Goal: Task Accomplishment & Management: Complete application form

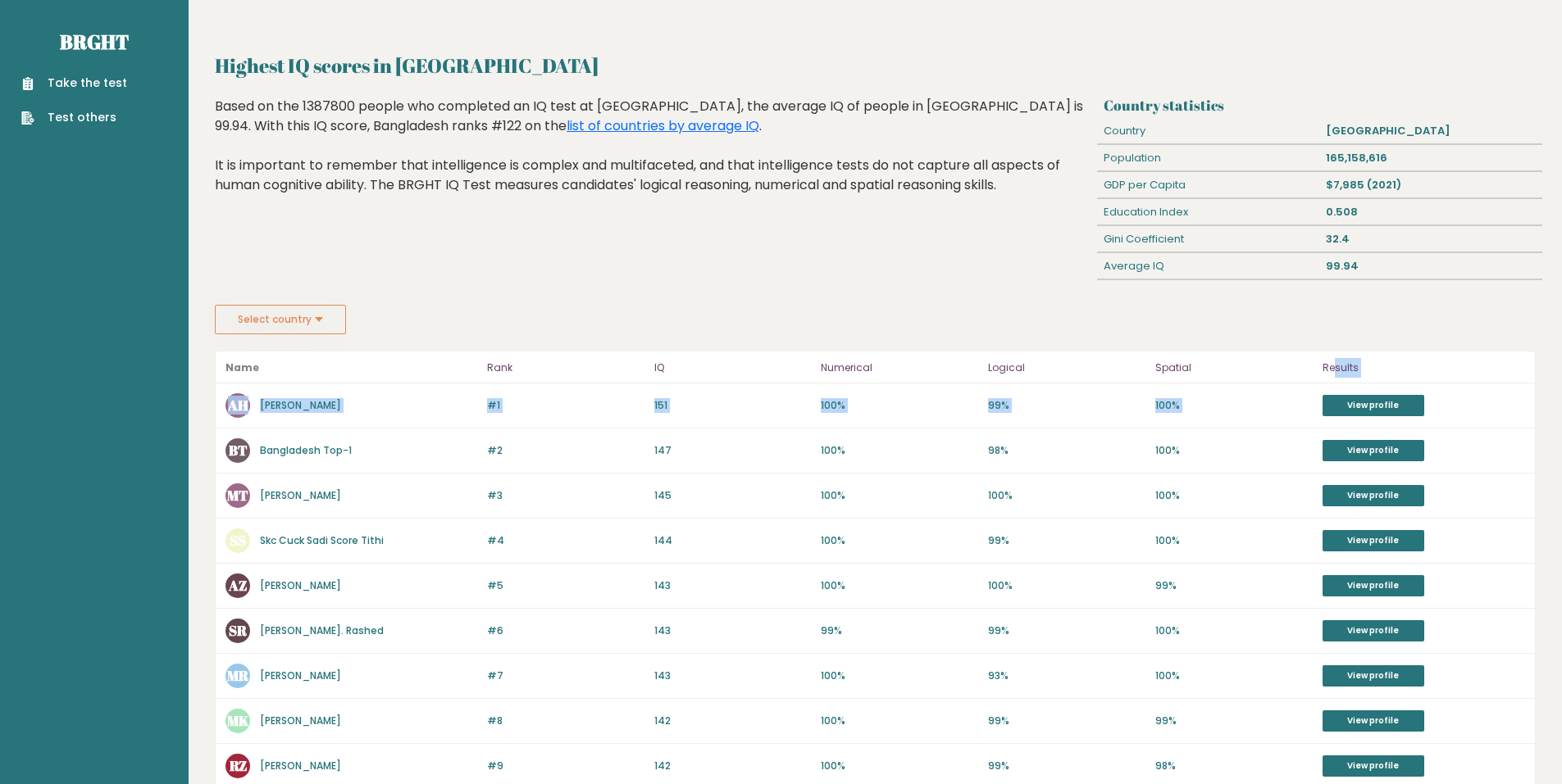
drag, startPoint x: 1353, startPoint y: 386, endPoint x: 1253, endPoint y: 317, distance: 121.5
click at [1290, 333] on div "Highest IQ scores in Bangladesh Country statistics Country Bangladesh Populatio…" at bounding box center [875, 668] width 1321 height 1234
click at [736, 358] on header "Name Rank IQ Numerical Logical Spatial Results" at bounding box center [875, 367] width 1319 height 32
click at [1391, 404] on link "View profile" at bounding box center [1373, 405] width 102 height 21
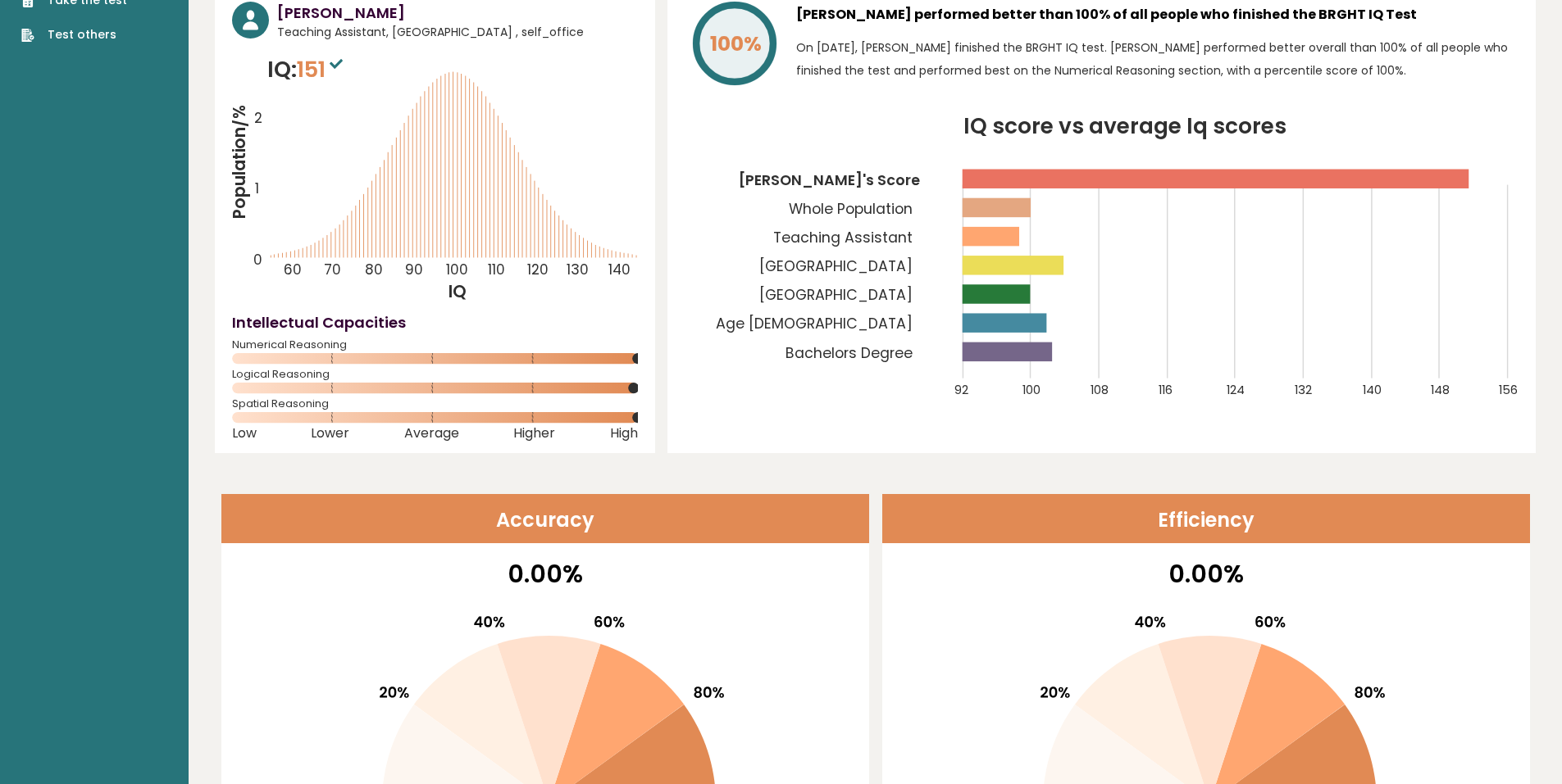
scroll to position [246, 0]
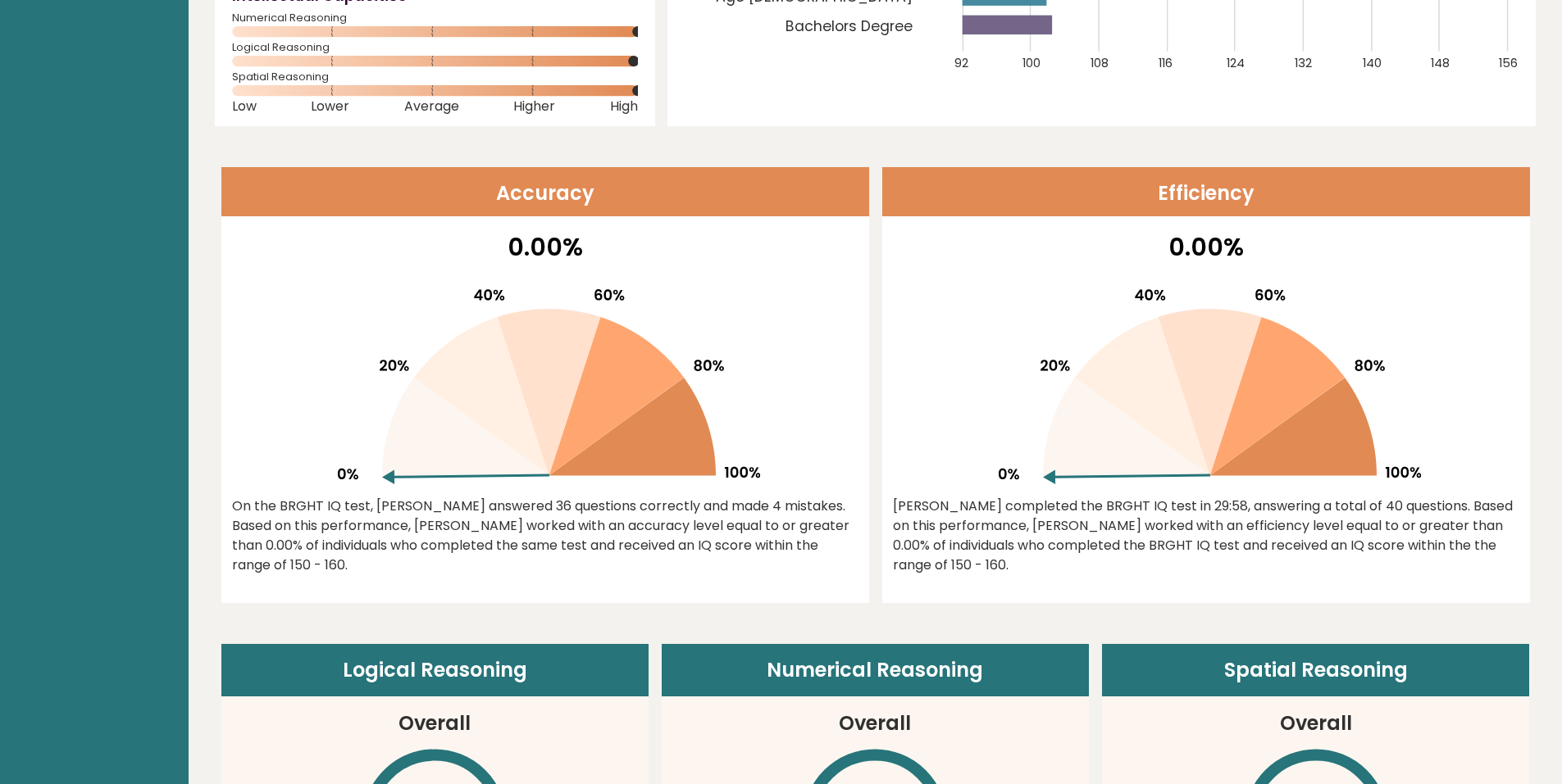
drag, startPoint x: 578, startPoint y: 475, endPoint x: 693, endPoint y: 386, distance: 145.4
click at [683, 352] on icon at bounding box center [544, 380] width 430 height 209
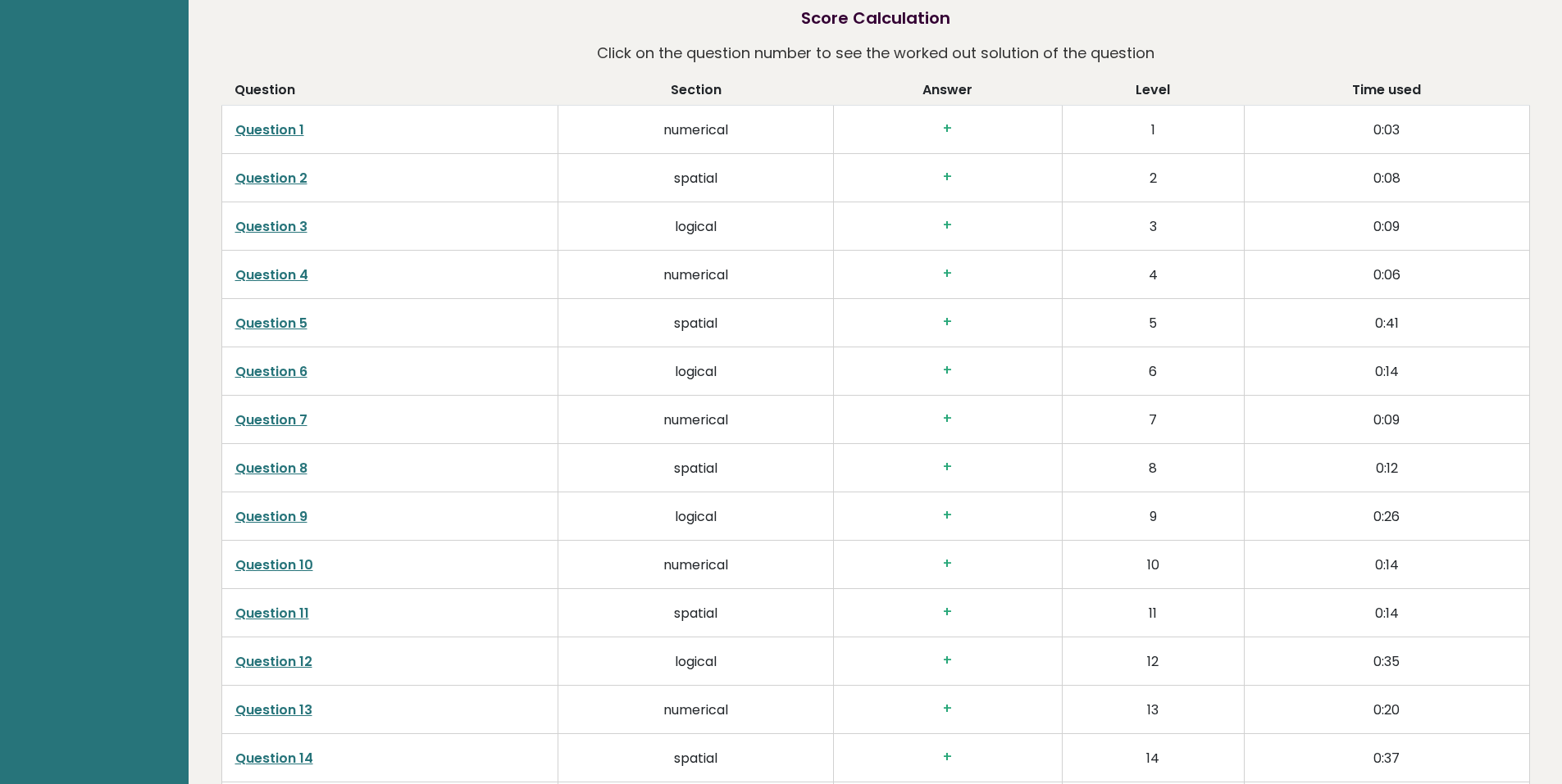
scroll to position [2514, 0]
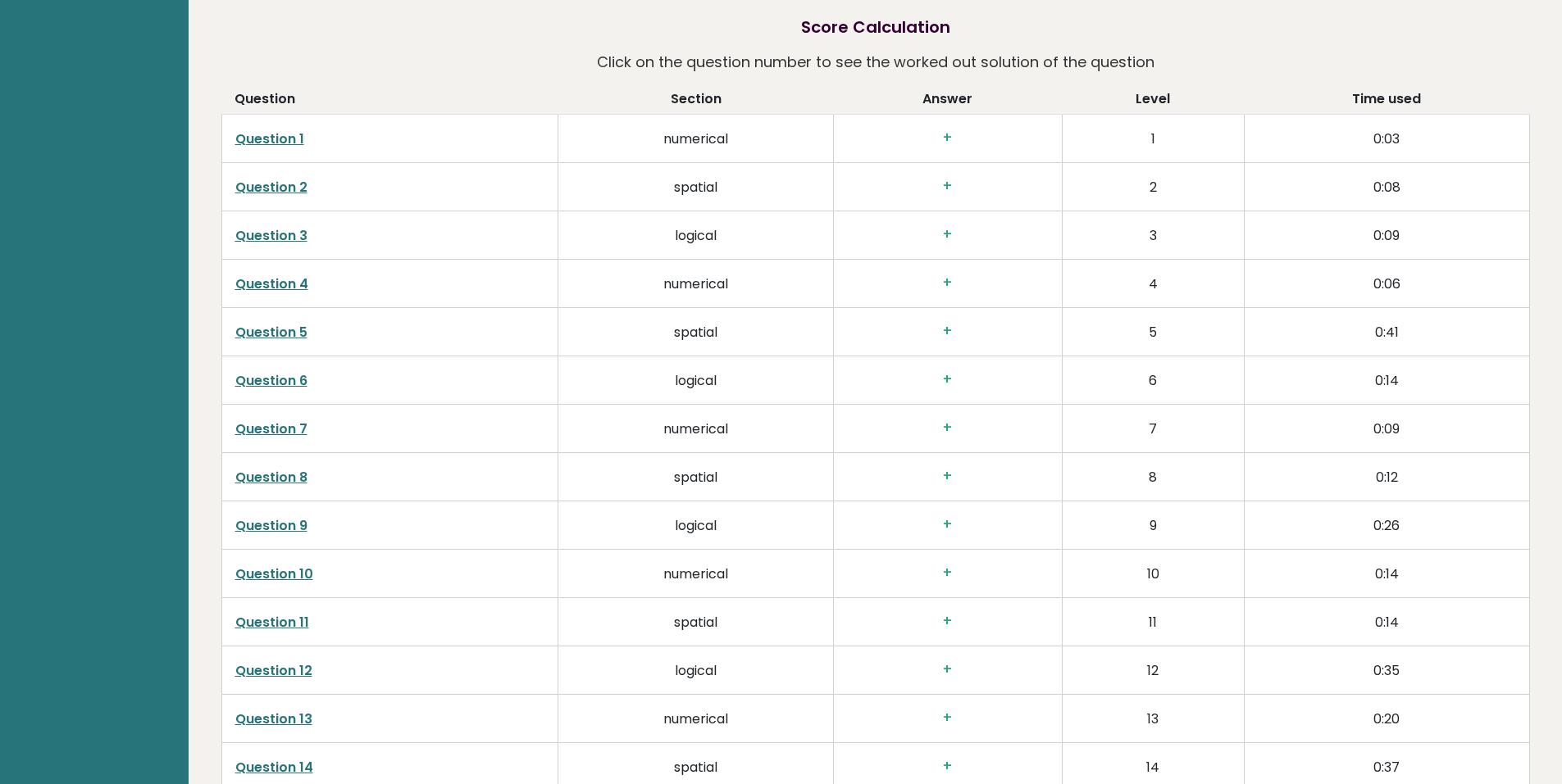
click at [264, 129] on link "Question 1" at bounding box center [269, 139] width 68 height 18
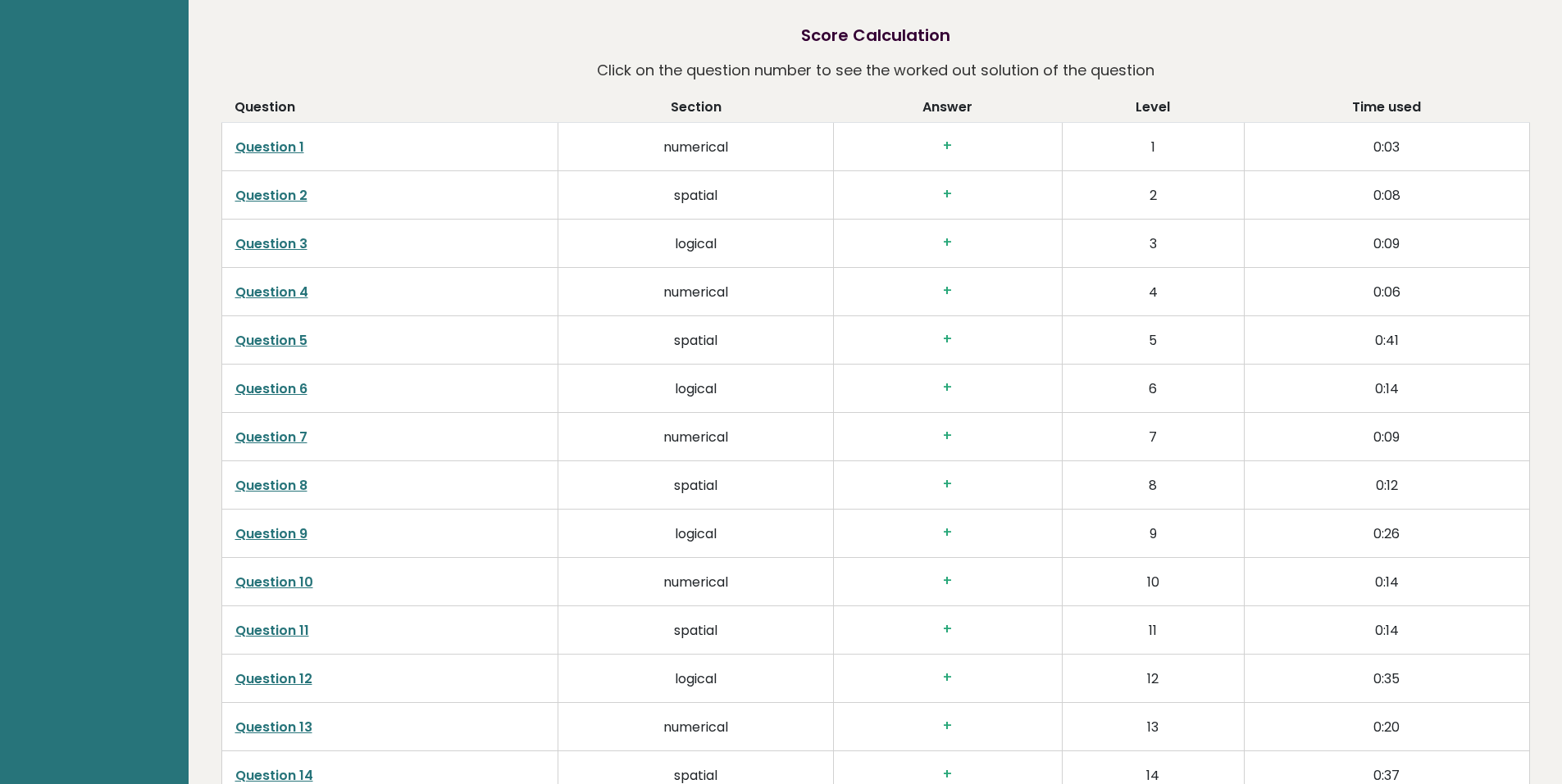
scroll to position [2514, 0]
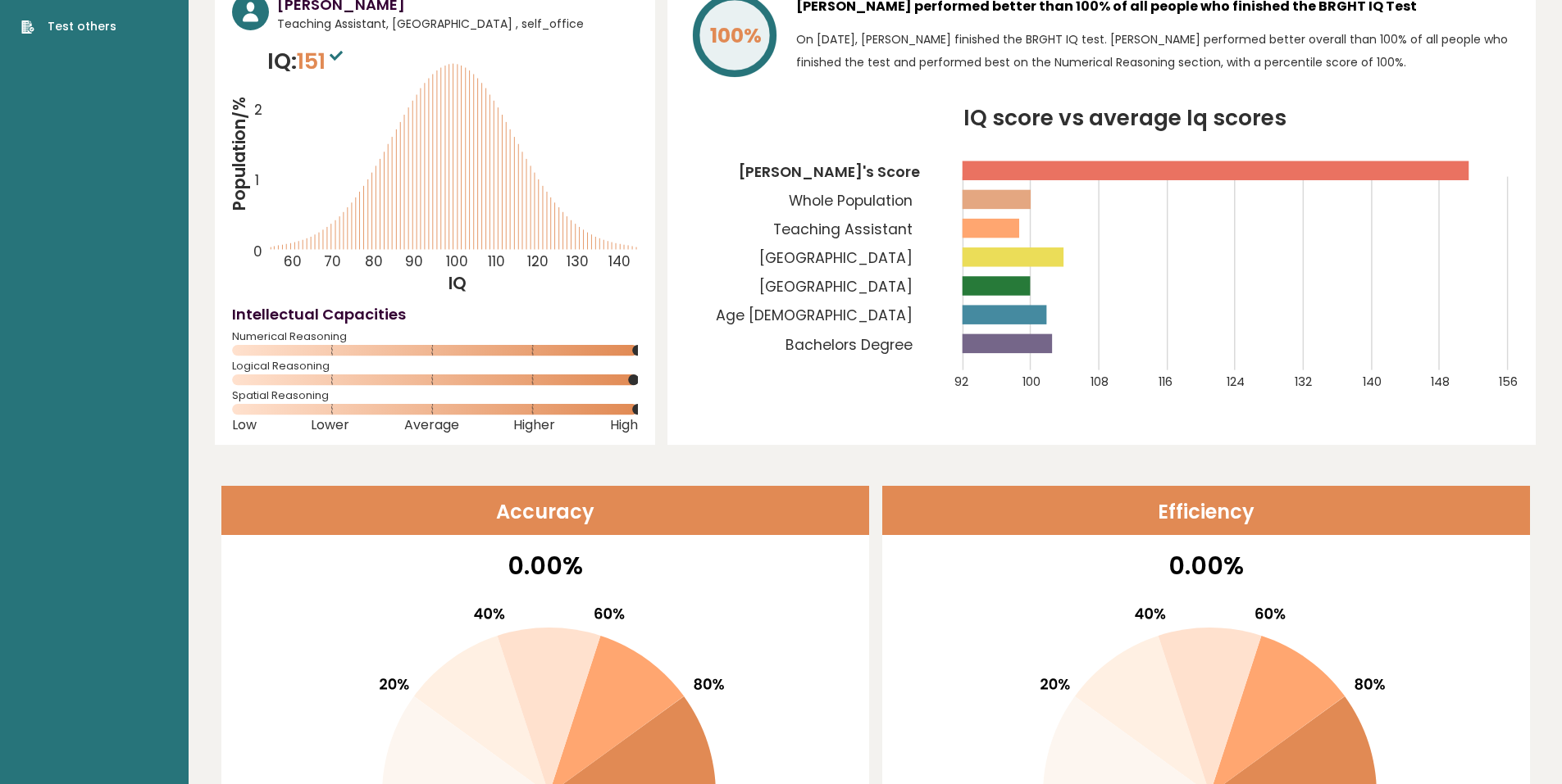
scroll to position [0, 0]
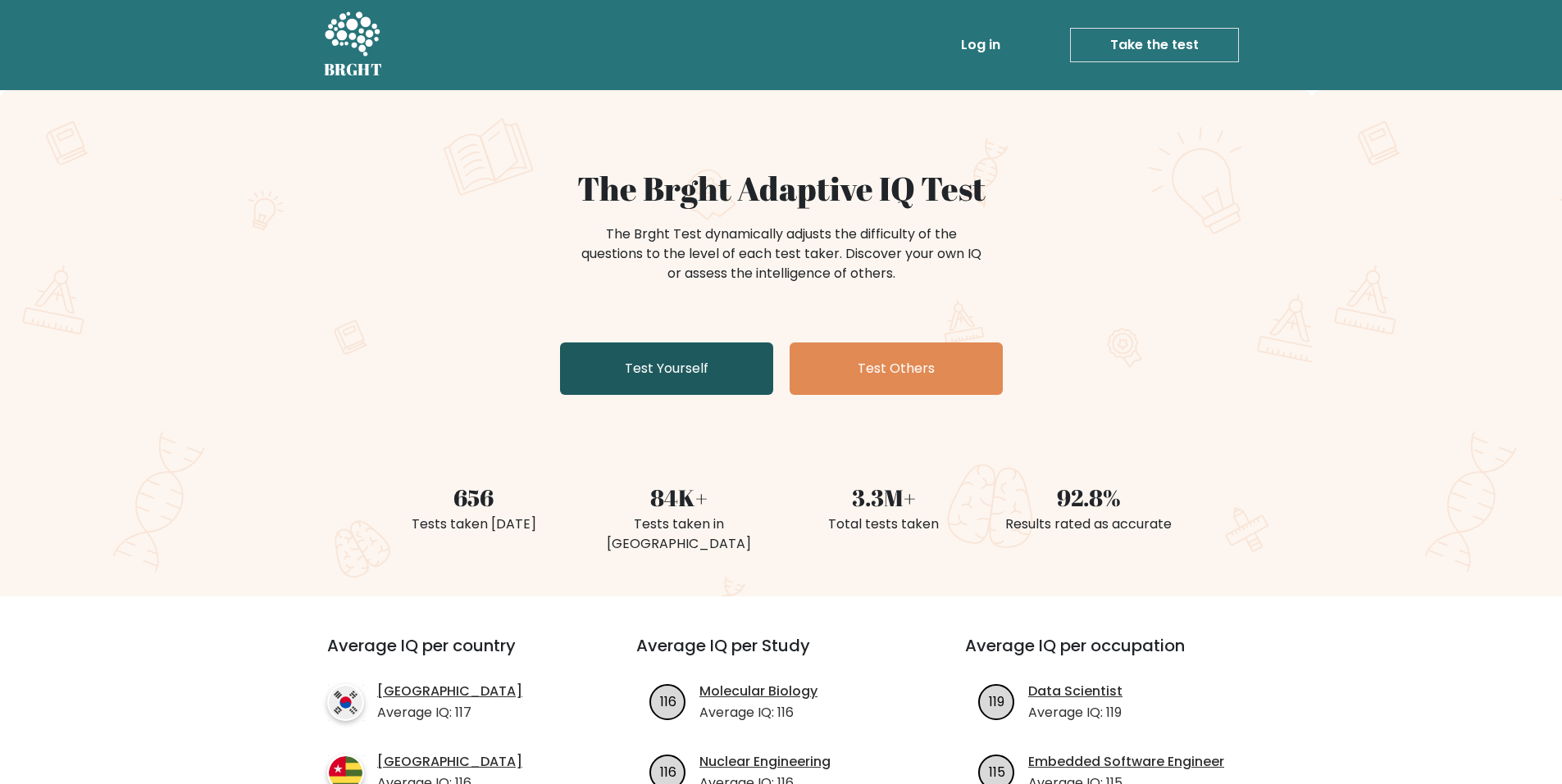
click at [628, 350] on link "Test Yourself" at bounding box center [666, 369] width 213 height 53
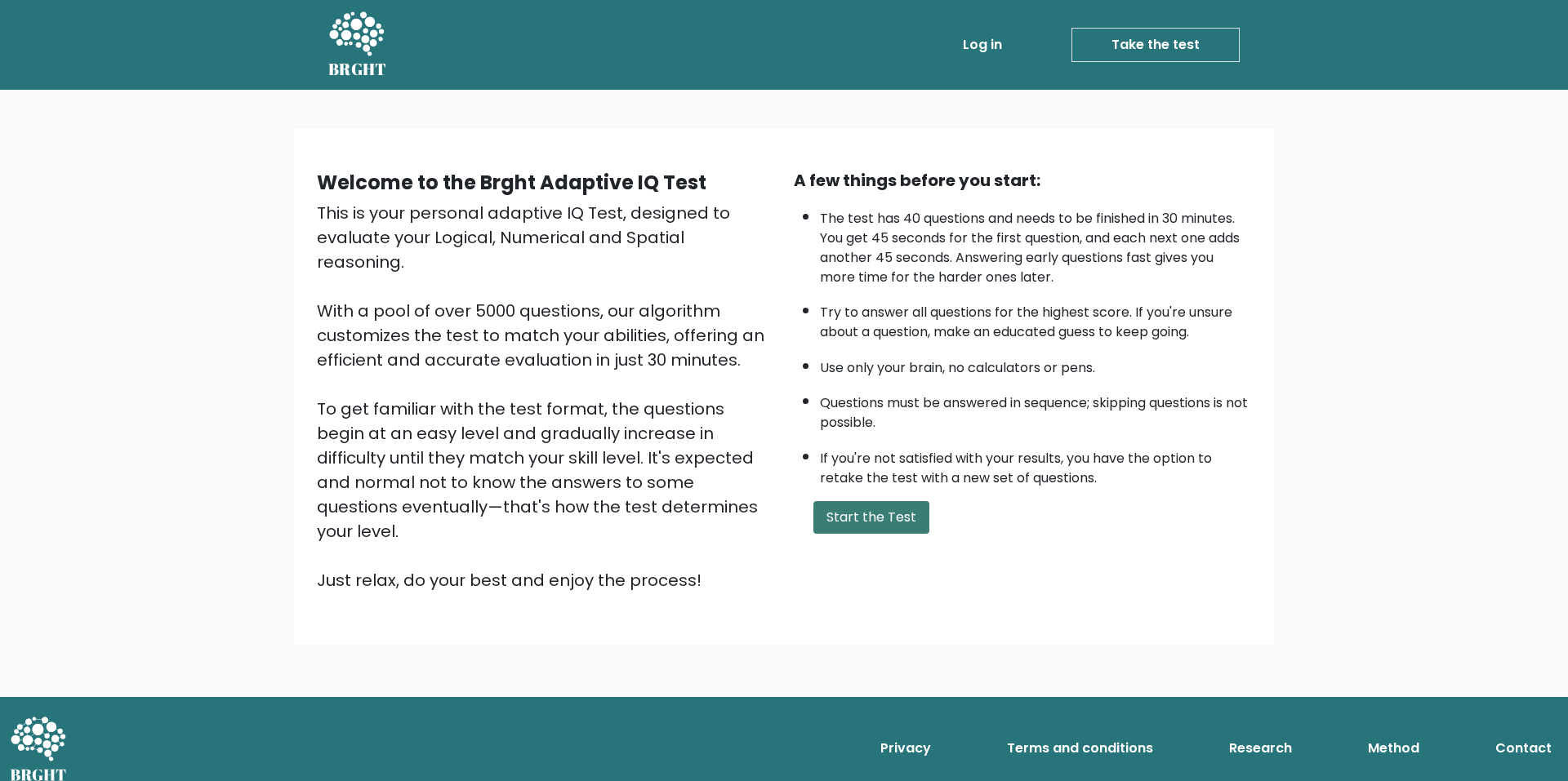
click at [916, 520] on button "Start the Test" at bounding box center [872, 517] width 116 height 32
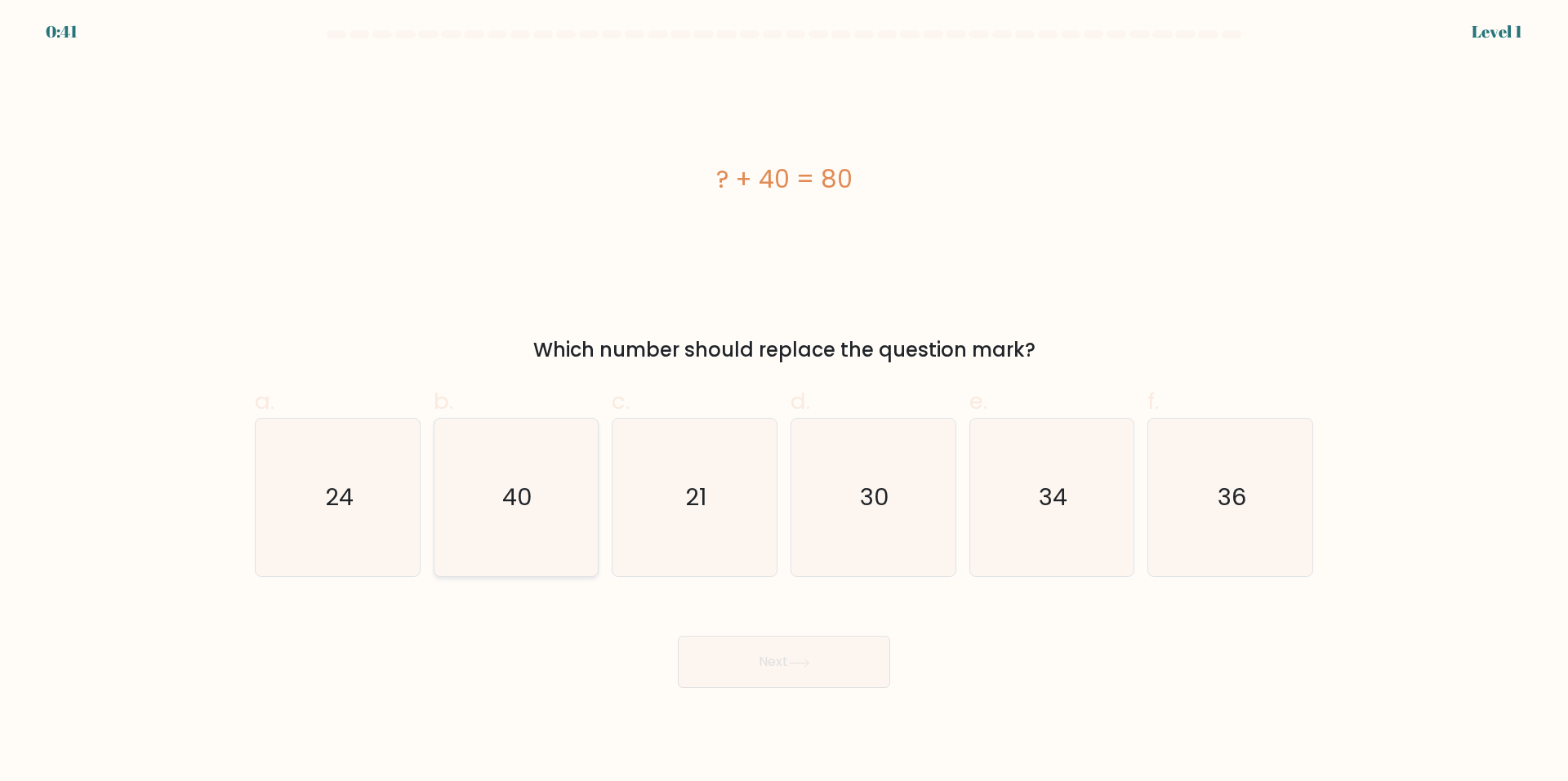
click at [531, 478] on icon "40" at bounding box center [515, 497] width 158 height 157
click at [784, 402] on input "b. 40" at bounding box center [784, 397] width 1 height 11
radio input "true"
click at [860, 663] on button "Next" at bounding box center [784, 662] width 212 height 52
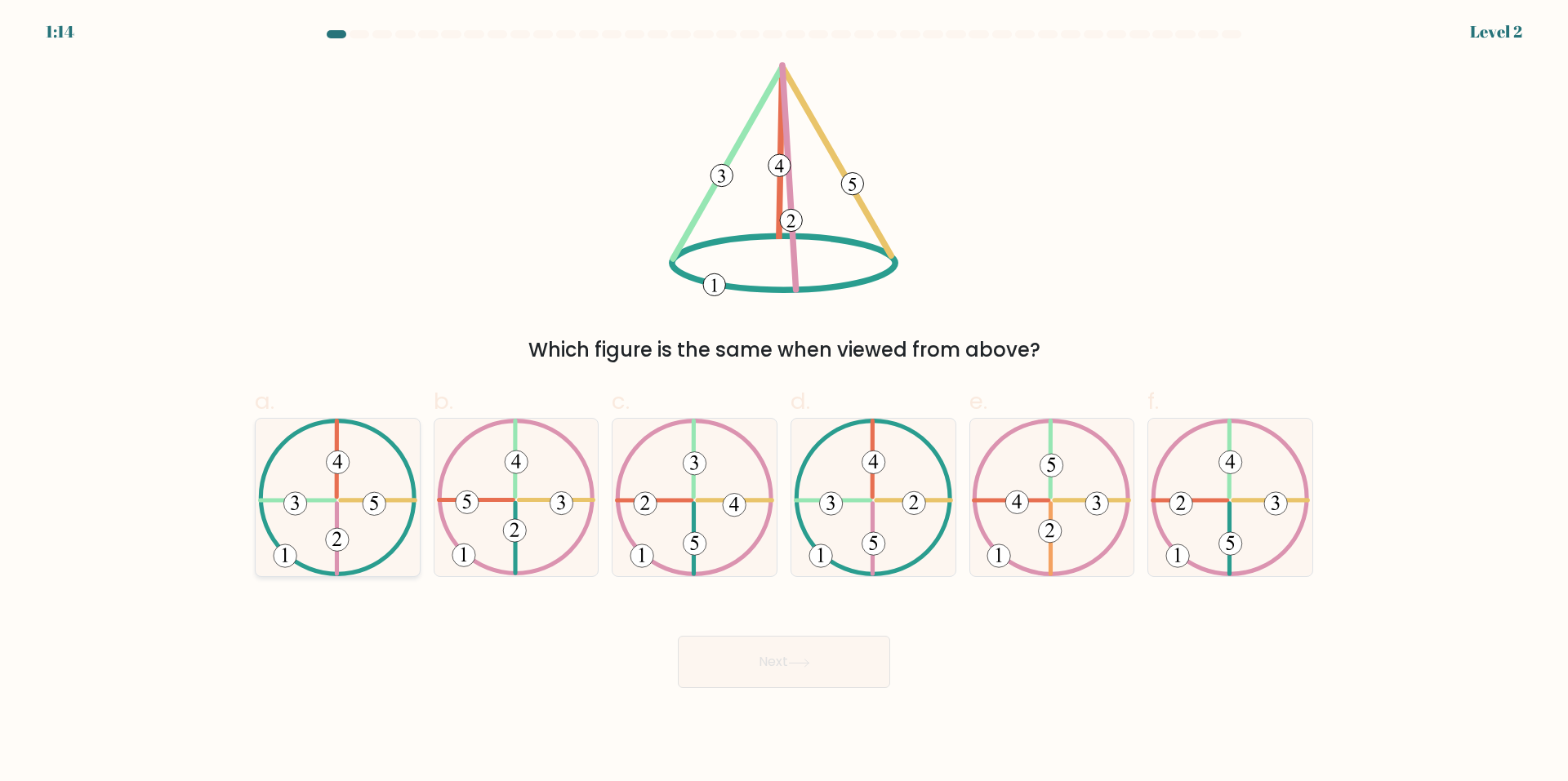
click at [387, 492] on icon at bounding box center [337, 497] width 159 height 157
click at [784, 402] on input "a." at bounding box center [784, 397] width 1 height 11
radio input "true"
click at [837, 658] on button "Next" at bounding box center [784, 662] width 212 height 52
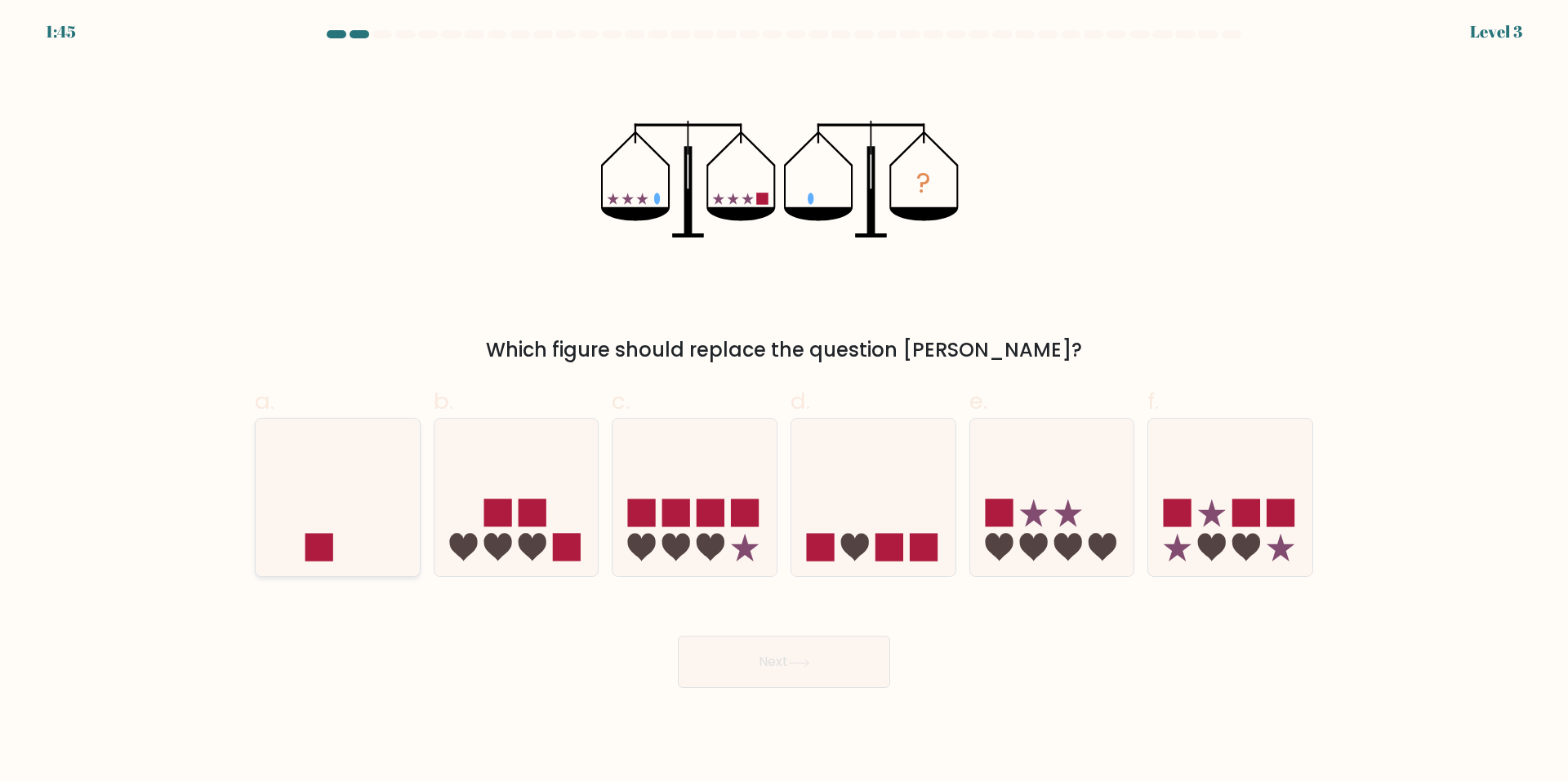
click at [338, 515] on icon at bounding box center [337, 497] width 164 height 135
click at [784, 402] on input "a." at bounding box center [784, 397] width 1 height 11
radio input "true"
click at [891, 680] on div "Next" at bounding box center [784, 642] width 1078 height 91
click at [860, 668] on button "Next" at bounding box center [784, 662] width 212 height 52
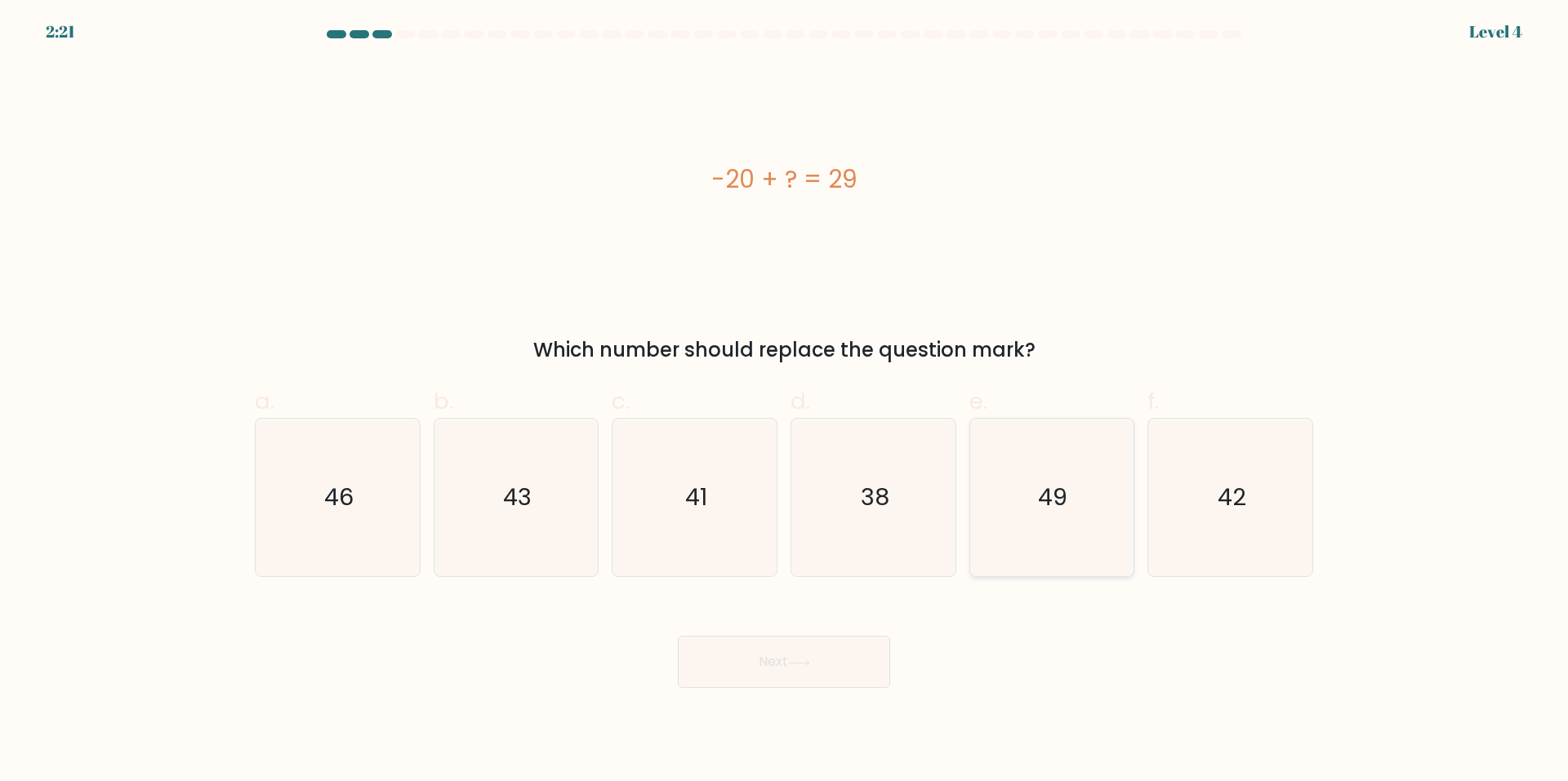
click at [1038, 516] on icon "49" at bounding box center [1051, 497] width 158 height 157
click at [785, 402] on input "e. 49" at bounding box center [784, 397] width 1 height 11
radio input "true"
click at [821, 634] on div "Next" at bounding box center [784, 642] width 1078 height 91
click at [813, 654] on button "Next" at bounding box center [784, 662] width 212 height 52
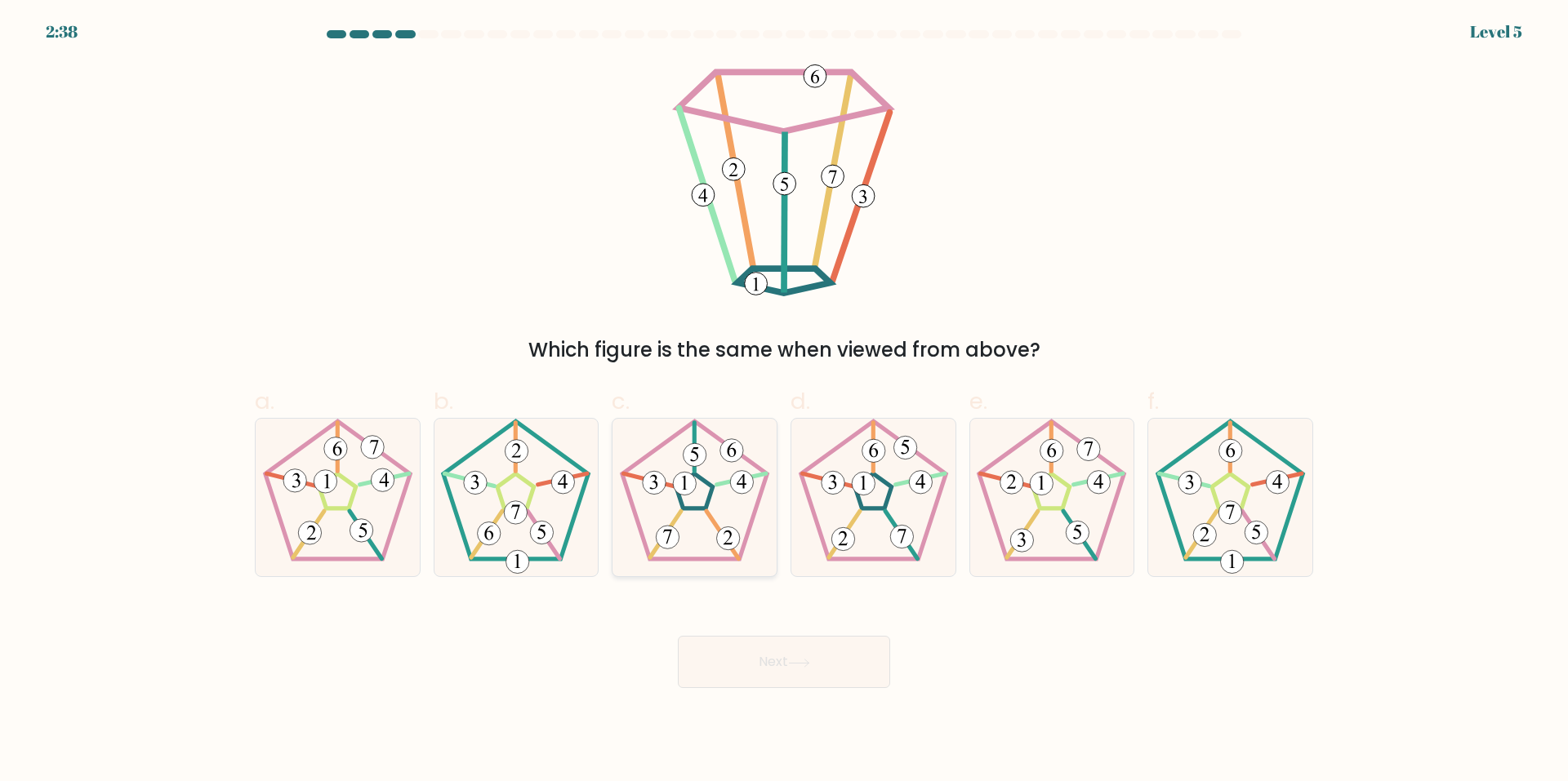
click at [684, 454] on 794 at bounding box center [695, 455] width 23 height 23
click at [784, 402] on input "c." at bounding box center [784, 397] width 1 height 11
radio input "true"
click at [841, 659] on button "Next" at bounding box center [784, 662] width 212 height 52
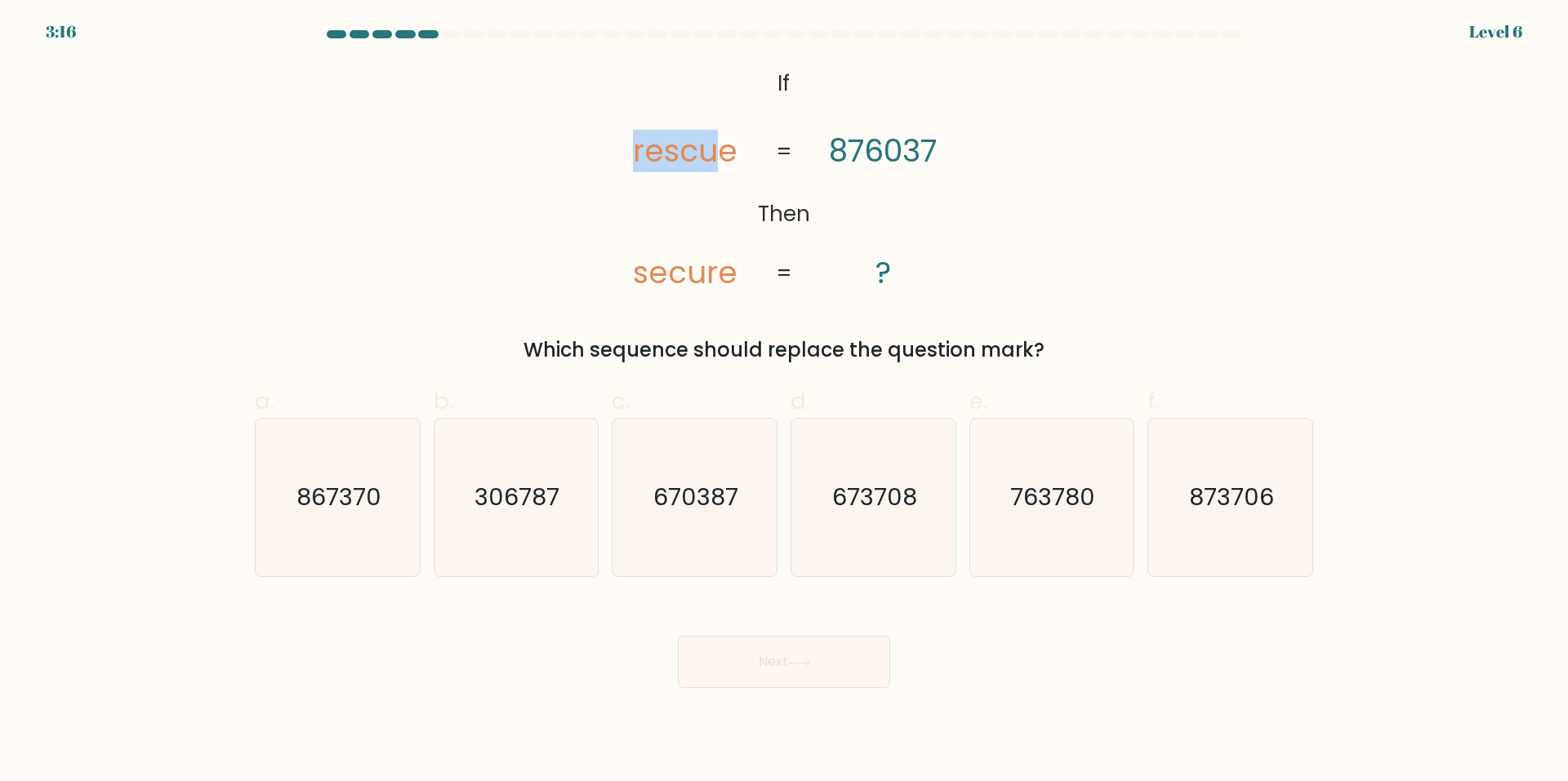
drag, startPoint x: 617, startPoint y: 146, endPoint x: 717, endPoint y: 148, distance: 100.0
click at [717, 148] on icon "@import url('https://fonts.googleapis.com/css?family=Abril+Fatface:400,100,100i…" at bounding box center [783, 179] width 380 height 234
click at [815, 151] on icon "@import url('https://fonts.googleapis.com/css?family=Abril+Fatface:400,100,100i…" at bounding box center [783, 179] width 380 height 234
drag, startPoint x: 835, startPoint y: 155, endPoint x: 856, endPoint y: 153, distance: 21.1
click at [856, 153] on tspan "876037" at bounding box center [883, 151] width 108 height 42
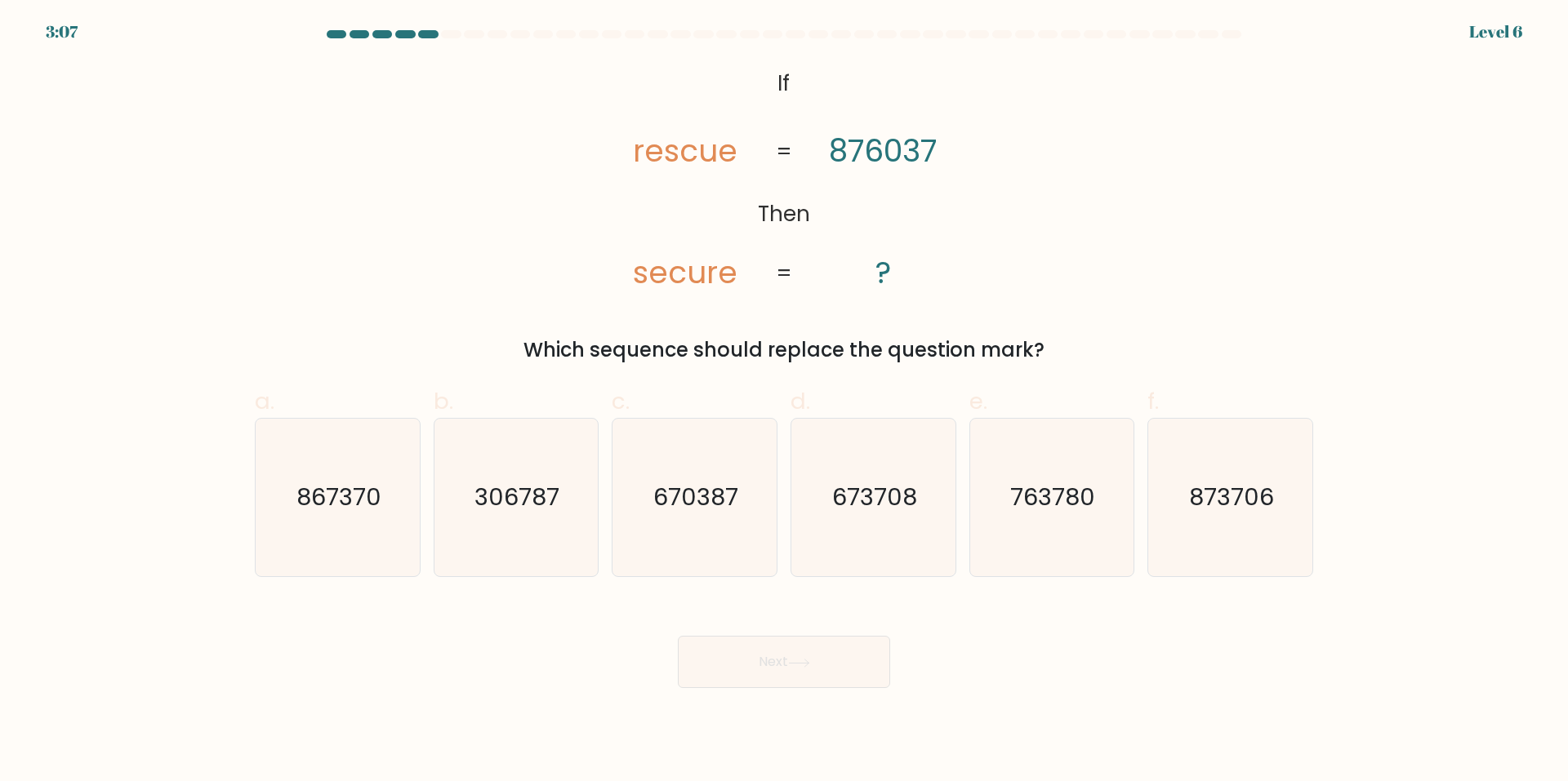
click at [589, 251] on div "@import url('https://fonts.googleapis.com/css?family=Abril+Fatface:400,100,100i…" at bounding box center [784, 213] width 1078 height 303
click at [700, 495] on text "670387" at bounding box center [696, 497] width 85 height 32
click at [784, 402] on input "c. 670387" at bounding box center [784, 397] width 1 height 11
radio input "true"
click at [778, 663] on button "Next" at bounding box center [784, 662] width 212 height 52
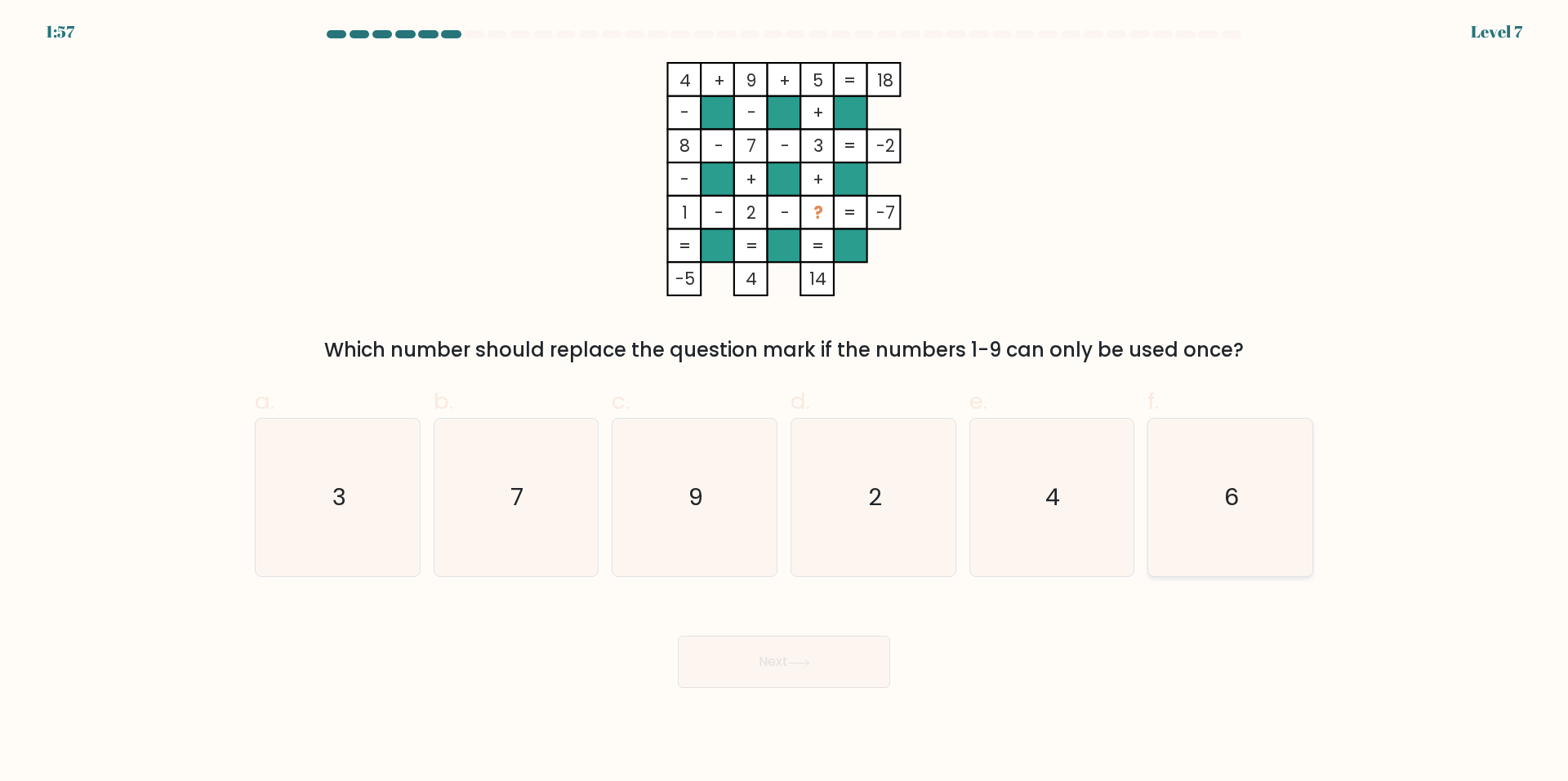
click at [1184, 507] on icon "6" at bounding box center [1230, 497] width 158 height 157
click at [785, 402] on input "f. 6" at bounding box center [784, 397] width 1 height 11
radio input "true"
click at [772, 664] on button "Next" at bounding box center [784, 662] width 212 height 52
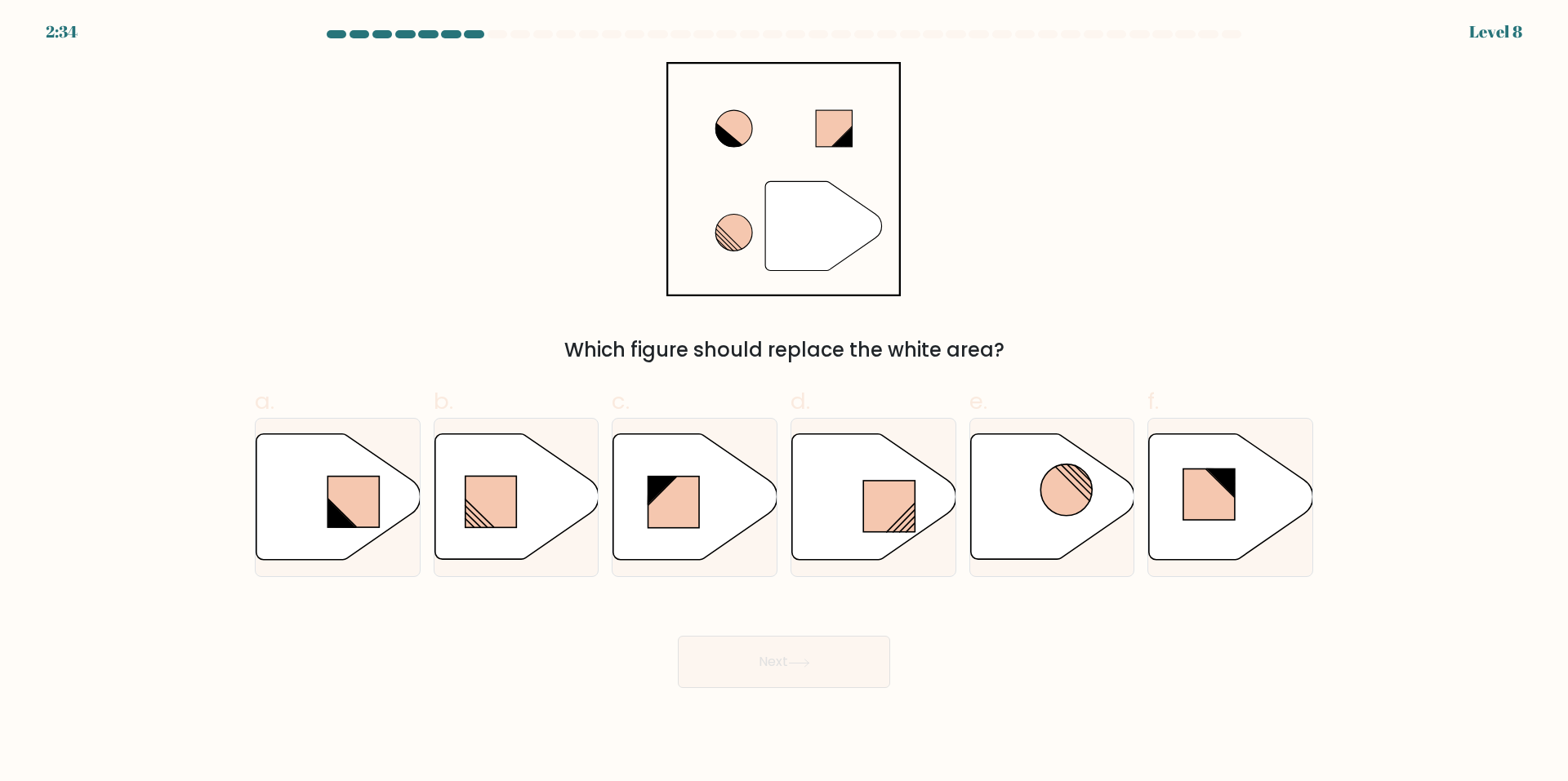
drag, startPoint x: 738, startPoint y: 119, endPoint x: 755, endPoint y: 172, distance: 55.7
click at [754, 155] on icon """ at bounding box center [783, 179] width 234 height 234
click at [875, 483] on rect at bounding box center [889, 507] width 52 height 52
click at [785, 402] on input "d." at bounding box center [784, 397] width 1 height 11
radio input "true"
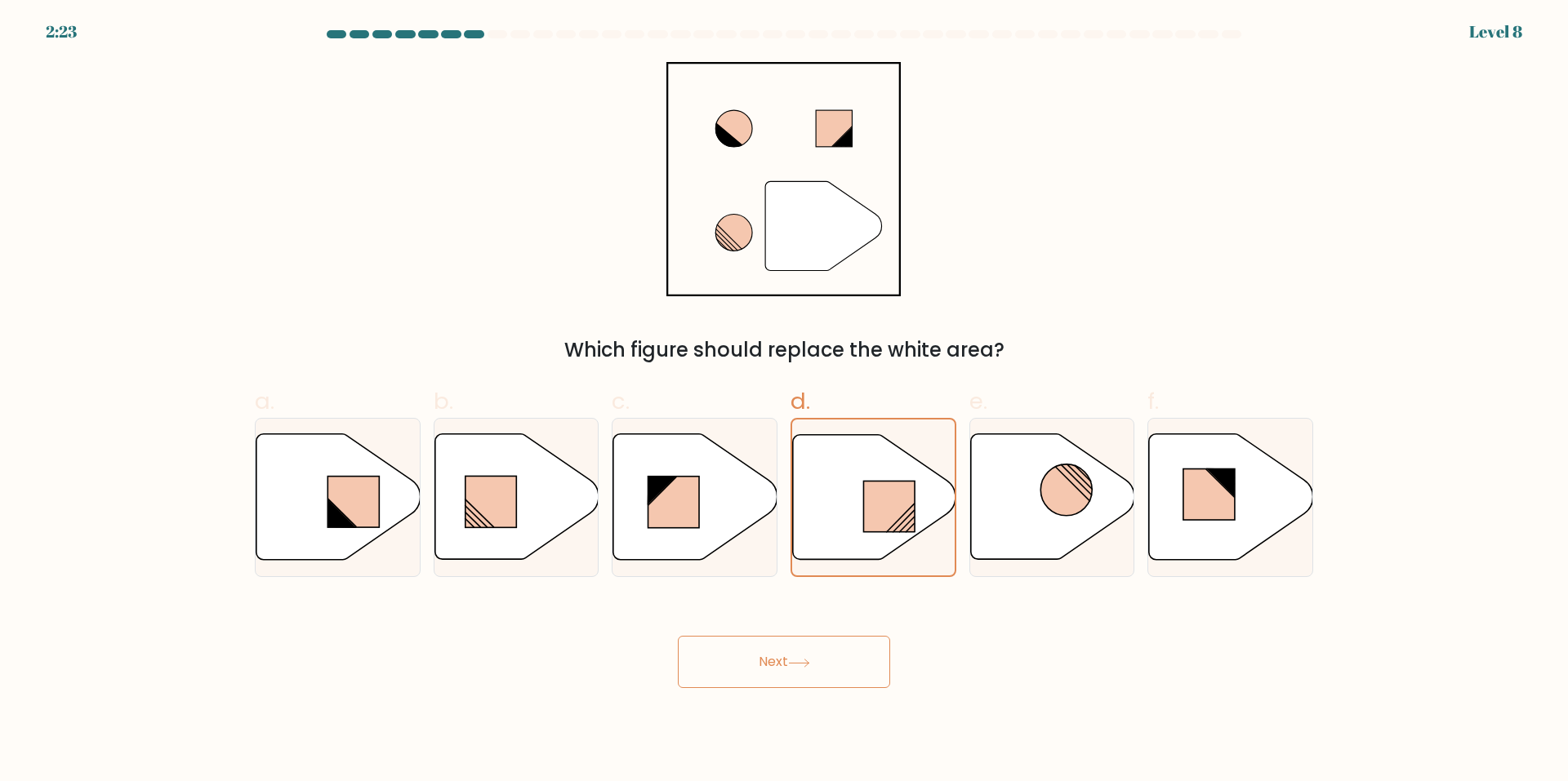
click at [837, 664] on button "Next" at bounding box center [784, 662] width 212 height 52
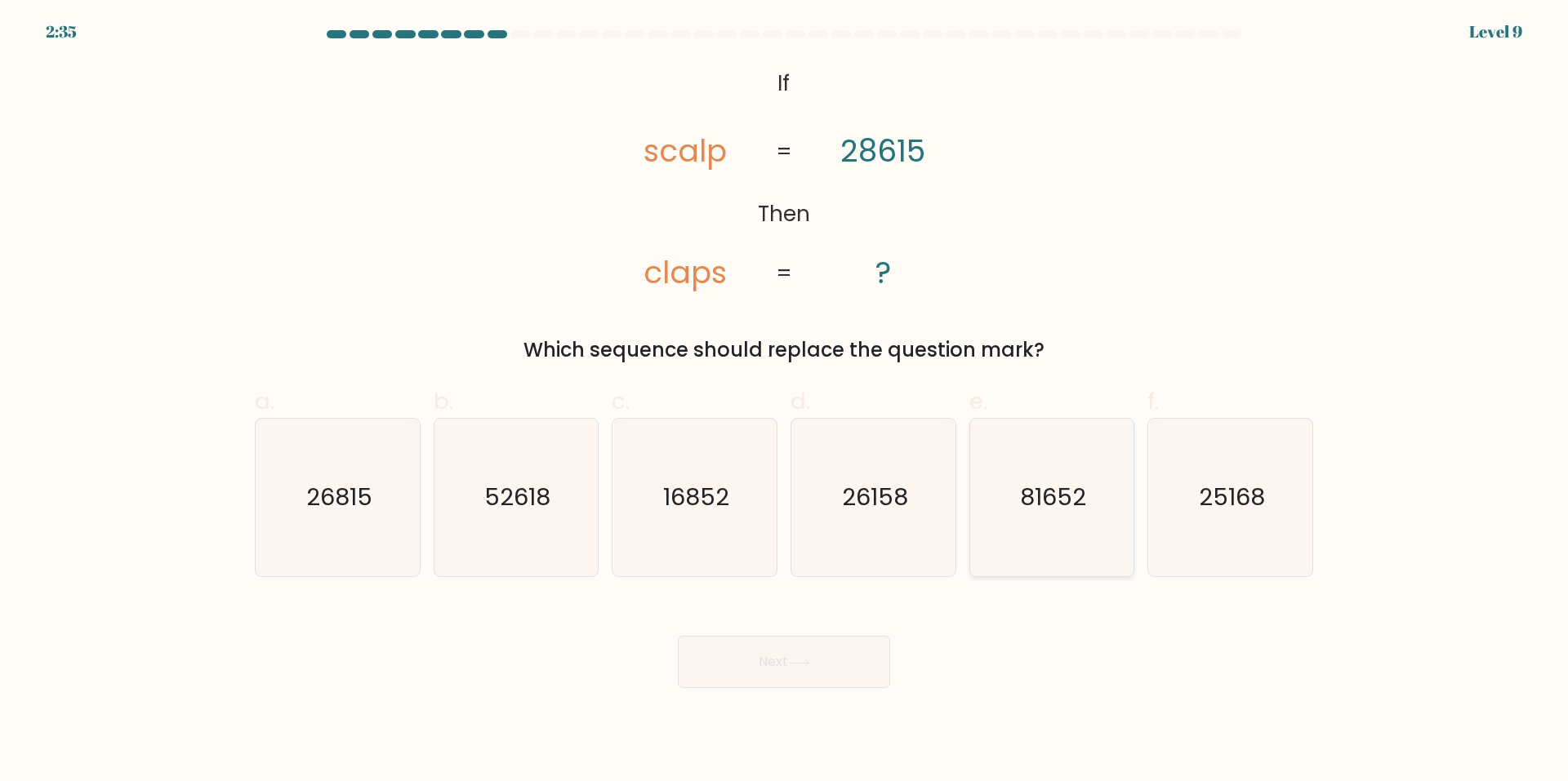
click at [1106, 482] on icon "81652" at bounding box center [1051, 497] width 158 height 157
click at [785, 402] on input "e. 81652" at bounding box center [784, 397] width 1 height 11
radio input "true"
click at [706, 658] on button "Next" at bounding box center [784, 662] width 212 height 52
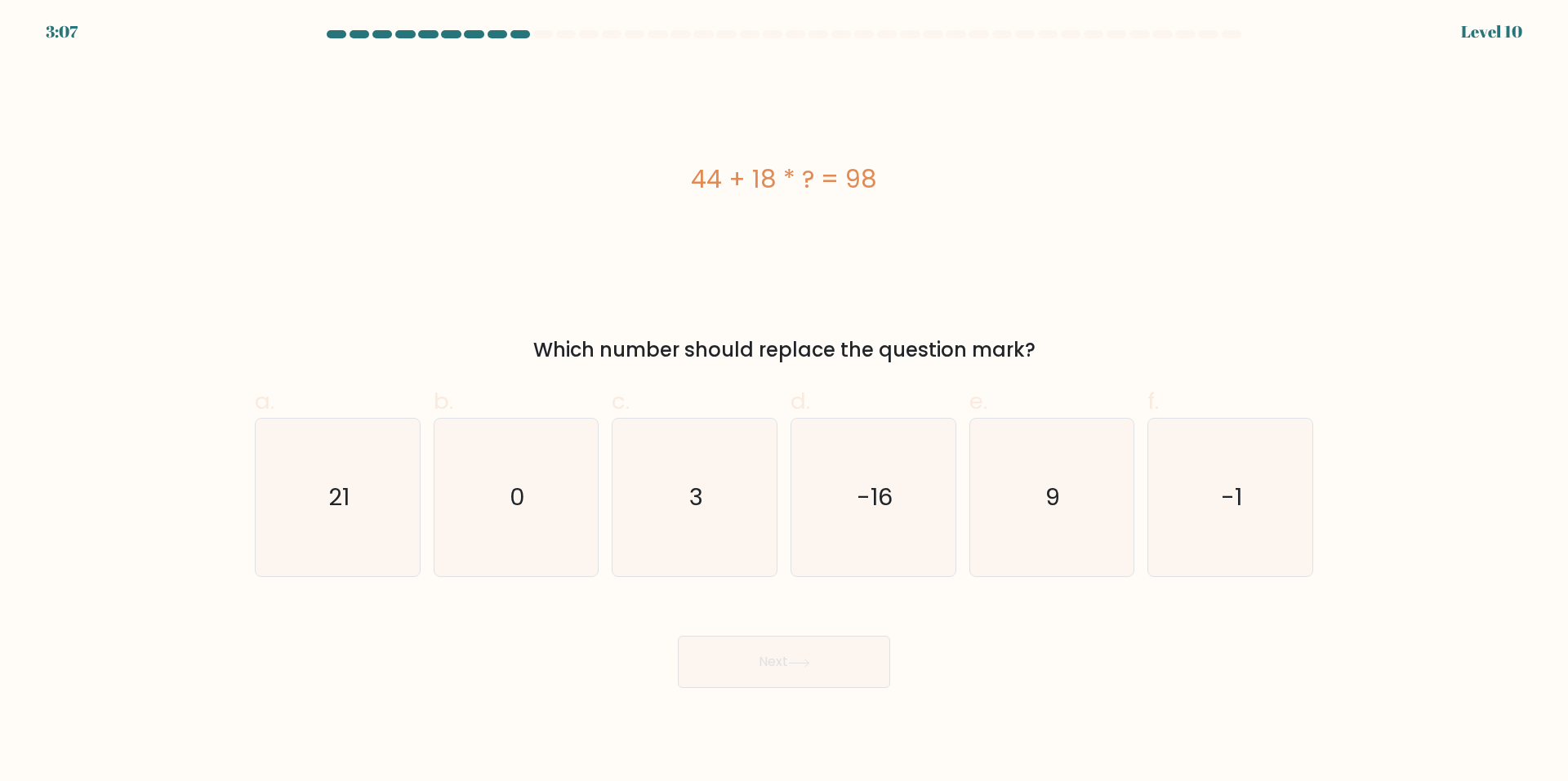
drag, startPoint x: 780, startPoint y: 171, endPoint x: 795, endPoint y: 176, distance: 15.8
click at [795, 176] on div "44 + 18 * ? = 98" at bounding box center [784, 180] width 1059 height 37
click at [821, 212] on div "44 + 18 * ? = 98" at bounding box center [784, 179] width 1059 height 234
click at [708, 460] on icon "3" at bounding box center [694, 497] width 158 height 157
click at [784, 402] on input "c. 3" at bounding box center [784, 397] width 1 height 11
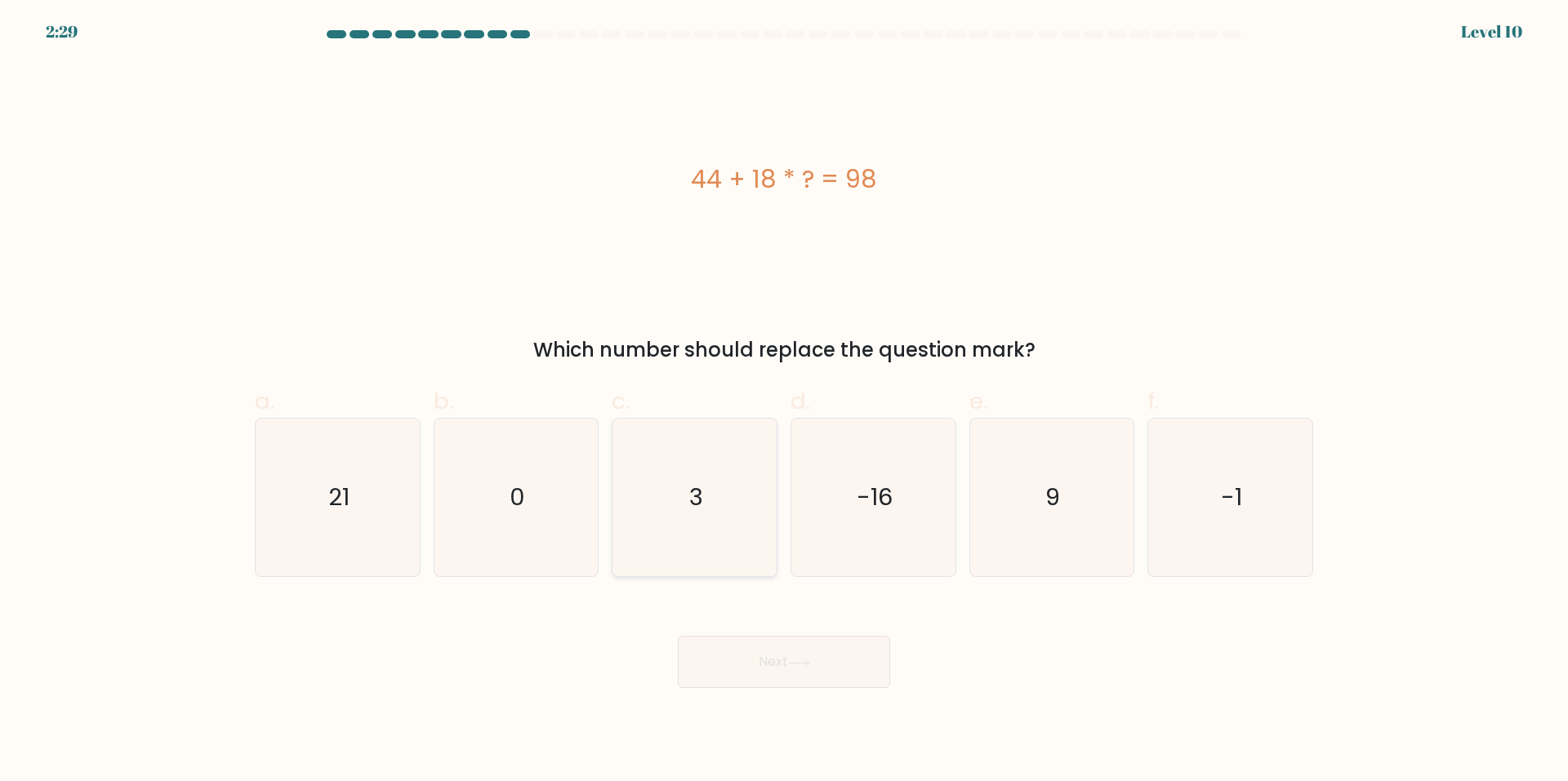
radio input "true"
click at [829, 670] on button "Next" at bounding box center [784, 662] width 212 height 52
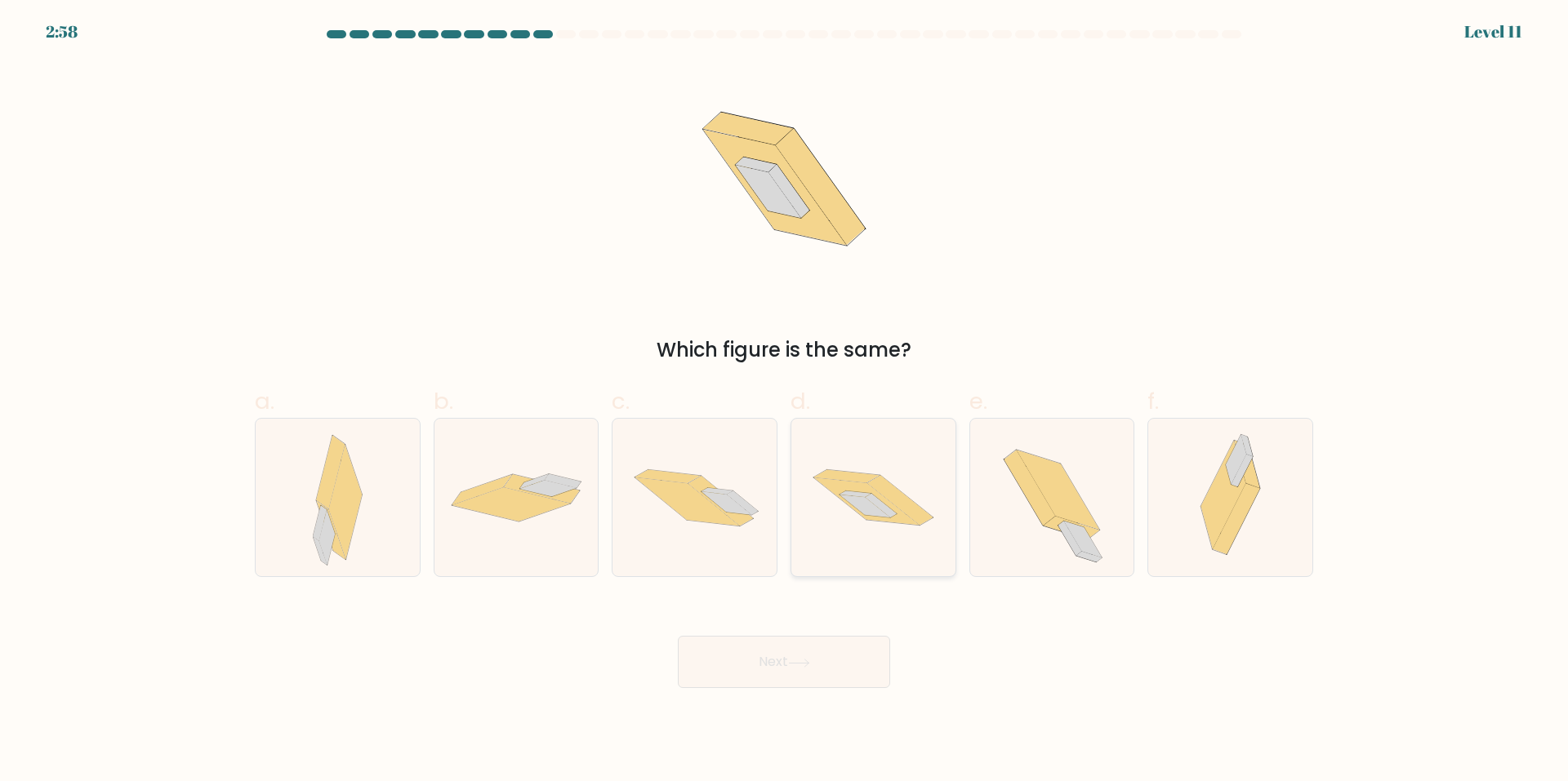
click at [909, 543] on icon at bounding box center [873, 497] width 164 height 109
click at [785, 402] on input "d." at bounding box center [784, 397] width 1 height 11
radio input "true"
click at [756, 649] on button "Next" at bounding box center [784, 662] width 212 height 52
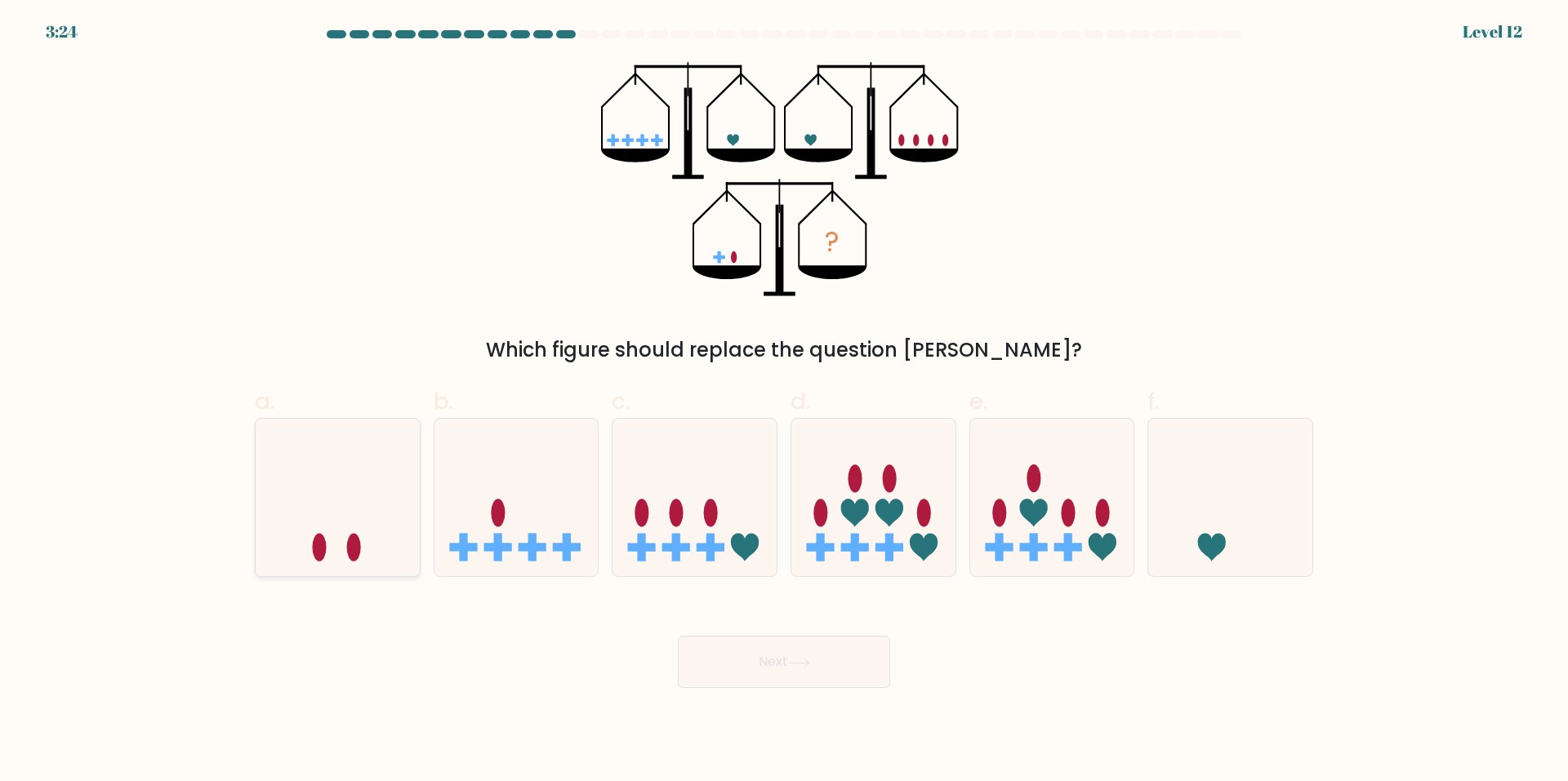
click at [315, 478] on icon at bounding box center [337, 497] width 164 height 135
click at [784, 402] on input "a." at bounding box center [784, 397] width 1 height 11
radio input "true"
click at [801, 667] on icon at bounding box center [799, 663] width 22 height 9
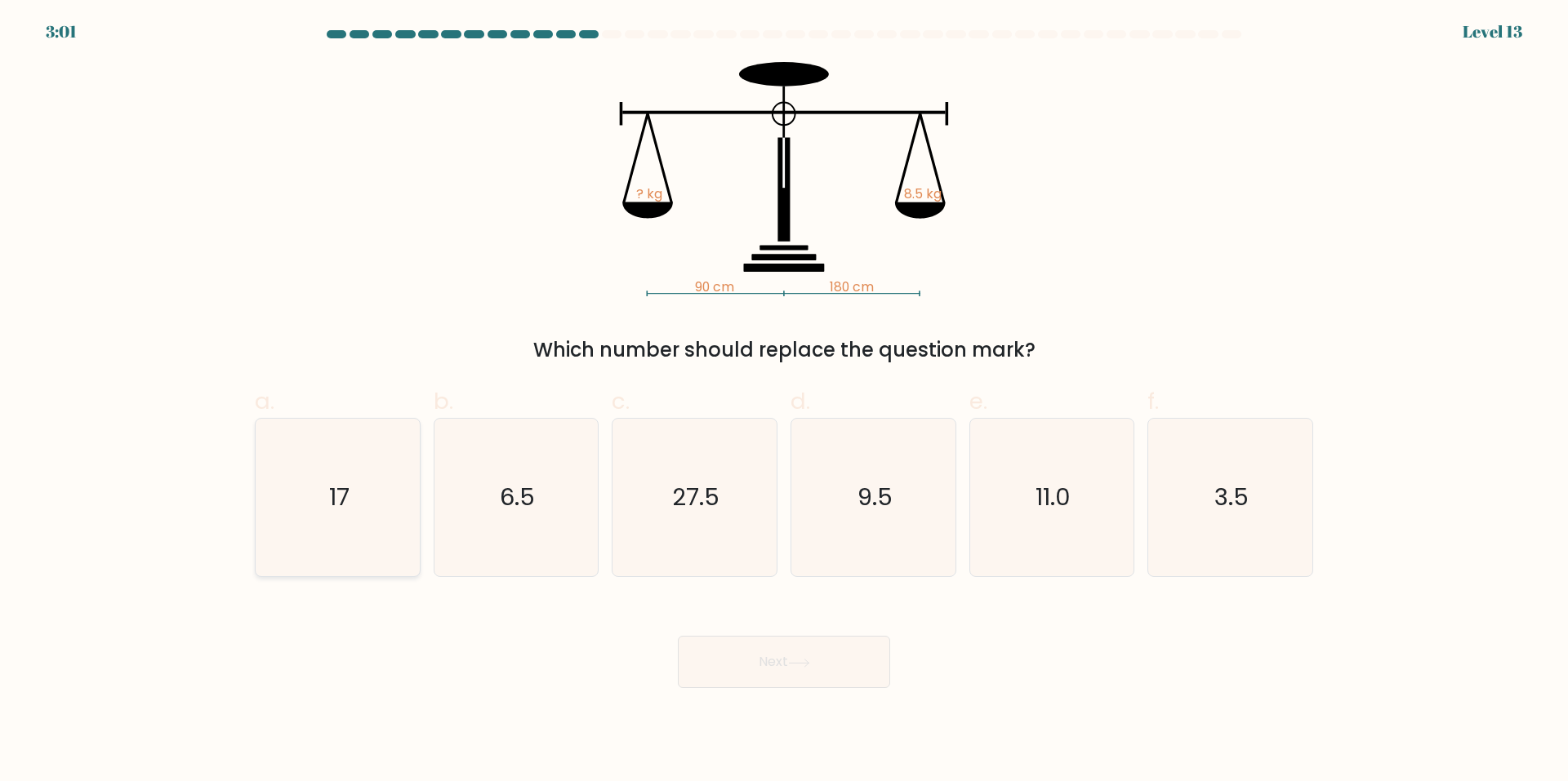
click at [259, 472] on icon "17" at bounding box center [337, 497] width 158 height 157
click at [784, 402] on input "a. 17" at bounding box center [784, 397] width 1 height 11
radio input "true"
click at [745, 664] on button "Next" at bounding box center [784, 662] width 212 height 52
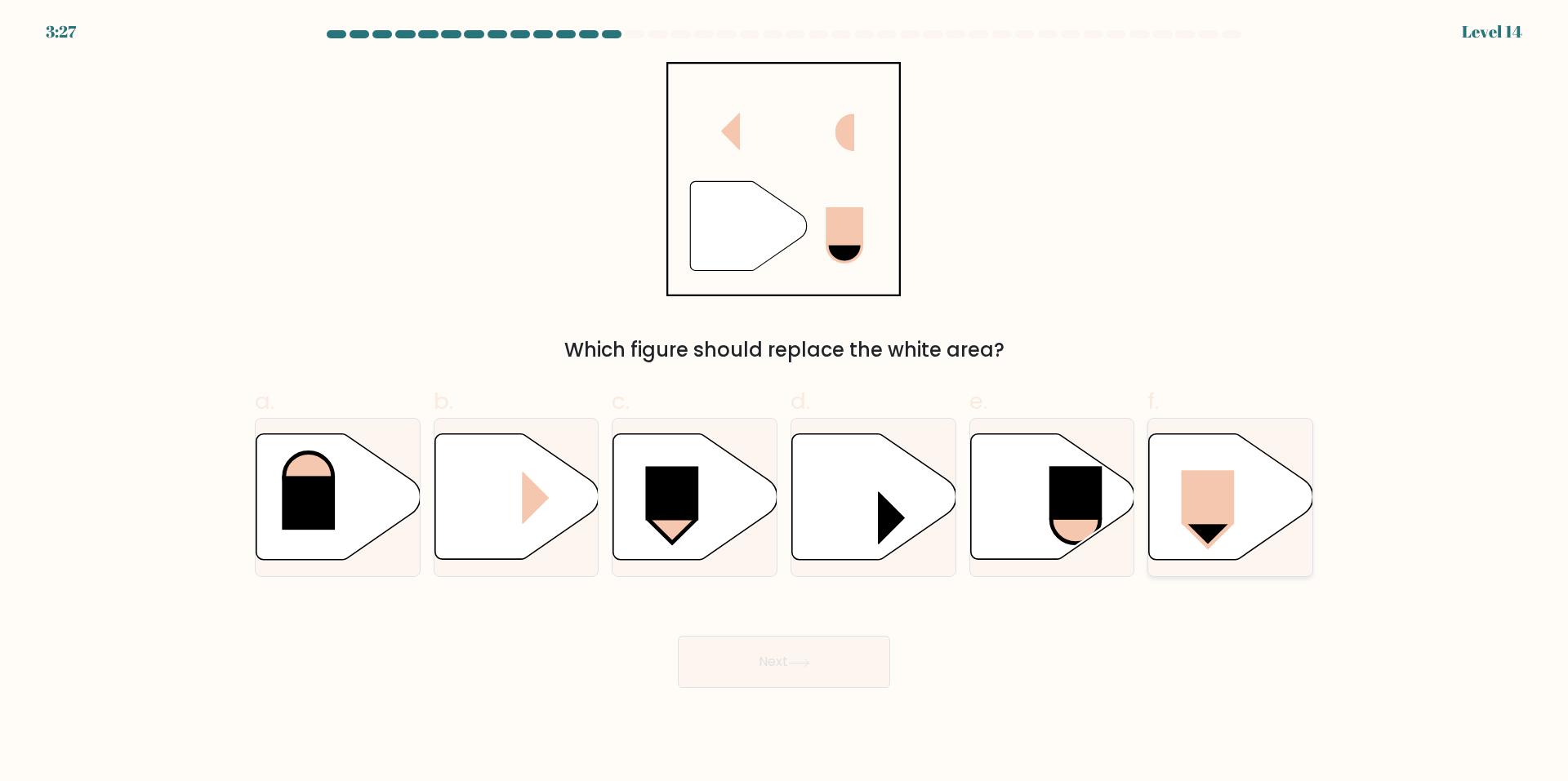
click at [1251, 528] on icon at bounding box center [1231, 497] width 164 height 126
click at [785, 402] on input "f." at bounding box center [784, 397] width 1 height 11
radio input "true"
click at [780, 639] on button "Next" at bounding box center [784, 662] width 212 height 52
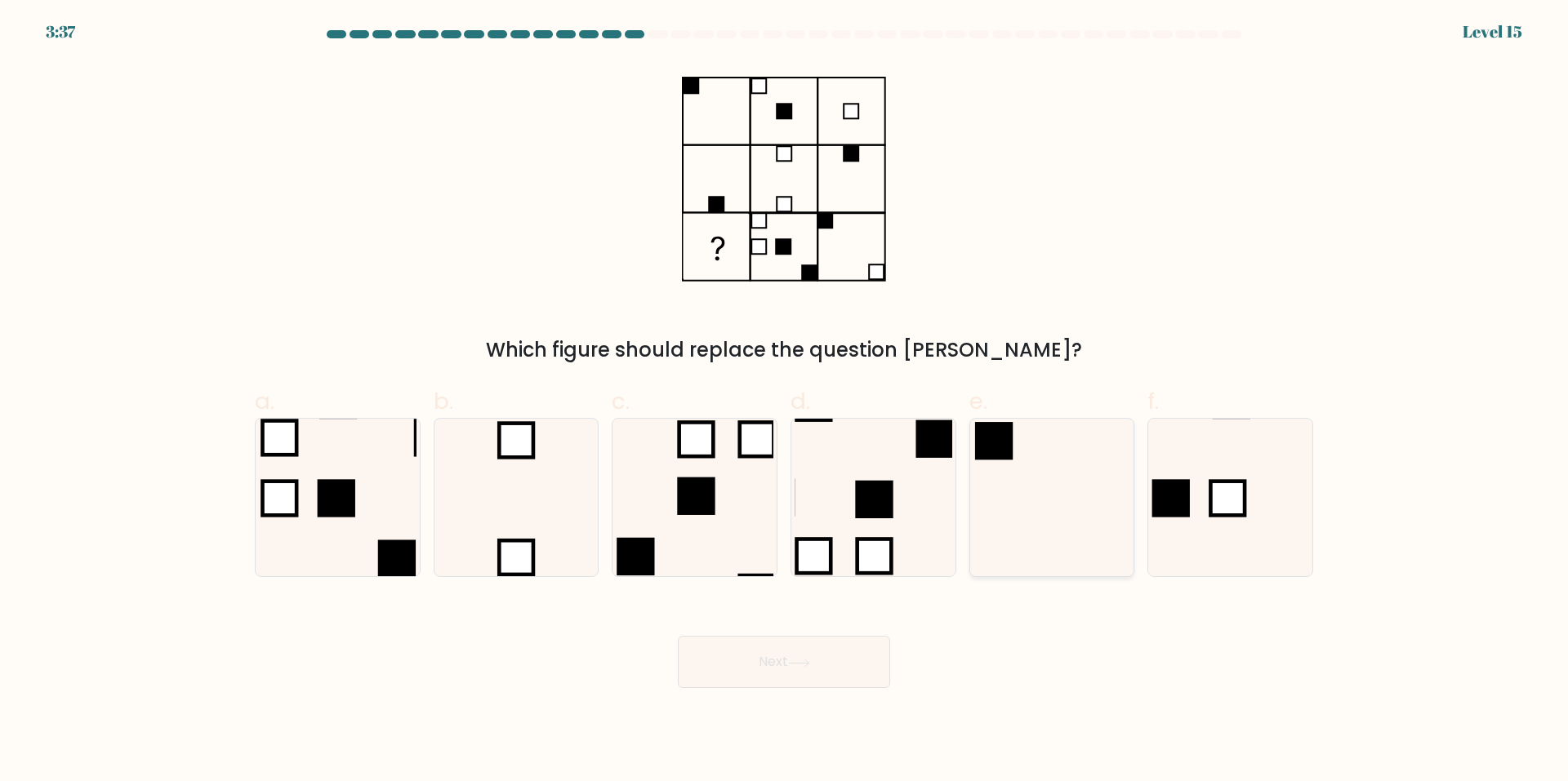
click at [1038, 464] on icon at bounding box center [1051, 497] width 158 height 157
click at [785, 402] on input "e." at bounding box center [784, 397] width 1 height 11
radio input "true"
click at [1058, 255] on div "Which figure should replace the question mark?" at bounding box center [784, 213] width 1078 height 303
click at [1199, 482] on icon at bounding box center [1230, 497] width 158 height 157
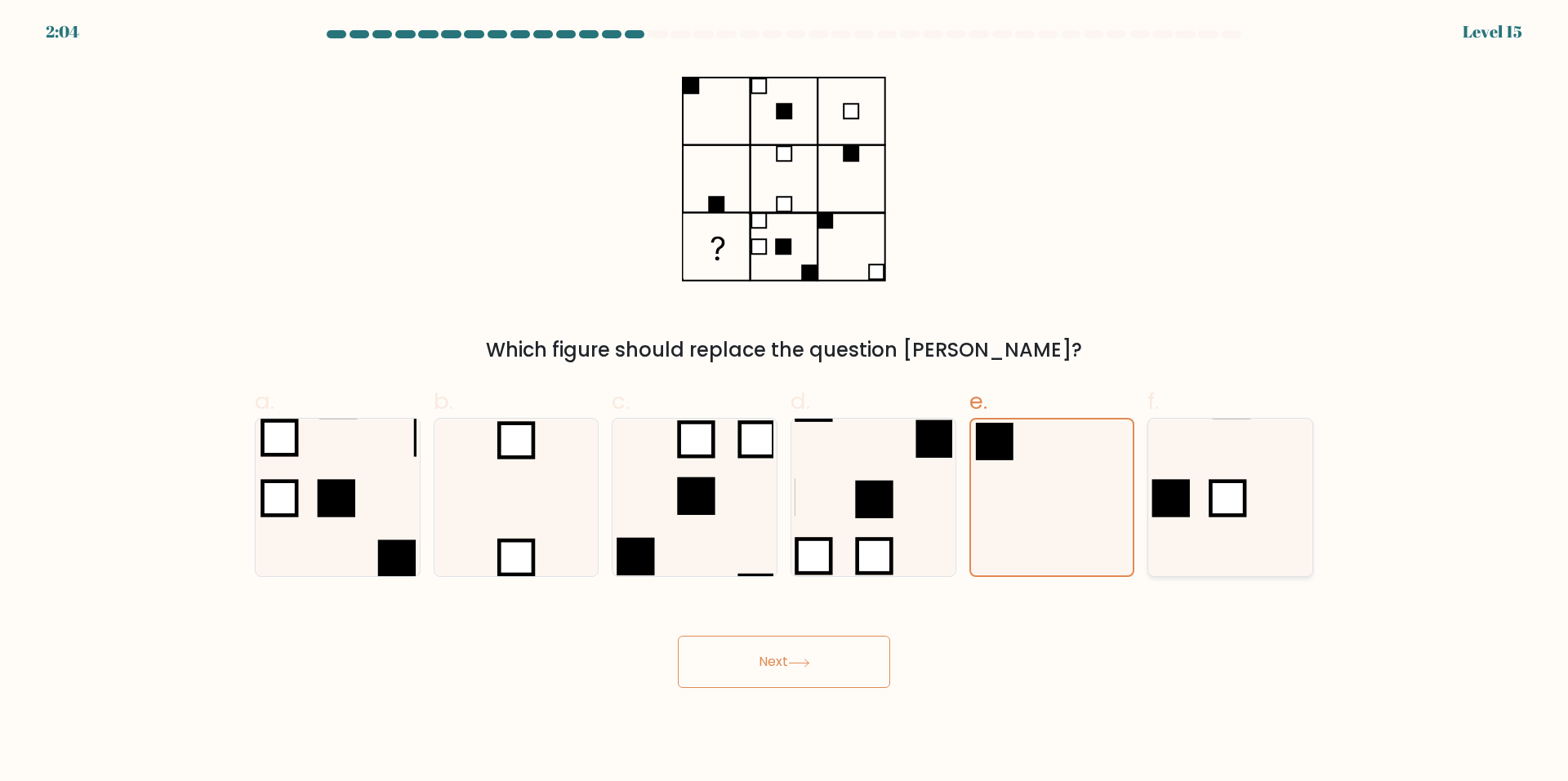
click at [785, 402] on input "f." at bounding box center [784, 397] width 1 height 11
radio input "true"
click at [806, 650] on button "Next" at bounding box center [784, 662] width 212 height 52
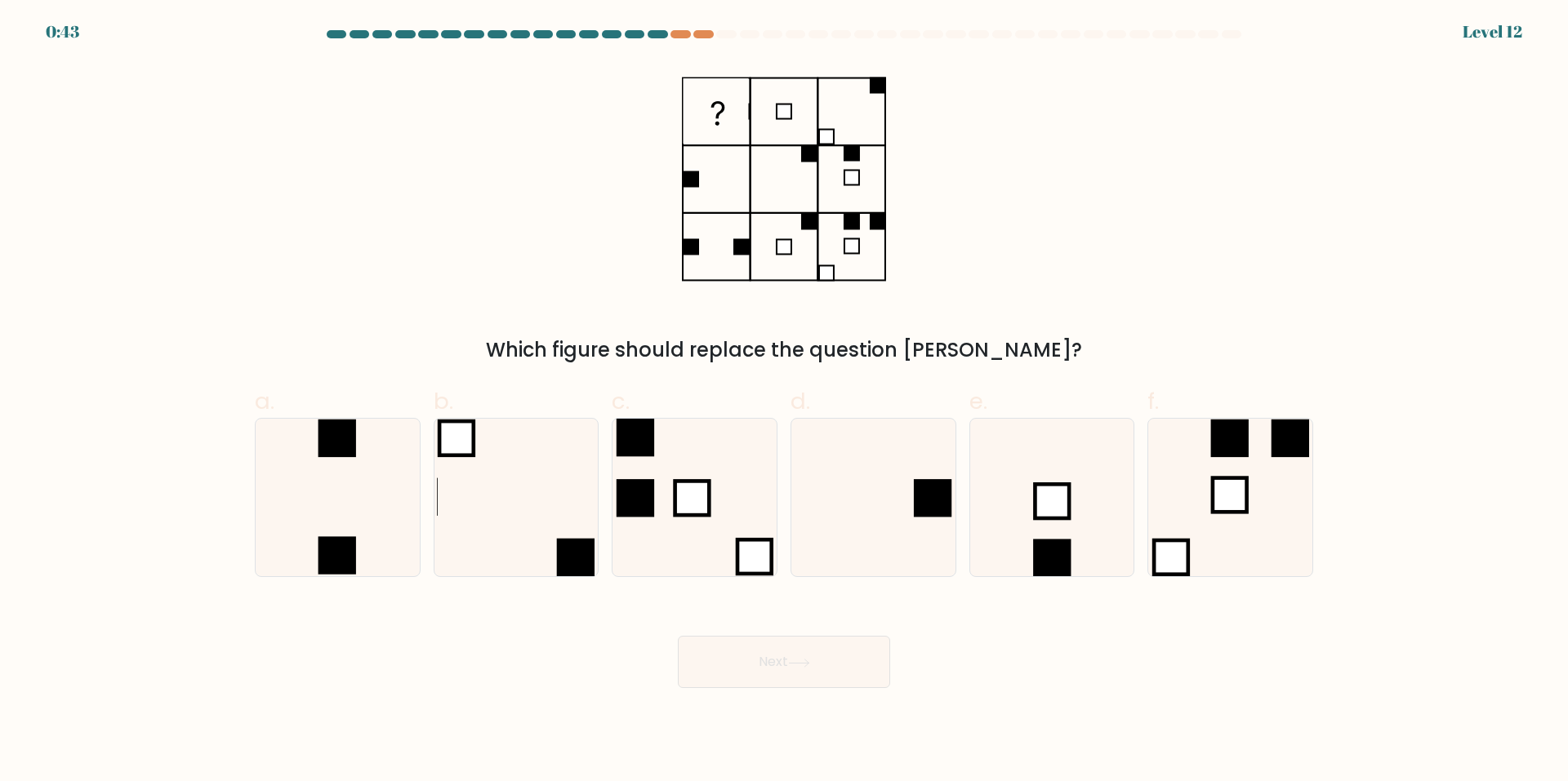
click at [675, 29] on div "0:43 Level 12" at bounding box center [784, 22] width 1568 height 44
click at [1047, 527] on icon at bounding box center [1051, 497] width 158 height 157
click at [785, 402] on input "e." at bounding box center [784, 397] width 1 height 11
radio input "true"
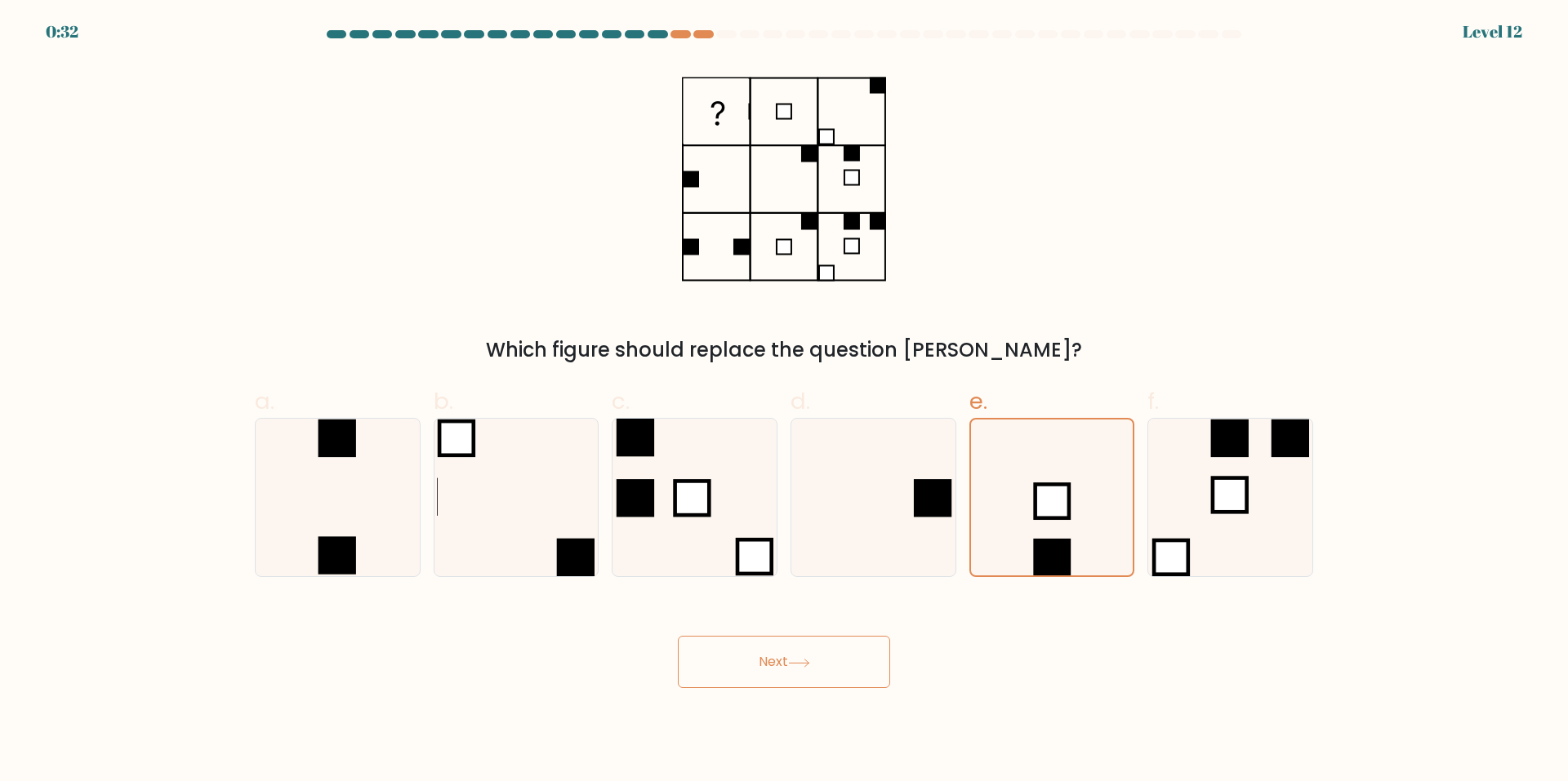
click at [772, 671] on button "Next" at bounding box center [784, 662] width 212 height 52
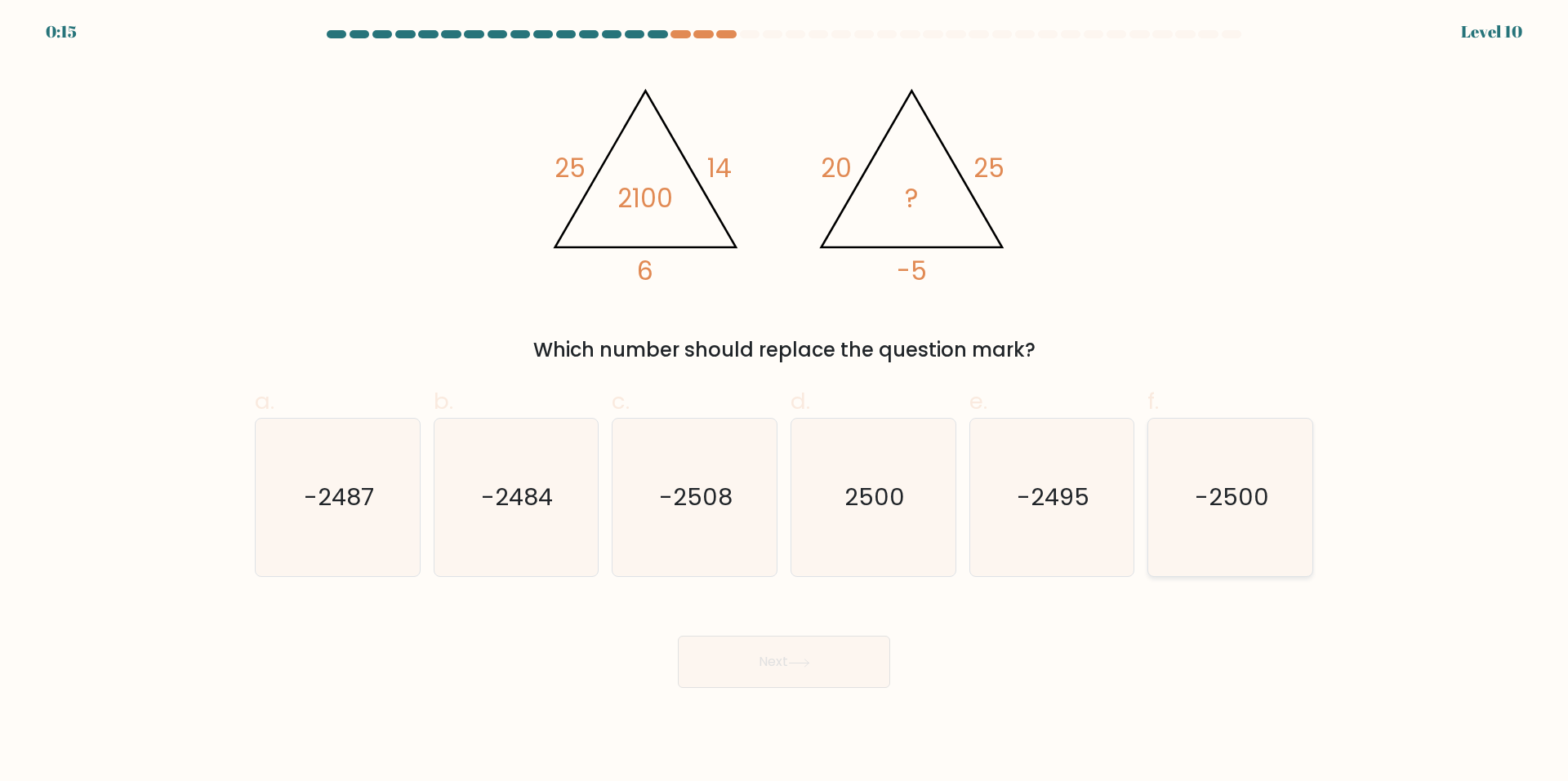
click at [1298, 530] on icon "-2500" at bounding box center [1230, 497] width 158 height 157
click at [785, 402] on input "f. -2500" at bounding box center [784, 397] width 1 height 11
radio input "true"
click at [795, 677] on button "Next" at bounding box center [784, 662] width 212 height 52
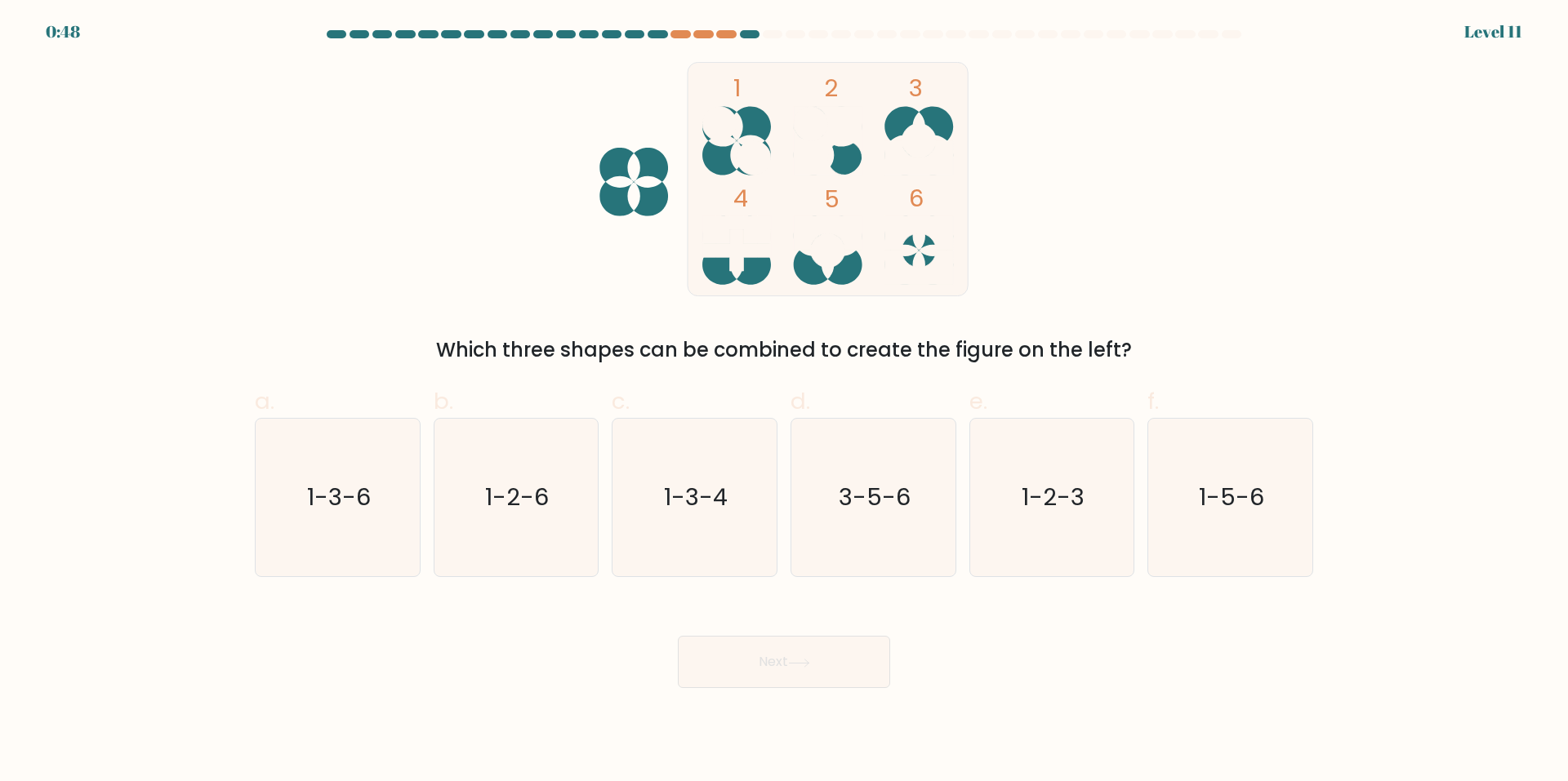
click at [923, 258] on rect at bounding box center [827, 179] width 280 height 234
click at [1199, 540] on icon "1-5-6" at bounding box center [1230, 497] width 158 height 157
click at [785, 402] on input "f. 1-5-6" at bounding box center [784, 397] width 1 height 11
radio input "true"
click at [737, 621] on div "Next" at bounding box center [784, 642] width 1078 height 91
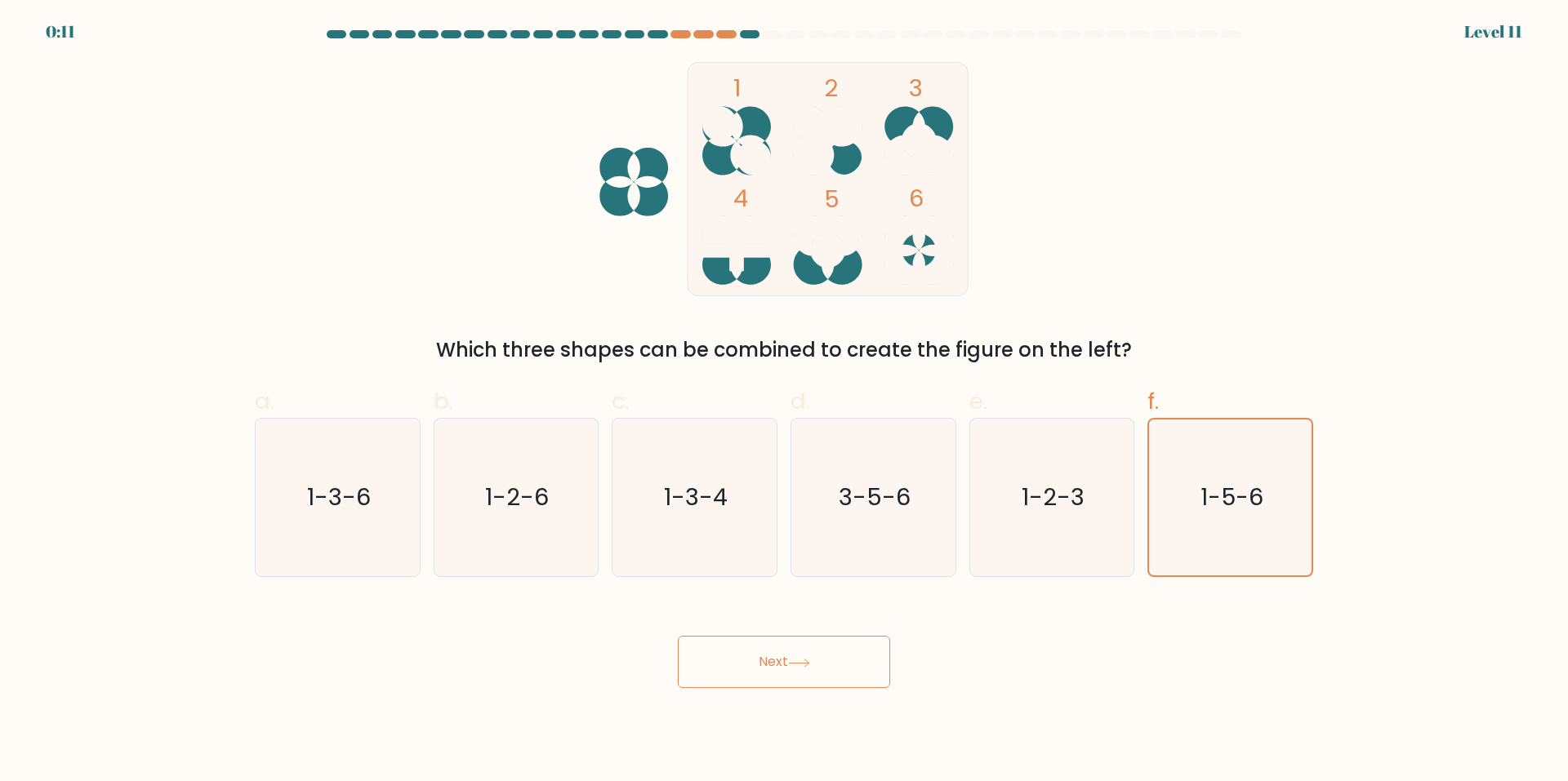
click at [774, 652] on button "Next" at bounding box center [784, 662] width 212 height 52
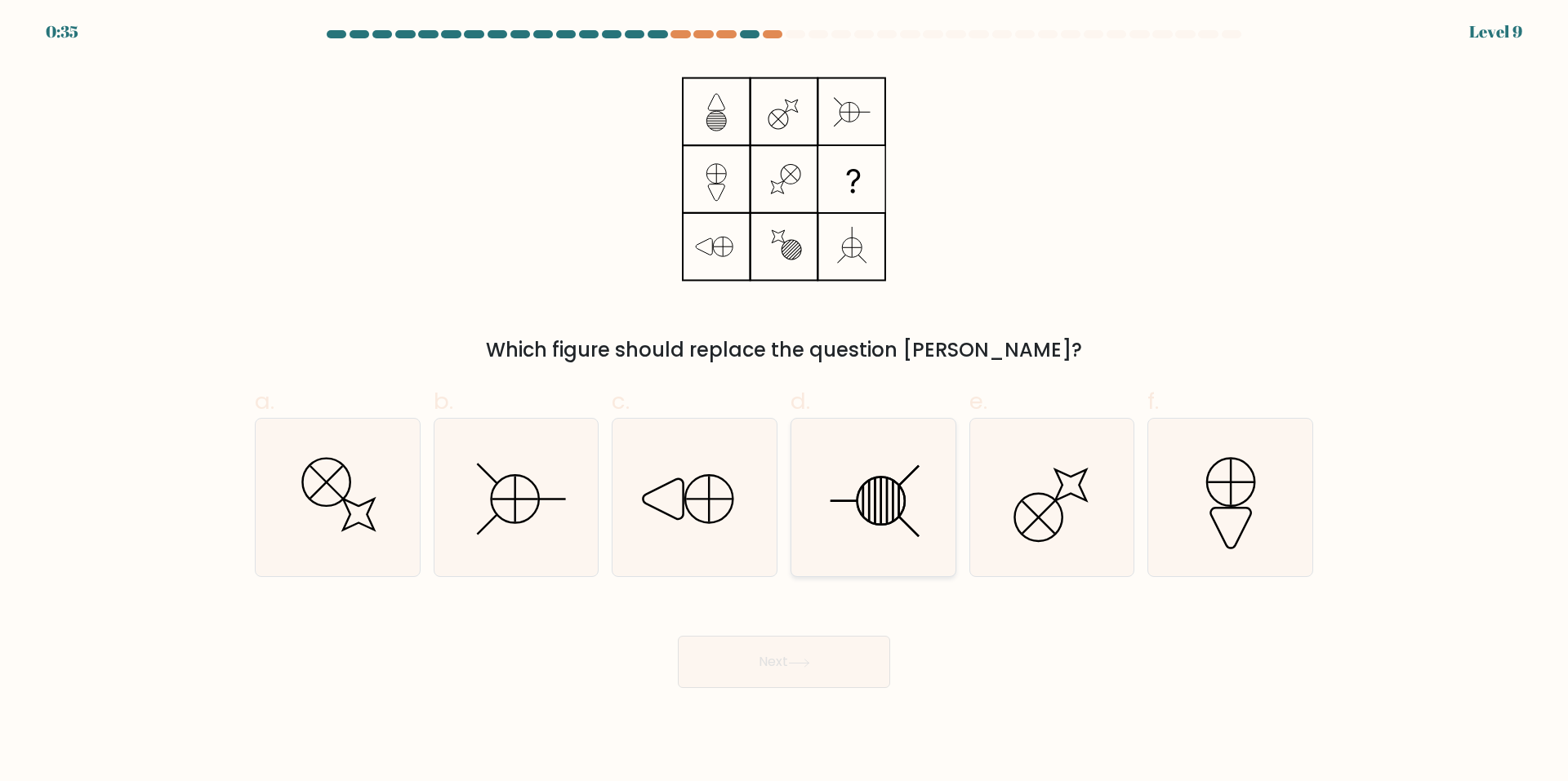
drag, startPoint x: 891, startPoint y: 457, endPoint x: 895, endPoint y: 465, distance: 8.9
click at [892, 459] on icon at bounding box center [873, 497] width 158 height 157
click at [785, 402] on input "d." at bounding box center [784, 397] width 1 height 11
radio input "true"
click at [793, 655] on button "Next" at bounding box center [784, 662] width 212 height 52
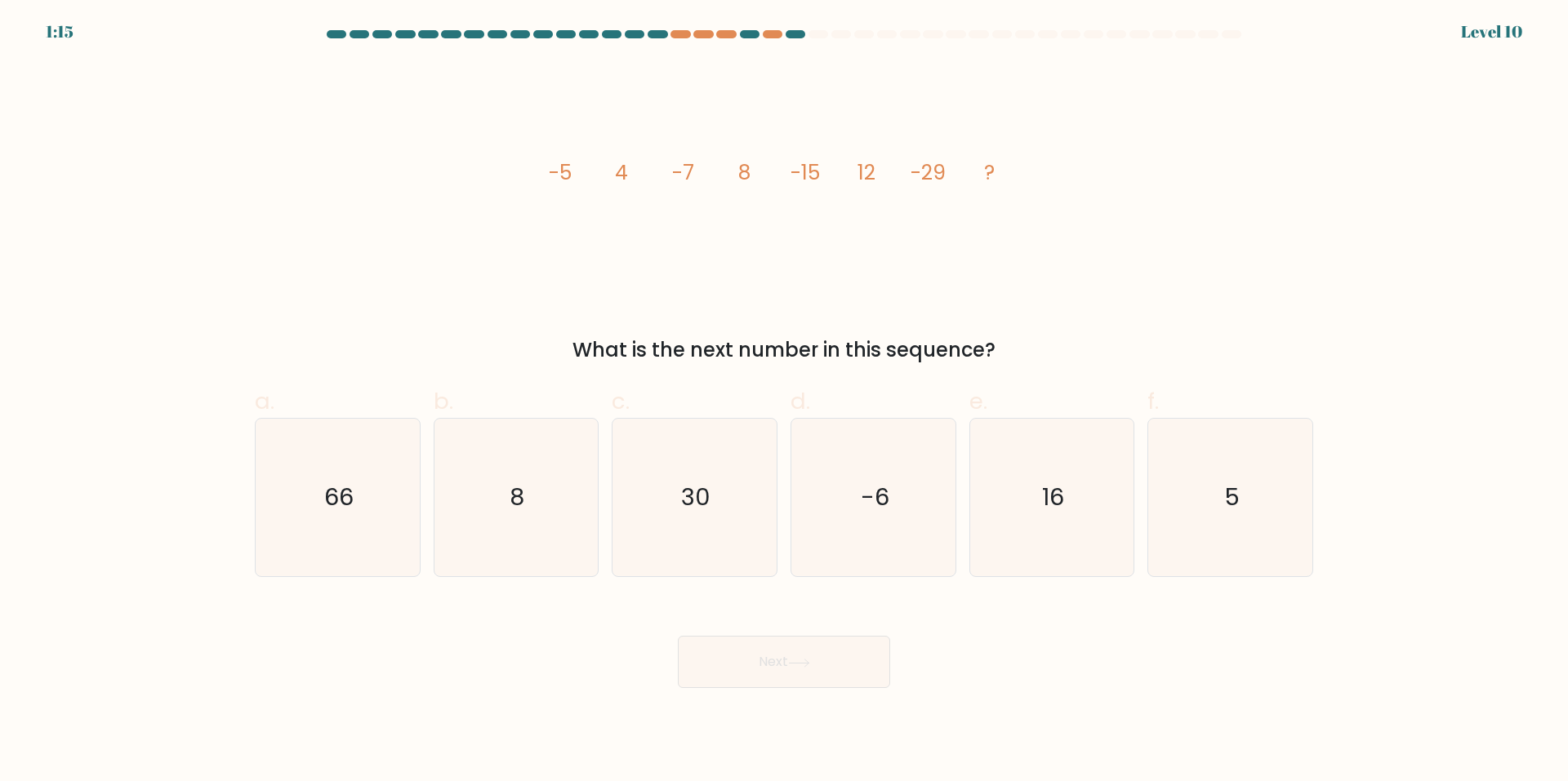
drag, startPoint x: 572, startPoint y: 183, endPoint x: 617, endPoint y: 176, distance: 45.5
click at [617, 176] on g "-5 4 -7 8 -15 12 -29 ?" at bounding box center [772, 172] width 446 height 29
click at [567, 178] on tspan "-5" at bounding box center [560, 172] width 23 height 29
click at [1046, 456] on icon "16" at bounding box center [1051, 497] width 158 height 157
click at [785, 402] on input "e. 16" at bounding box center [784, 397] width 1 height 11
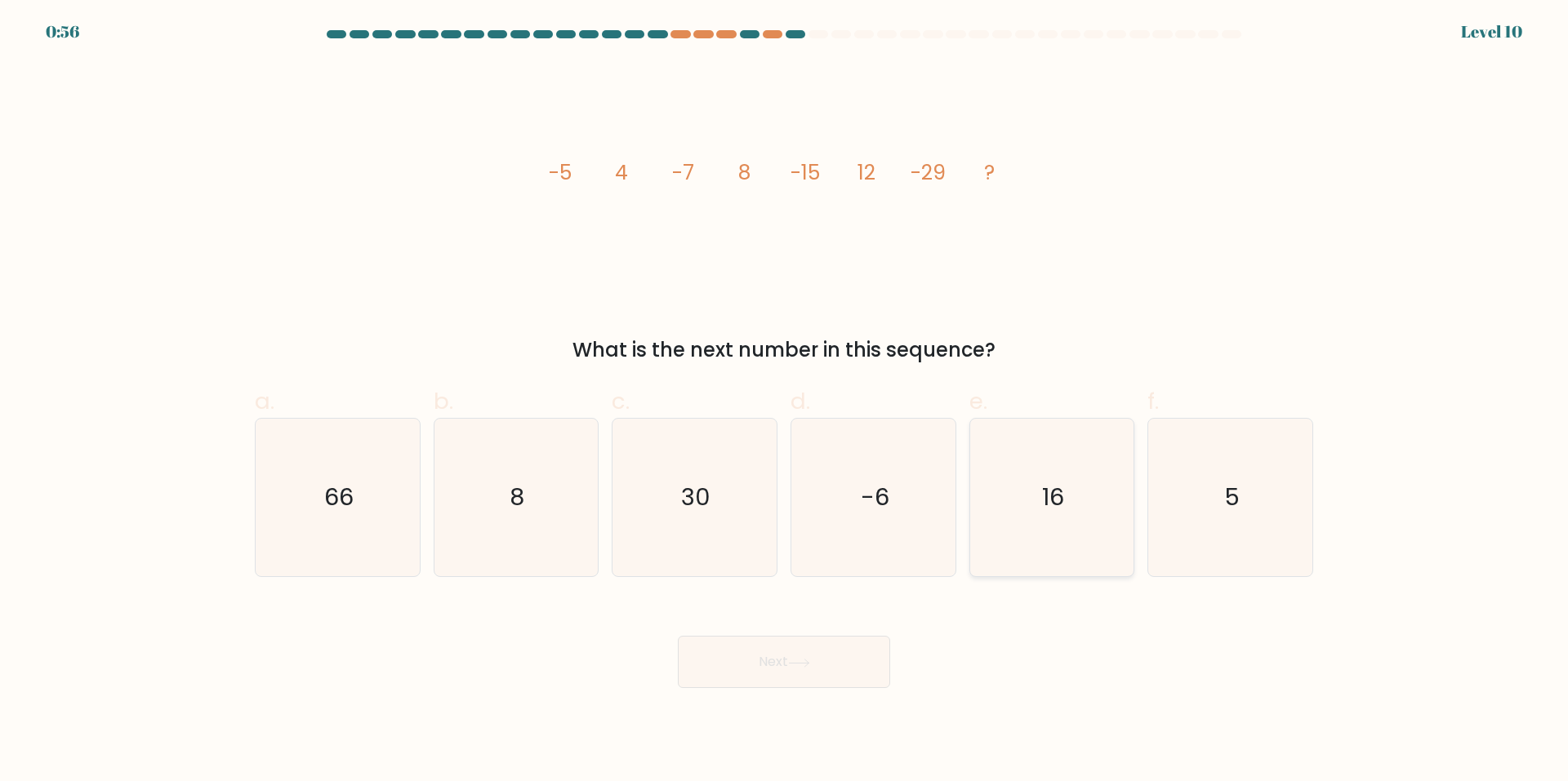
radio input "true"
click at [825, 657] on button "Next" at bounding box center [784, 662] width 212 height 52
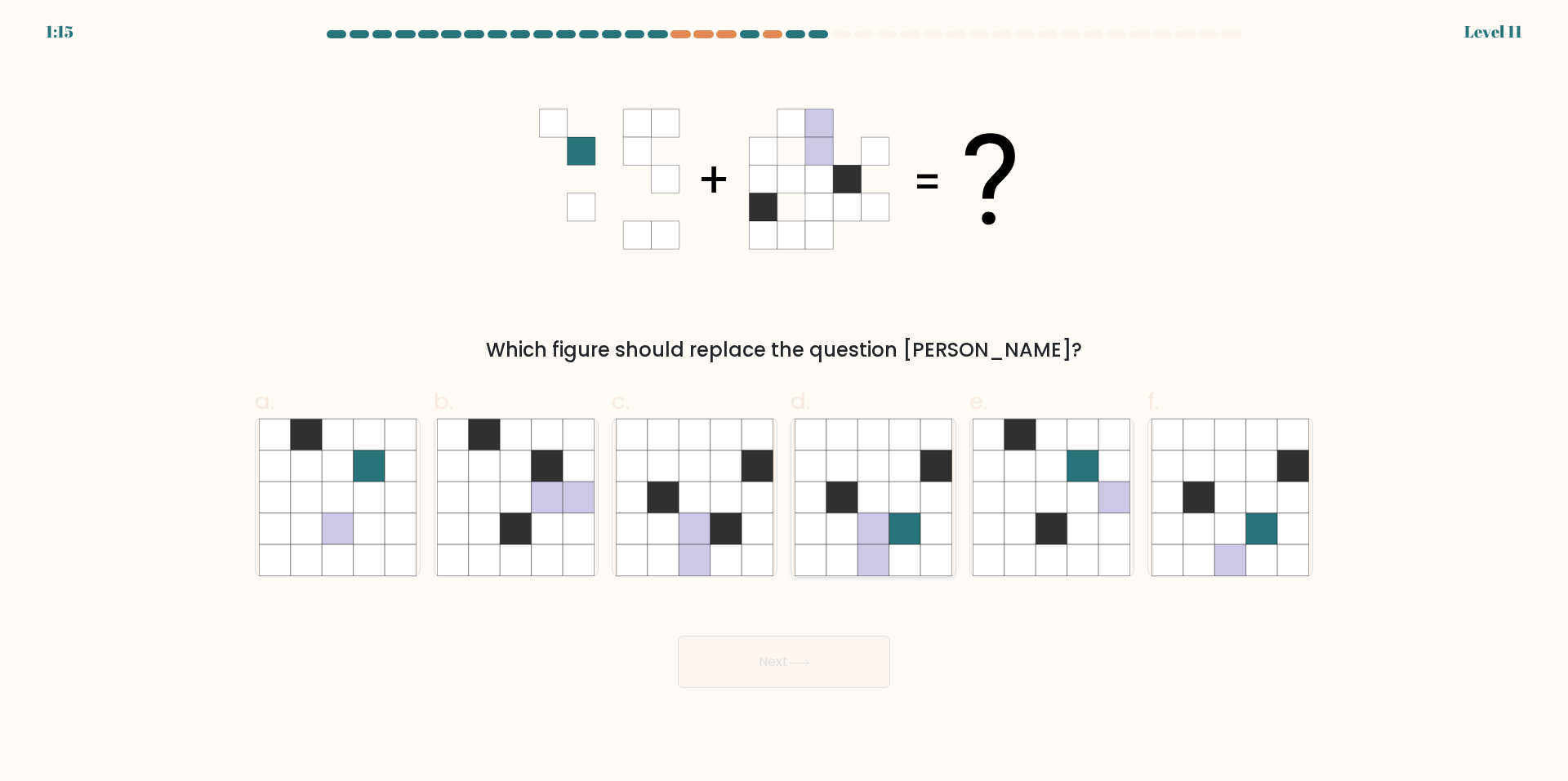
click at [912, 544] on icon at bounding box center [873, 497] width 158 height 157
click at [785, 402] on input "d." at bounding box center [784, 397] width 1 height 11
radio input "true"
click at [859, 679] on button "Next" at bounding box center [784, 662] width 212 height 52
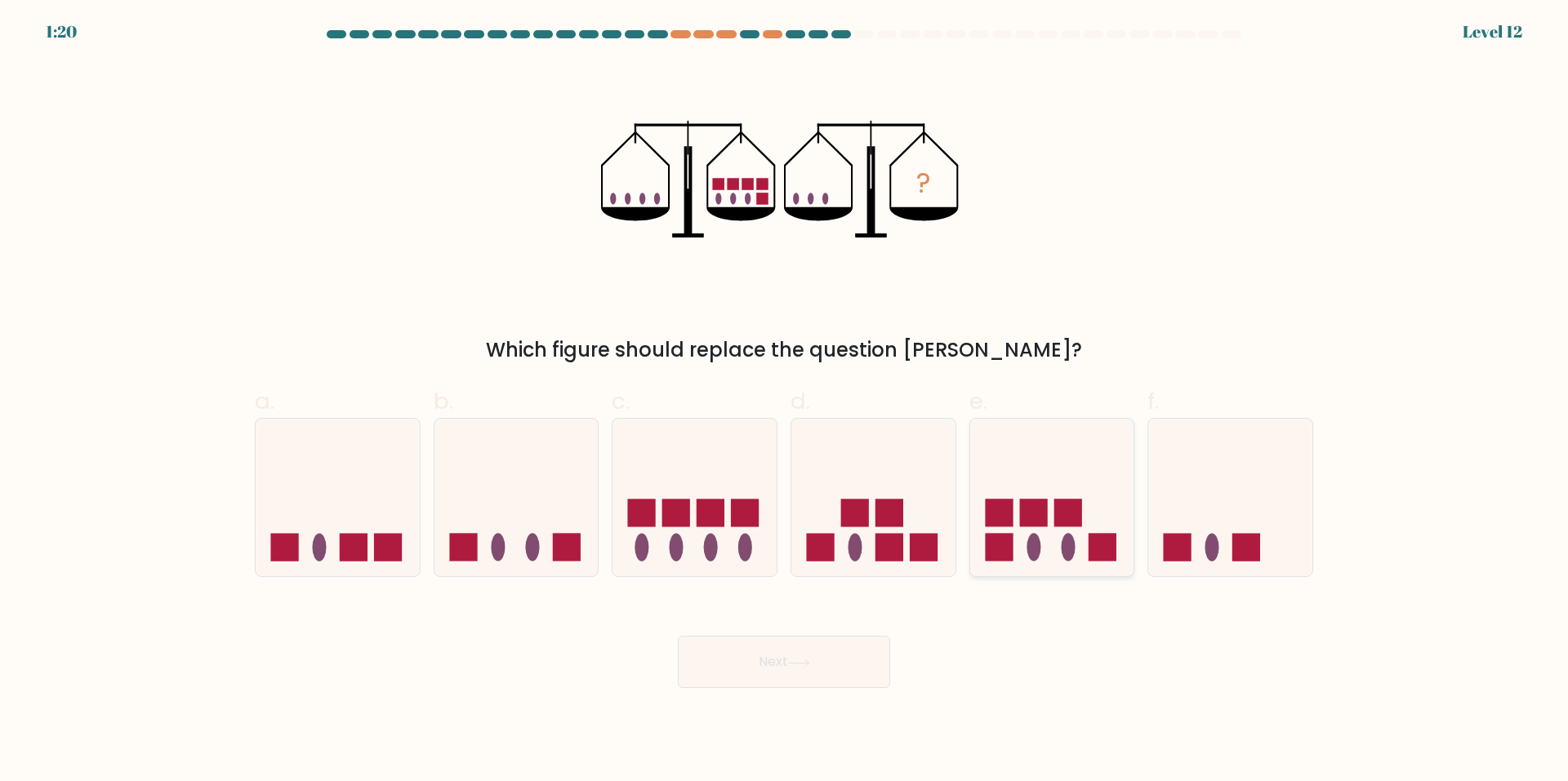
click at [1040, 532] on icon at bounding box center [1052, 497] width 164 height 135
click at [785, 402] on input "e." at bounding box center [784, 397] width 1 height 11
radio input "true"
click at [782, 648] on button "Next" at bounding box center [784, 662] width 212 height 52
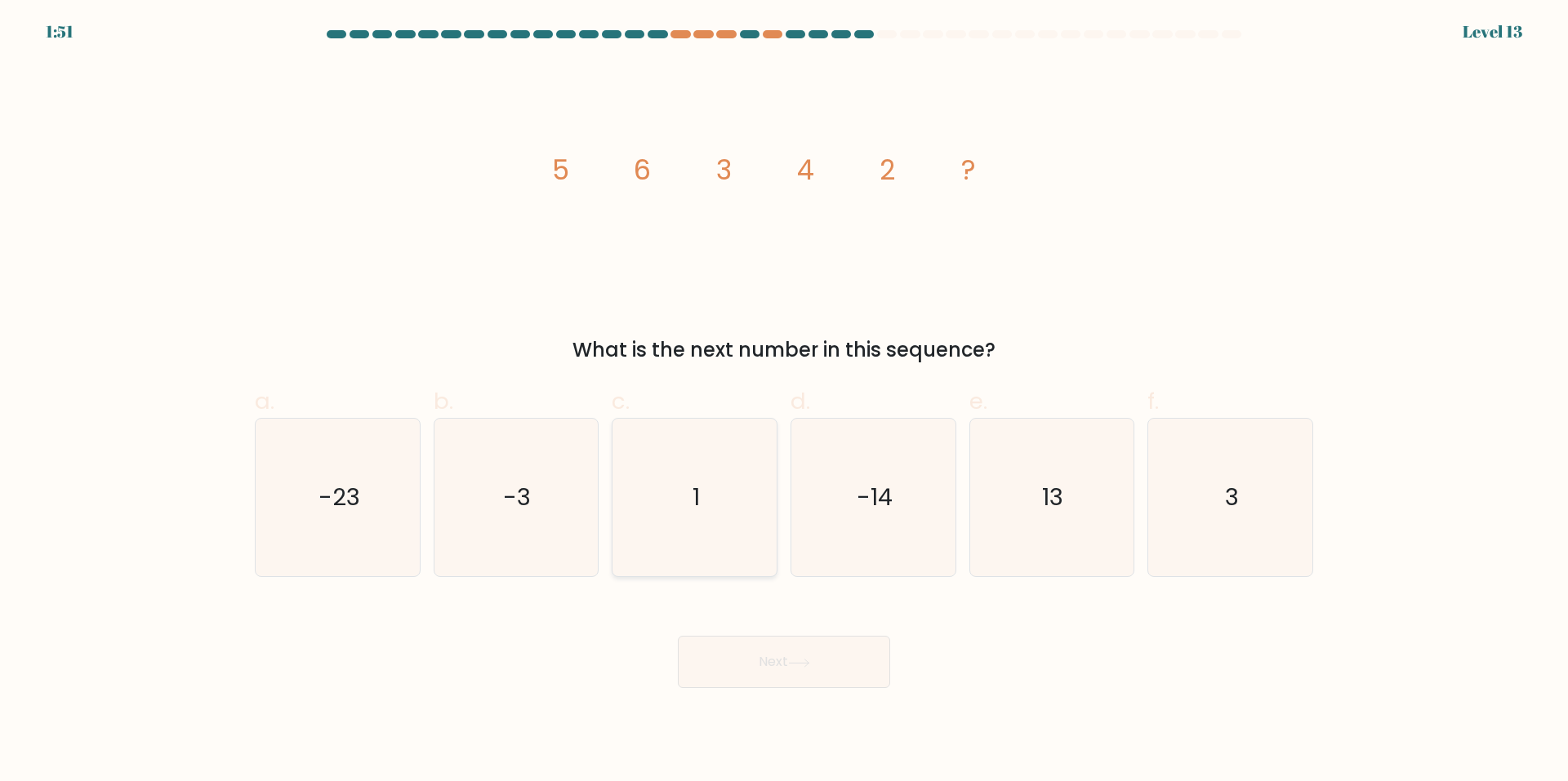
click at [754, 465] on icon "1" at bounding box center [694, 497] width 158 height 157
click at [784, 402] on input "c. 1" at bounding box center [784, 397] width 1 height 11
radio input "true"
click at [824, 676] on button "Next" at bounding box center [784, 662] width 212 height 52
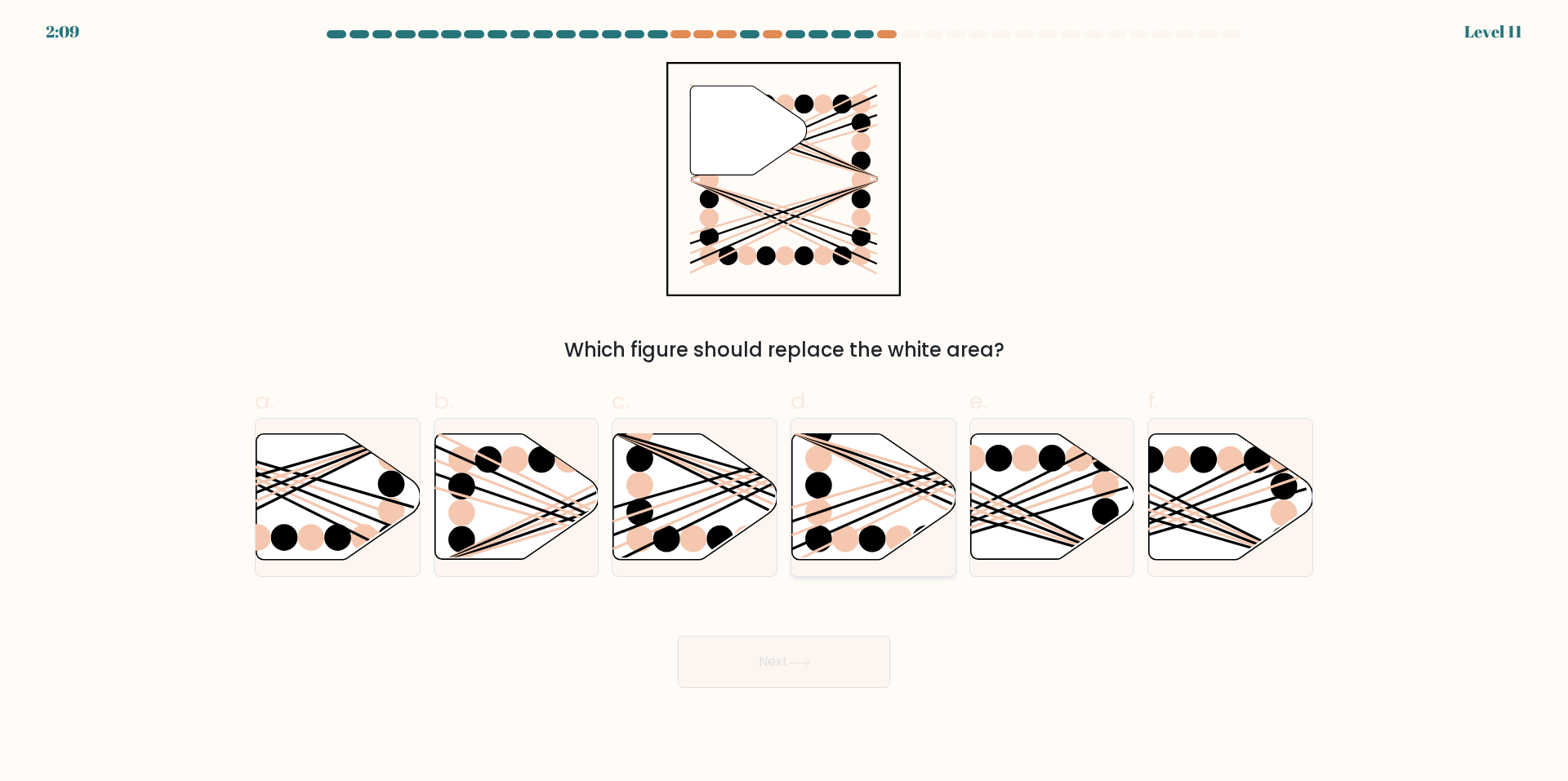
click at [944, 486] on line at bounding box center [924, 497] width 264 height 132
click at [785, 402] on input "d." at bounding box center [784, 397] width 1 height 11
radio input "true"
click at [837, 664] on button "Next" at bounding box center [784, 662] width 212 height 52
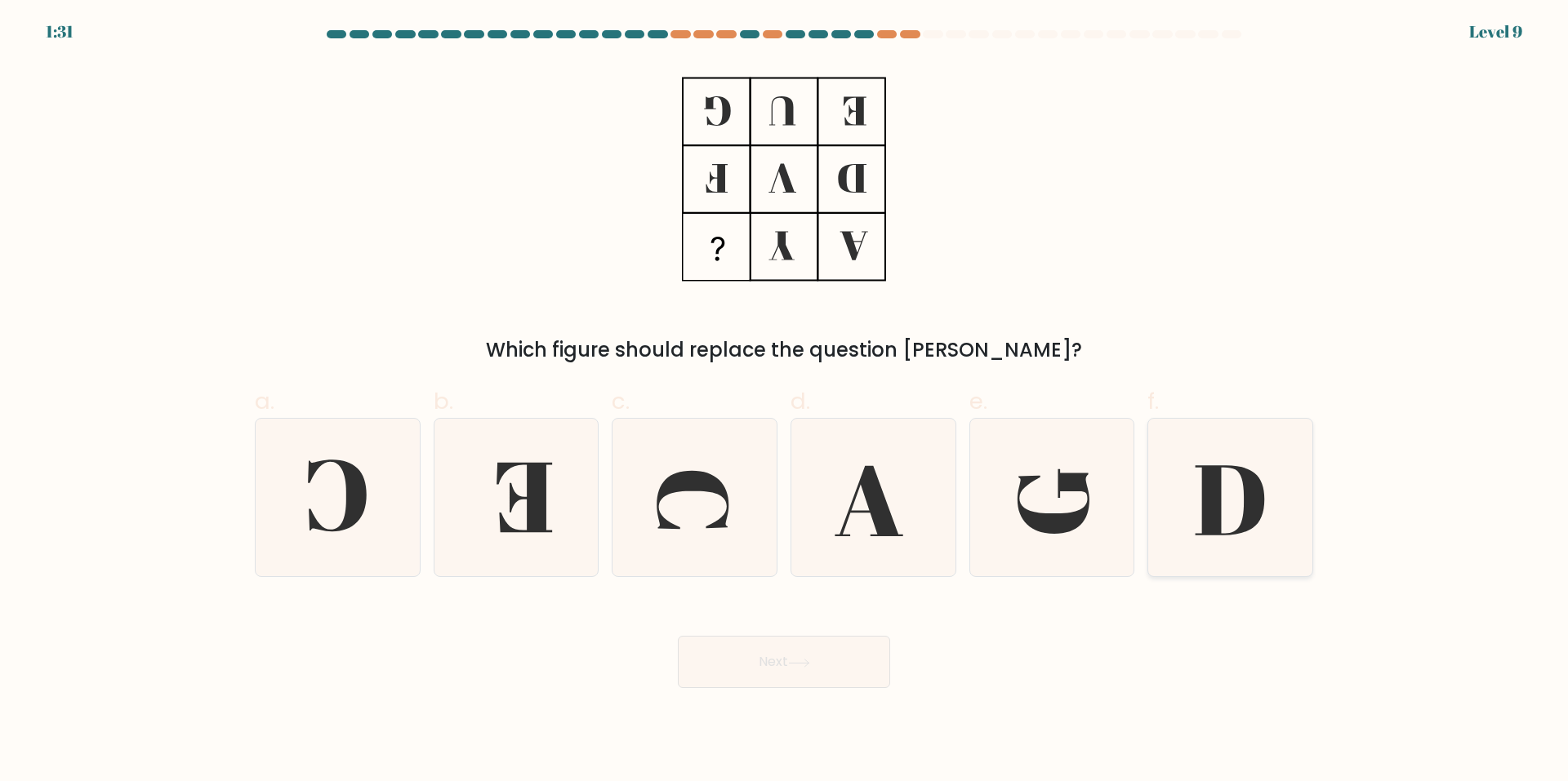
click at [1213, 526] on icon at bounding box center [1230, 497] width 158 height 157
click at [785, 402] on input "f." at bounding box center [784, 397] width 1 height 11
radio input "true"
click at [366, 524] on icon at bounding box center [337, 497] width 158 height 157
click at [784, 402] on input "a." at bounding box center [784, 397] width 1 height 11
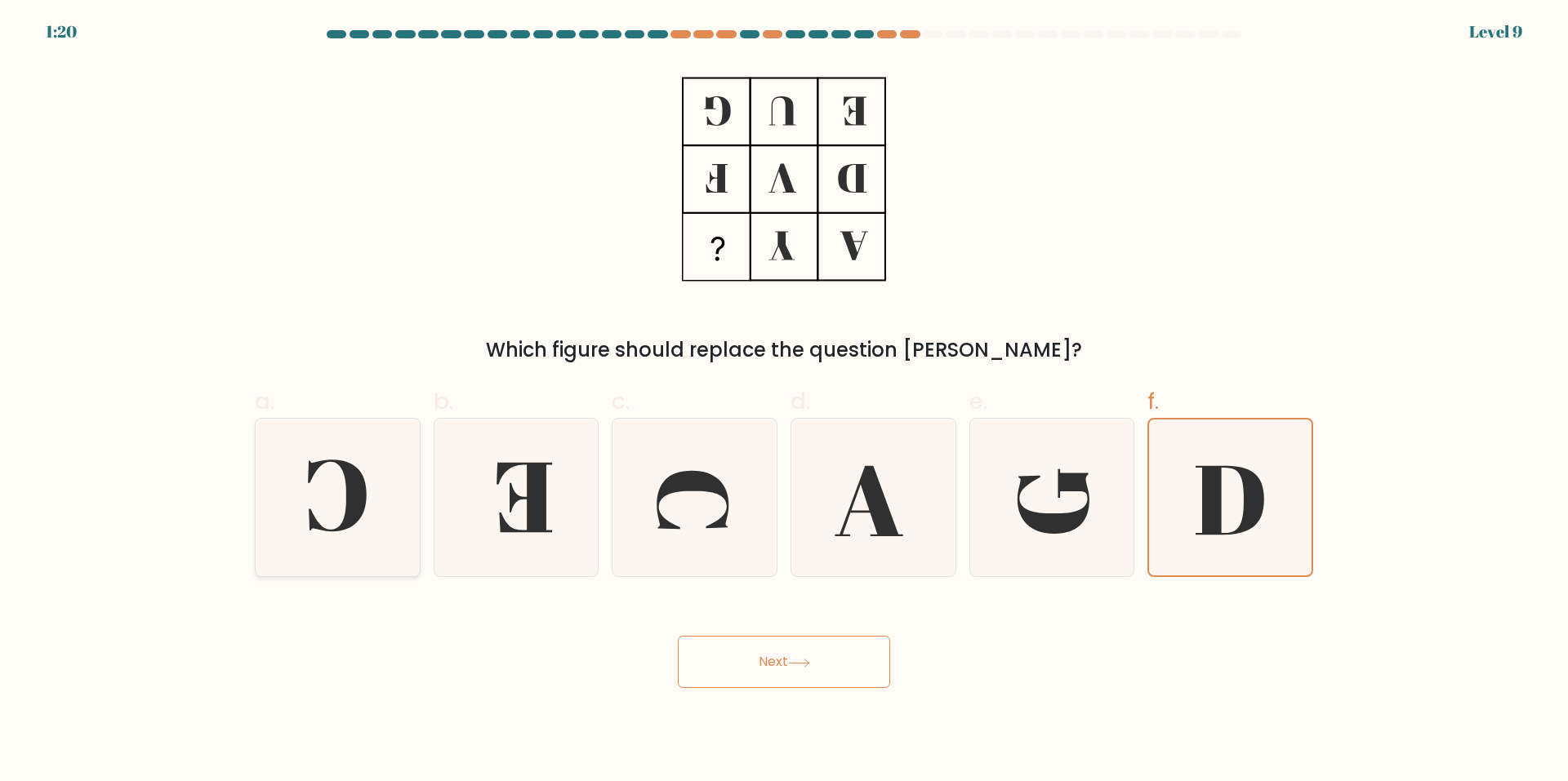
radio input "true"
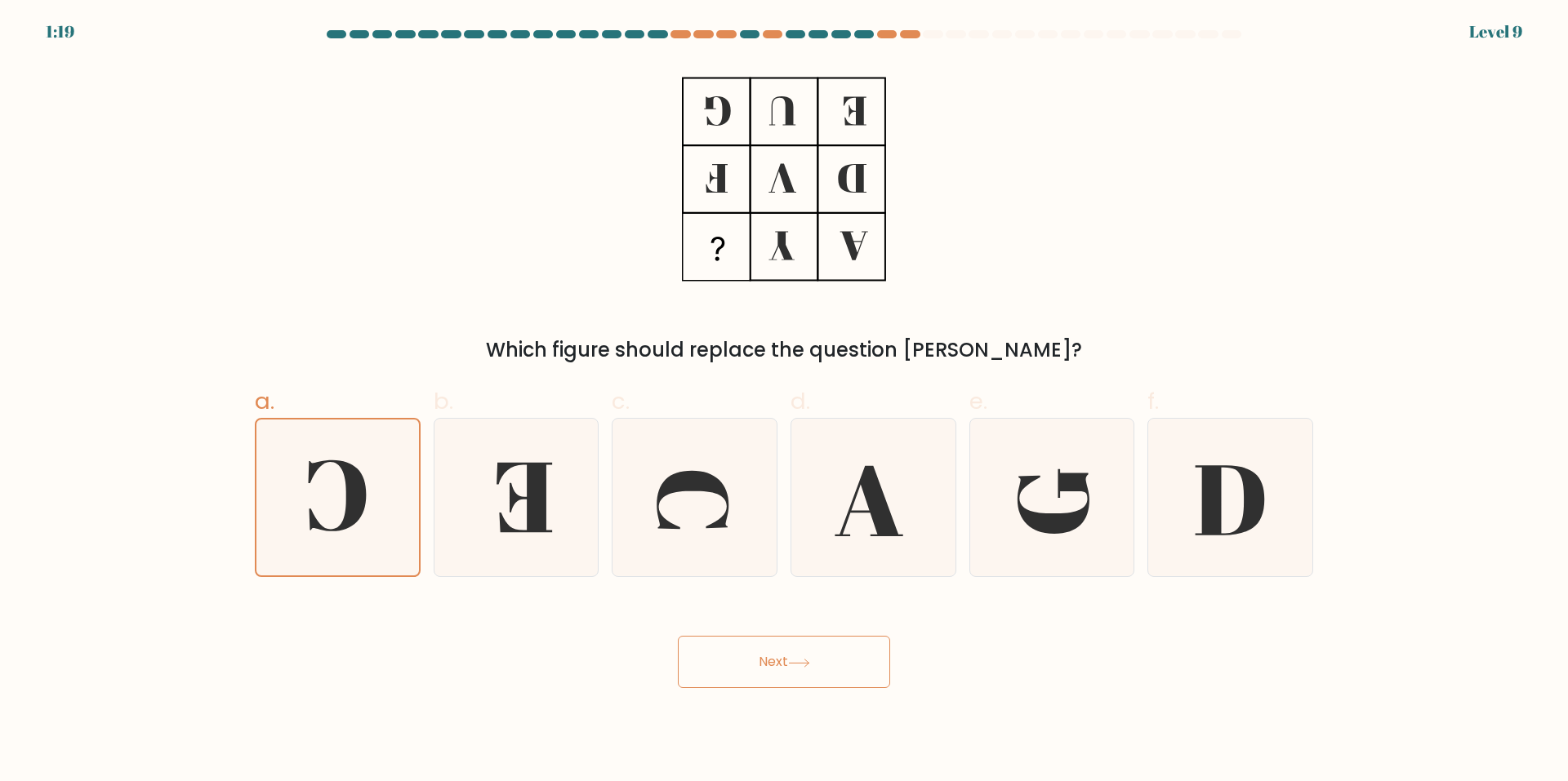
click at [777, 652] on button "Next" at bounding box center [784, 662] width 212 height 52
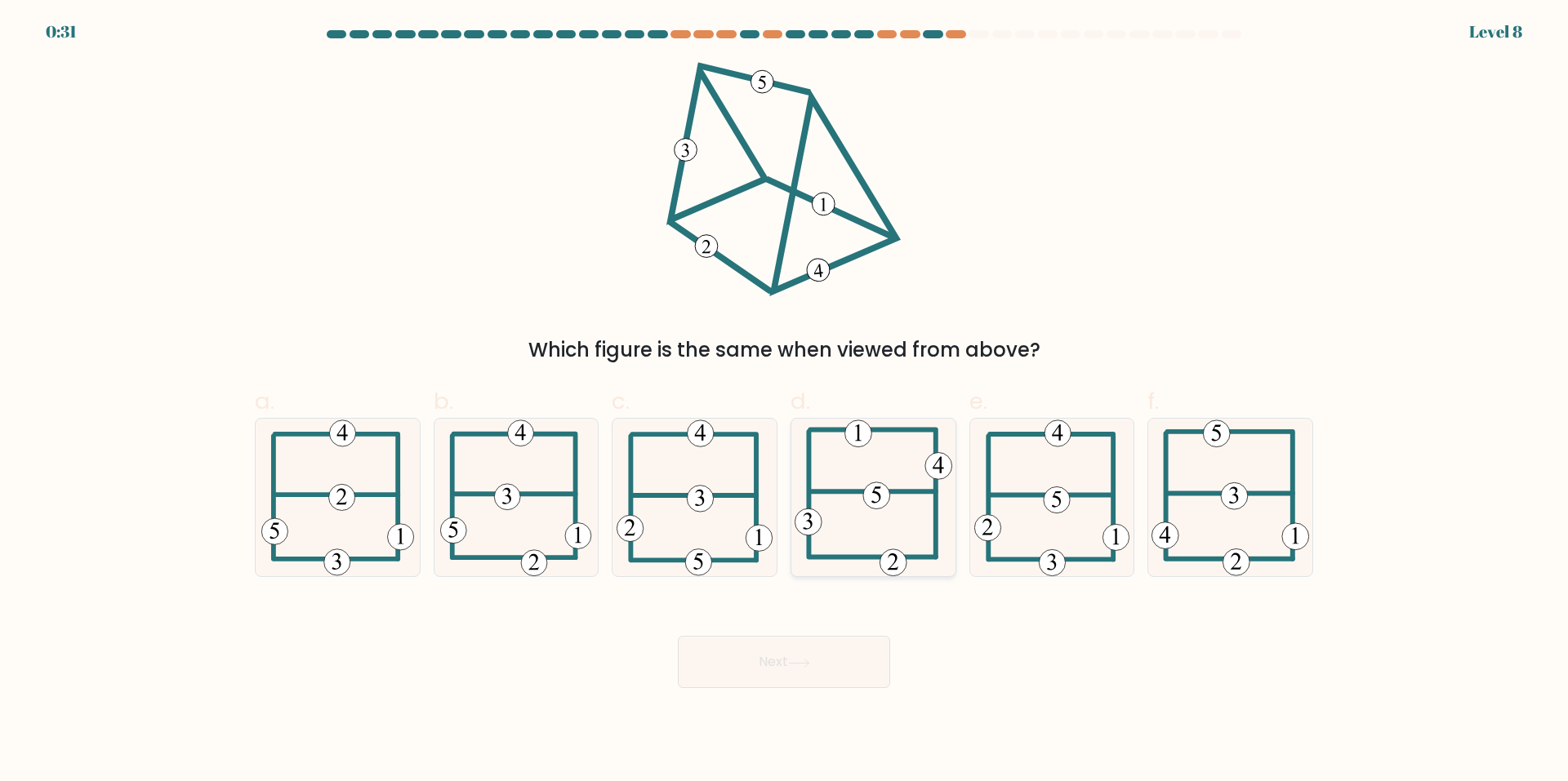
click at [884, 493] on 714 at bounding box center [876, 495] width 27 height 27
click at [785, 402] on input "d." at bounding box center [784, 397] width 1 height 11
radio input "true"
click at [809, 658] on button "Next" at bounding box center [784, 662] width 212 height 52
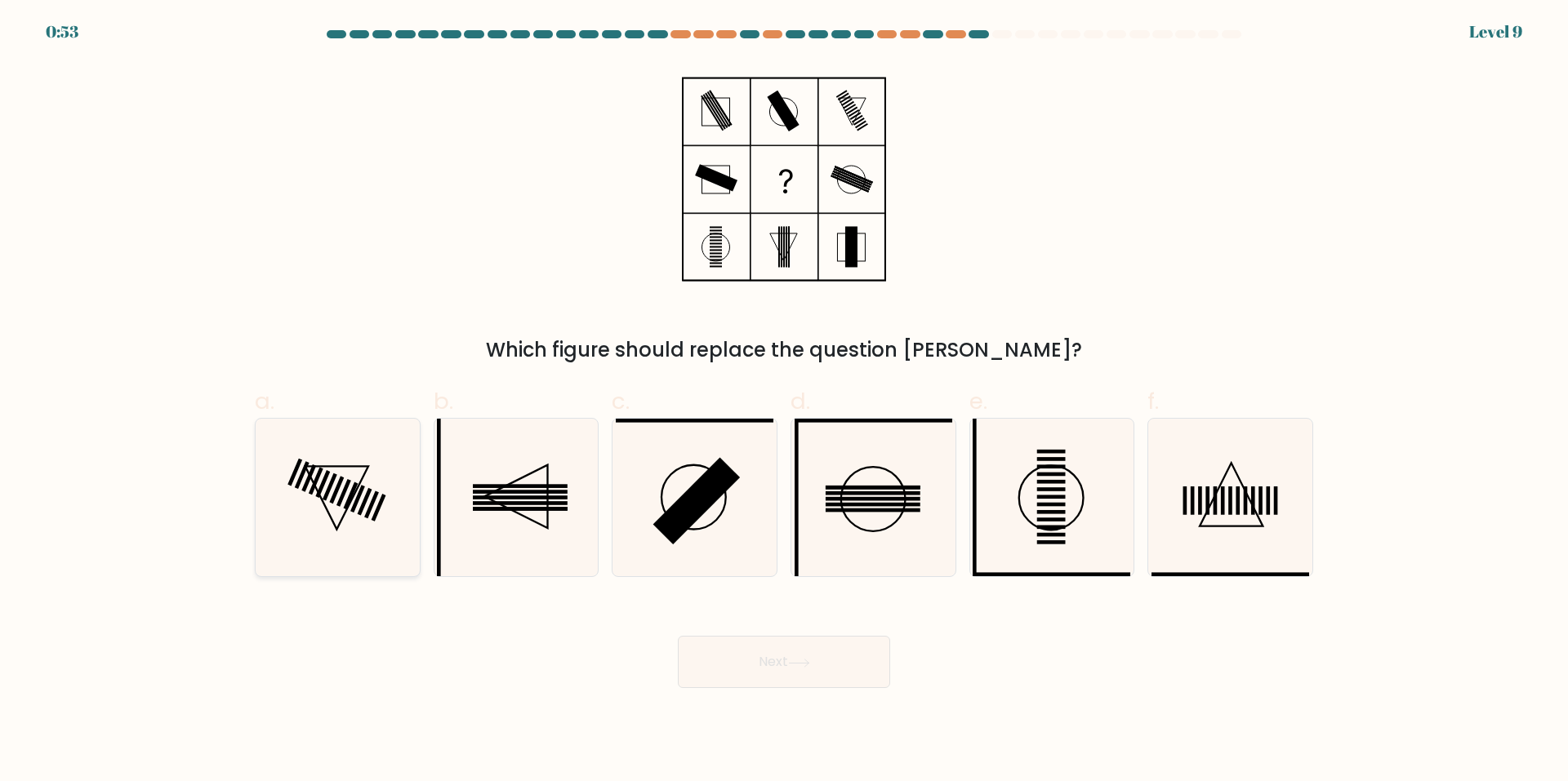
drag, startPoint x: 369, startPoint y: 491, endPoint x: 414, endPoint y: 499, distance: 45.7
click at [369, 491] on rect at bounding box center [364, 502] width 15 height 28
click at [784, 402] on input "a." at bounding box center [784, 397] width 1 height 11
radio input "true"
click at [810, 657] on button "Next" at bounding box center [784, 662] width 212 height 52
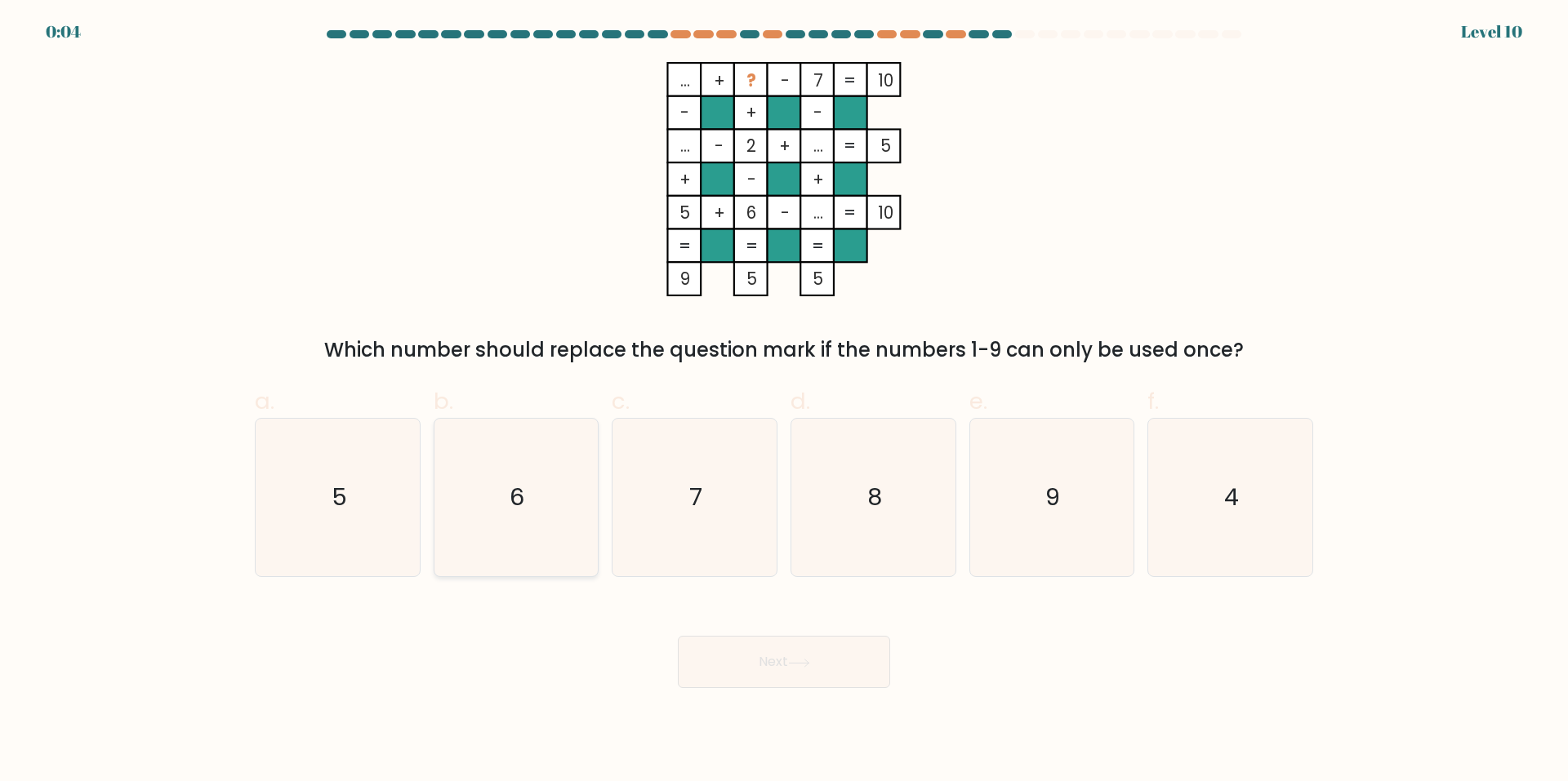
click at [577, 519] on icon "6" at bounding box center [515, 497] width 158 height 157
click at [784, 402] on input "b. 6" at bounding box center [784, 397] width 1 height 11
radio input "true"
click at [752, 672] on button "Next" at bounding box center [784, 662] width 212 height 52
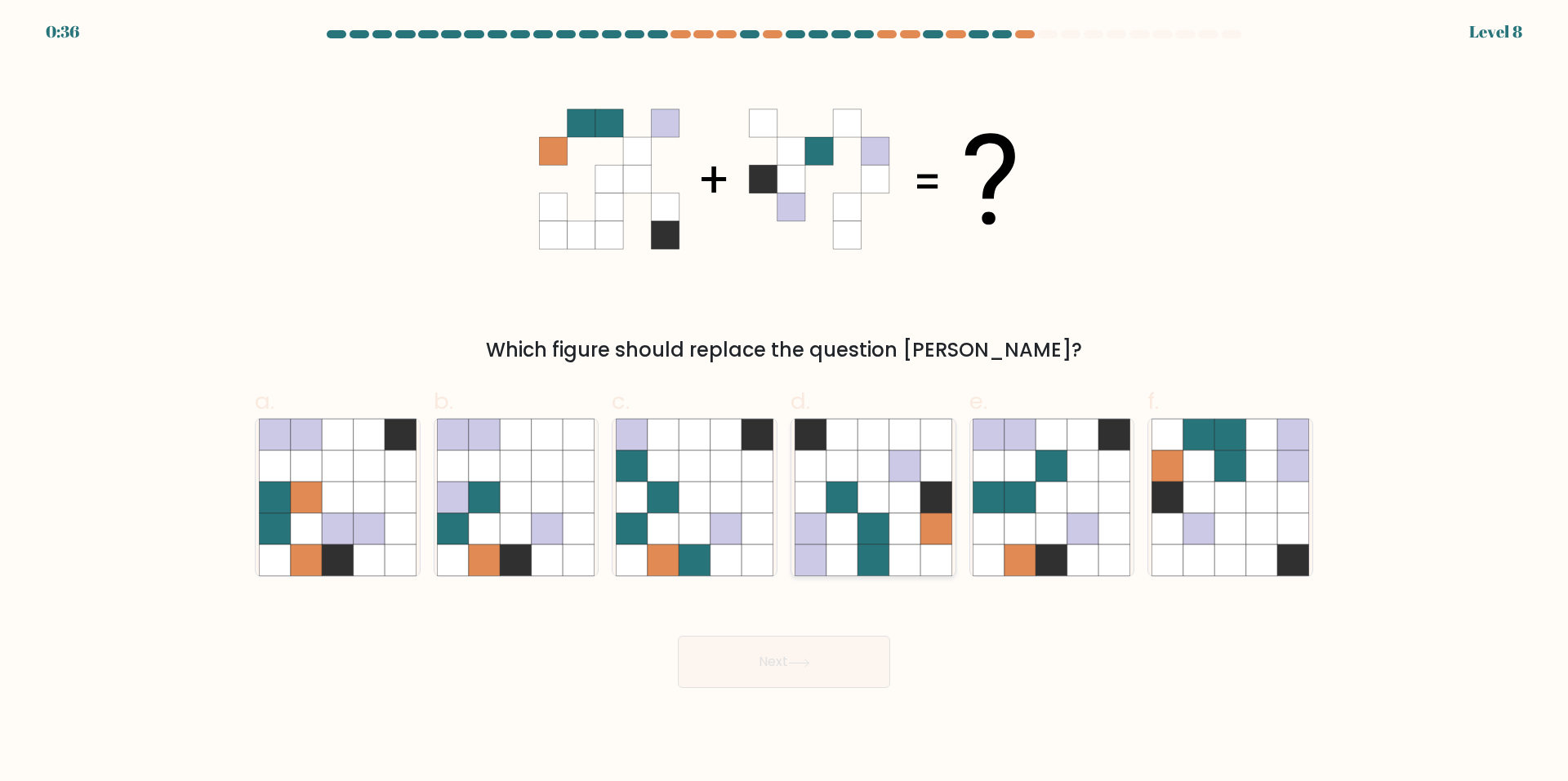
click at [856, 554] on icon at bounding box center [842, 561] width 31 height 31
click at [785, 402] on input "d." at bounding box center [784, 397] width 1 height 11
radio input "true"
click at [800, 652] on button "Next" at bounding box center [784, 662] width 212 height 52
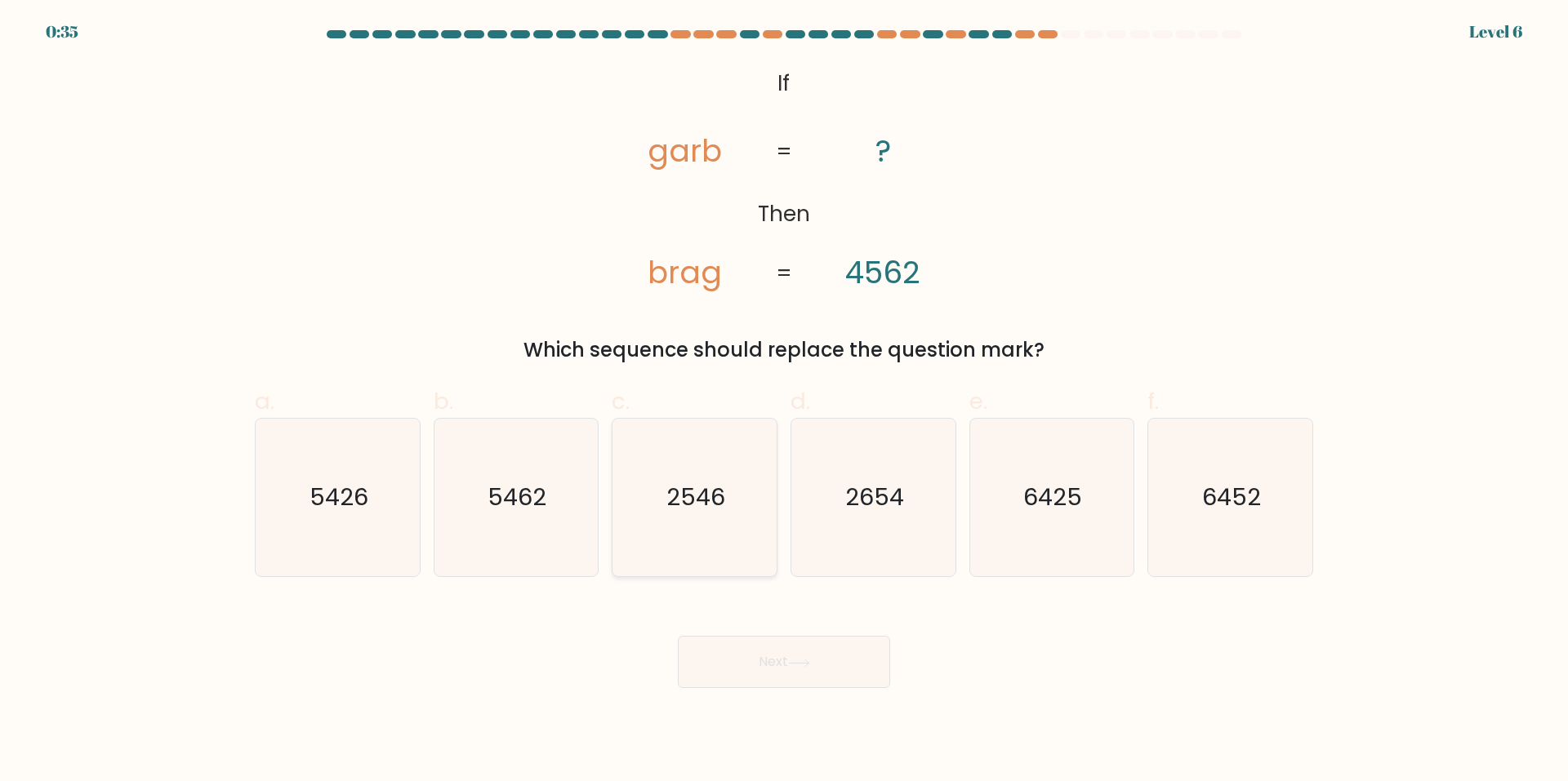
click at [675, 501] on text "2546" at bounding box center [696, 497] width 59 height 32
click at [784, 402] on input "c. 2546" at bounding box center [784, 397] width 1 height 11
radio input "true"
click at [777, 695] on body "0:35 Level 6 If" at bounding box center [784, 390] width 1568 height 781
click at [797, 670] on button "Next" at bounding box center [784, 662] width 212 height 52
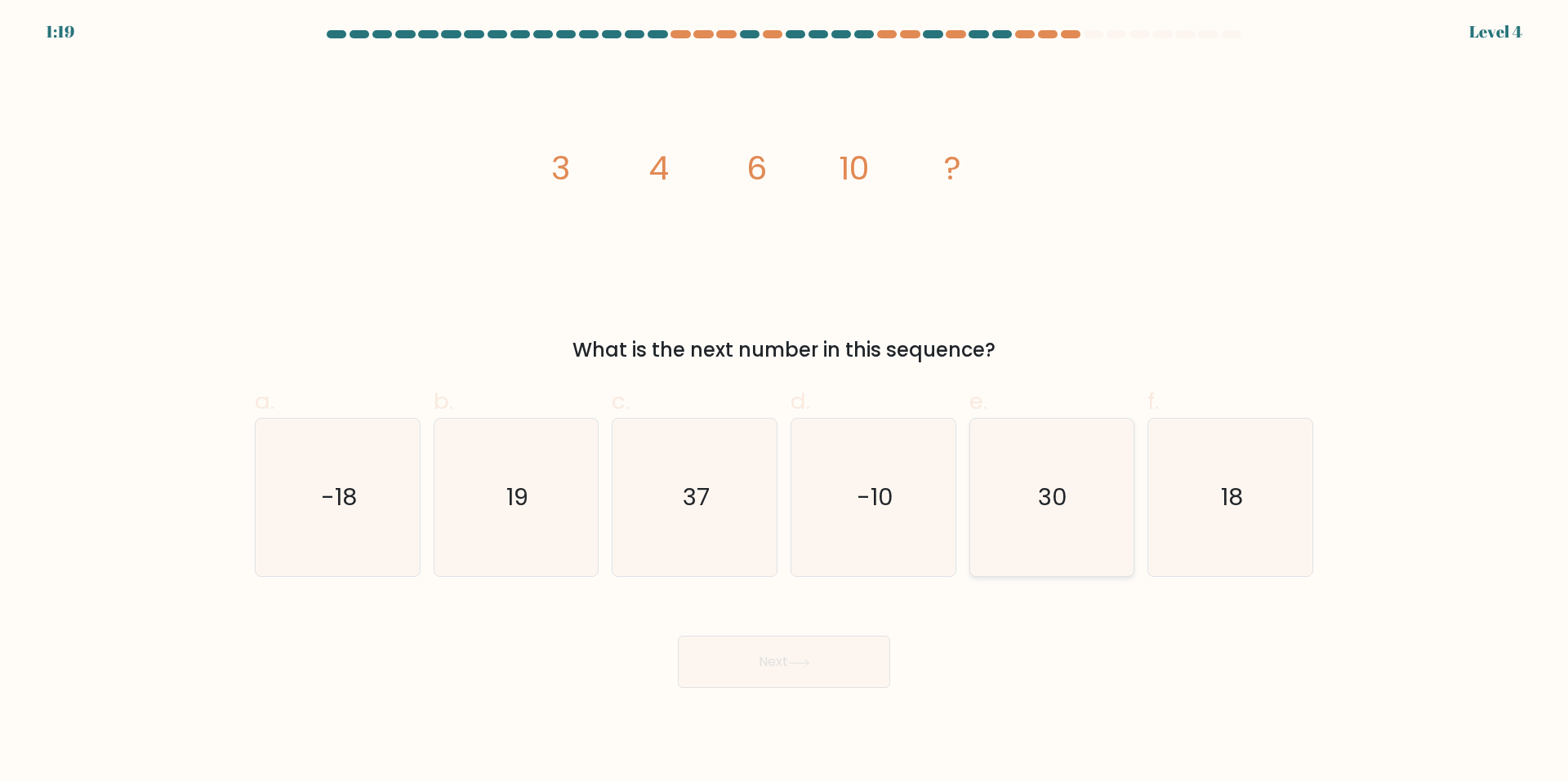
click at [970, 528] on div "30" at bounding box center [1052, 497] width 166 height 159
click at [785, 402] on input "e. 30" at bounding box center [784, 397] width 1 height 11
radio input "true"
click at [751, 672] on button "Next" at bounding box center [784, 662] width 212 height 52
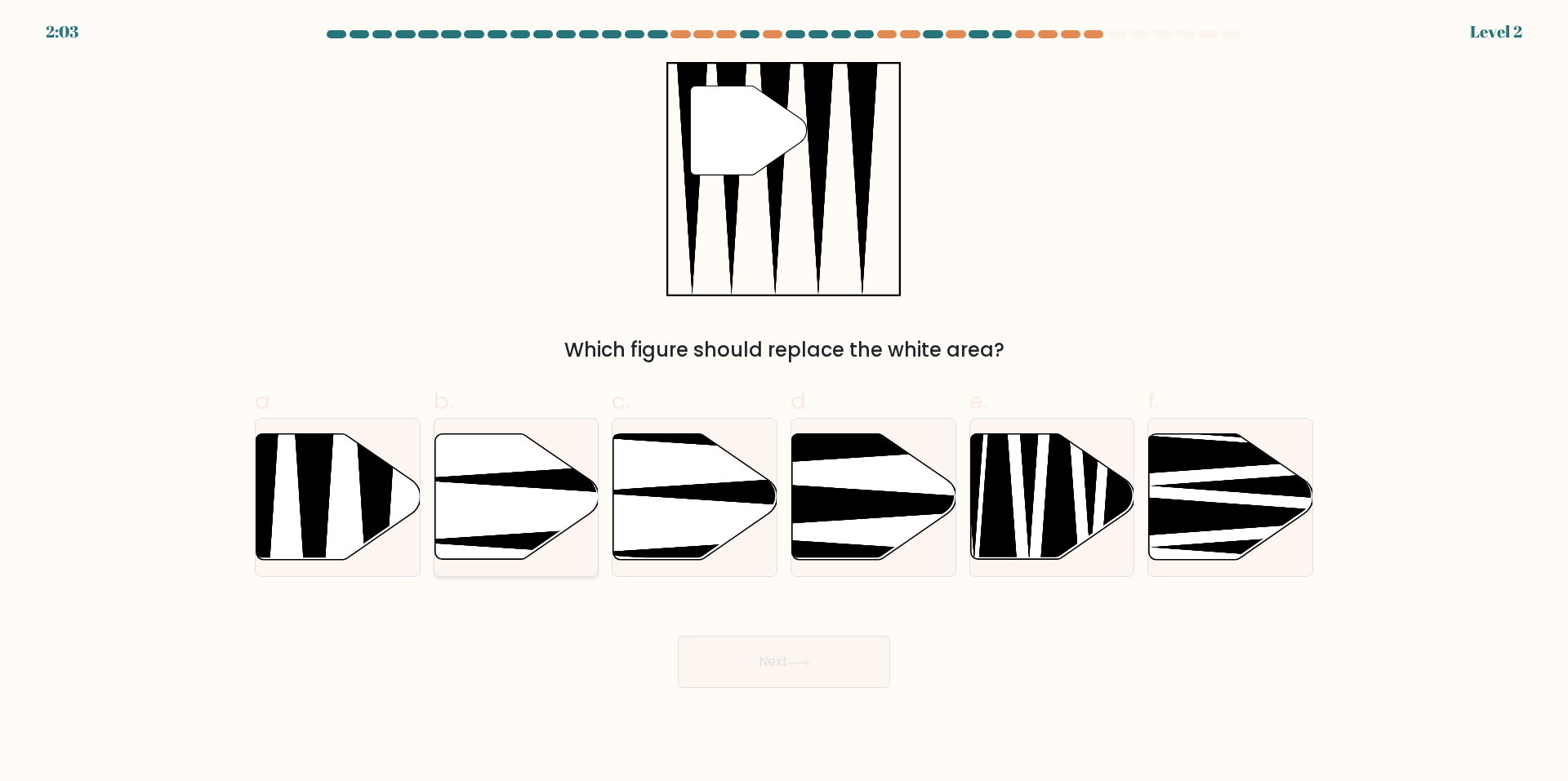
click at [565, 495] on icon at bounding box center [517, 497] width 164 height 126
click at [784, 402] on input "b." at bounding box center [784, 397] width 1 height 11
radio input "true"
click at [799, 661] on icon at bounding box center [799, 663] width 22 height 9
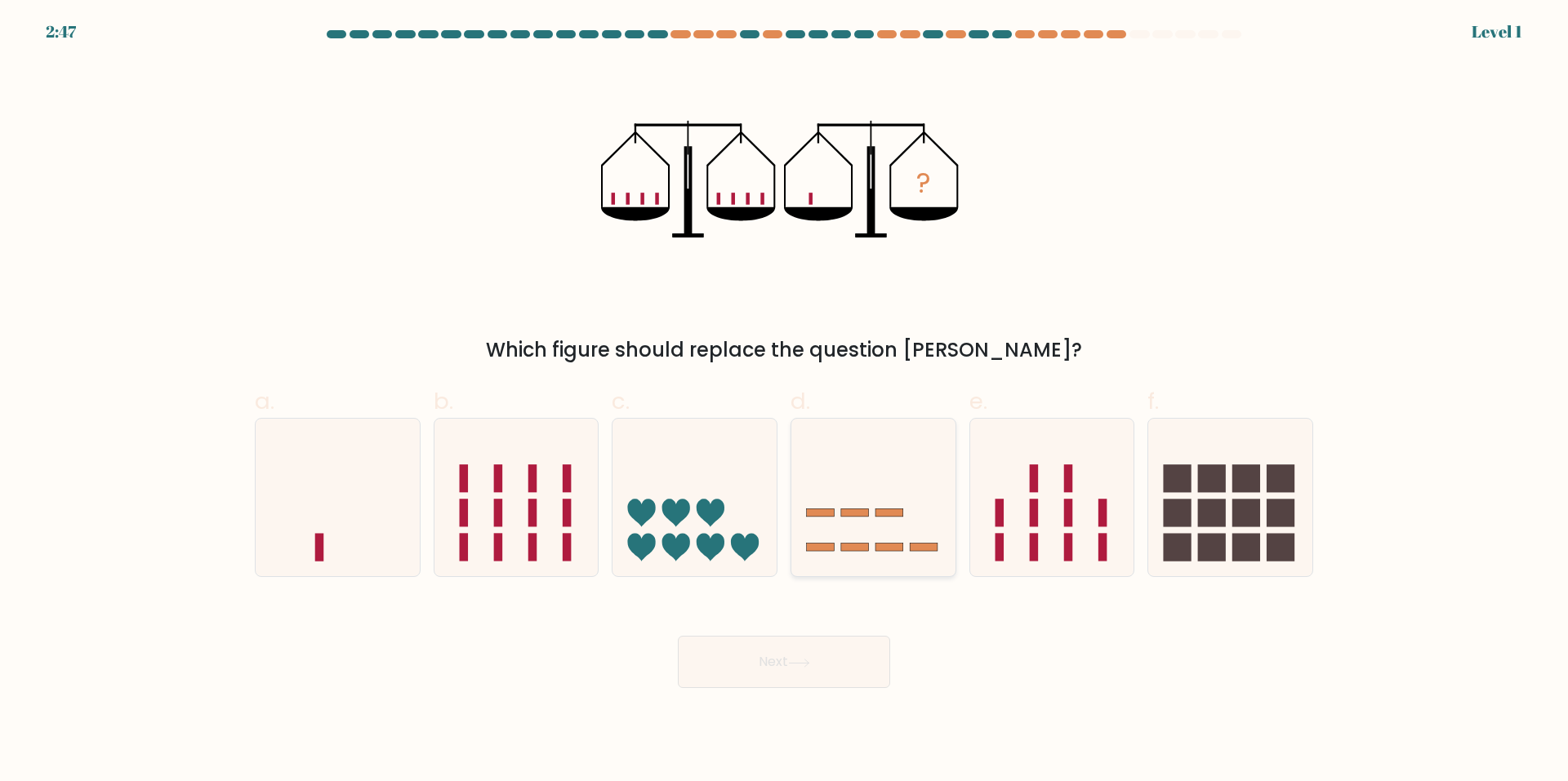
click at [875, 543] on rect at bounding box center [889, 547] width 28 height 8
click at [785, 402] on input "d." at bounding box center [784, 397] width 1 height 11
radio input "true"
click at [835, 646] on button "Next" at bounding box center [784, 662] width 212 height 52
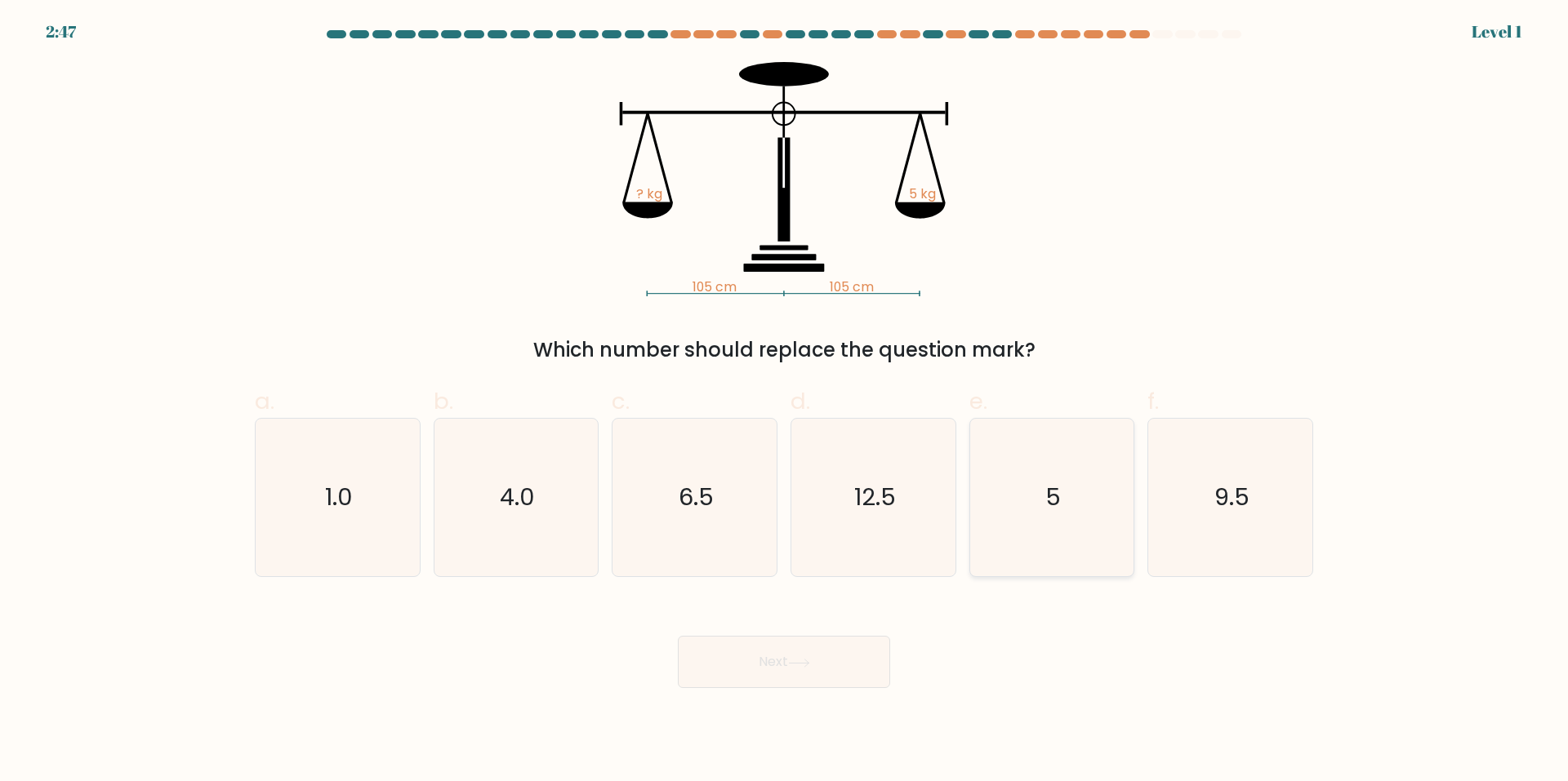
click at [984, 549] on icon "5" at bounding box center [1051, 497] width 158 height 157
click at [785, 402] on input "e. 5" at bounding box center [784, 397] width 1 height 11
radio input "true"
click at [766, 649] on button "Next" at bounding box center [784, 662] width 212 height 52
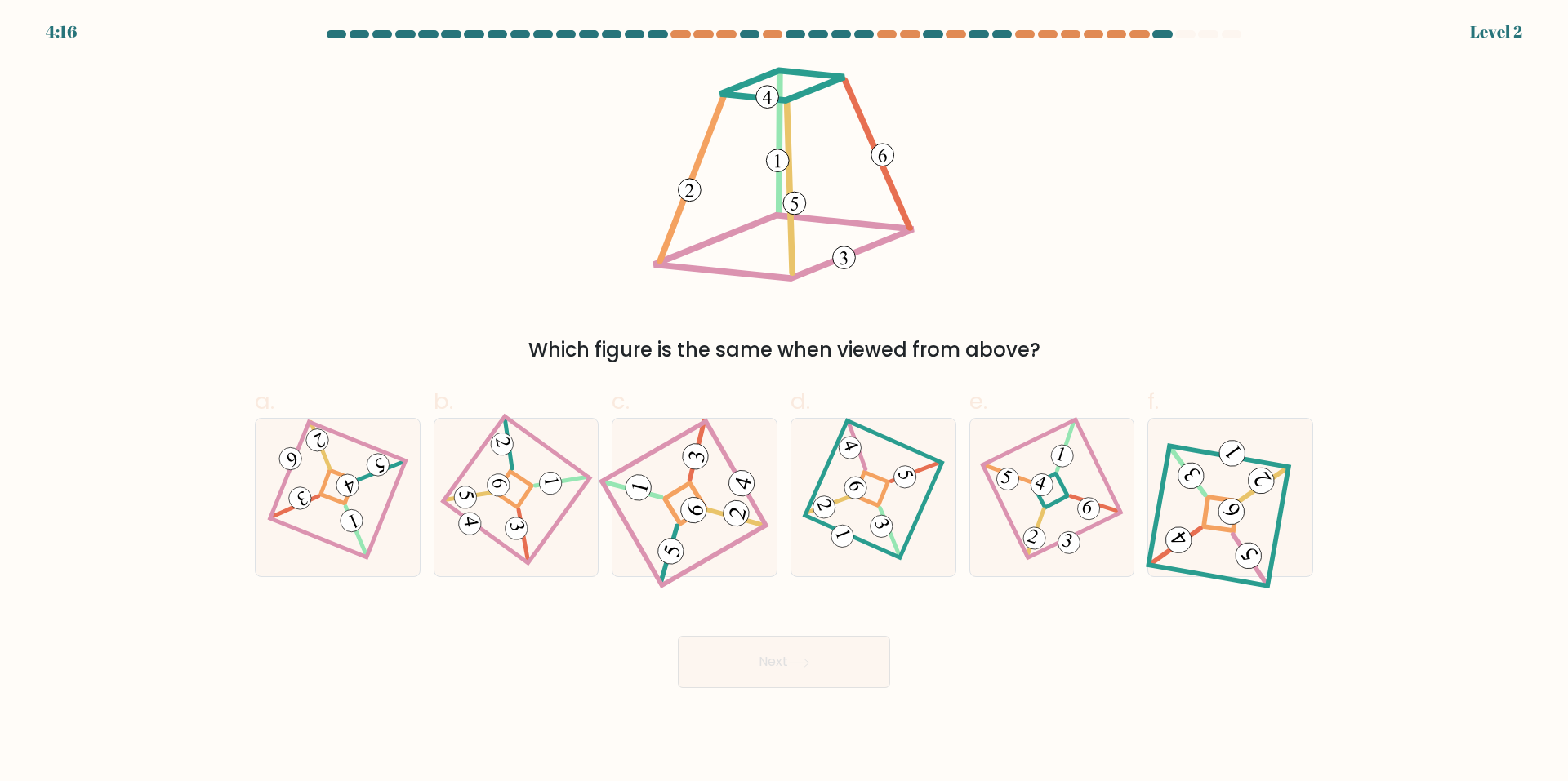
click at [622, 550] on div at bounding box center [695, 497] width 166 height 159
click at [784, 402] on input "c." at bounding box center [784, 397] width 1 height 11
radio input "true"
click at [748, 675] on button "Next" at bounding box center [784, 662] width 212 height 52
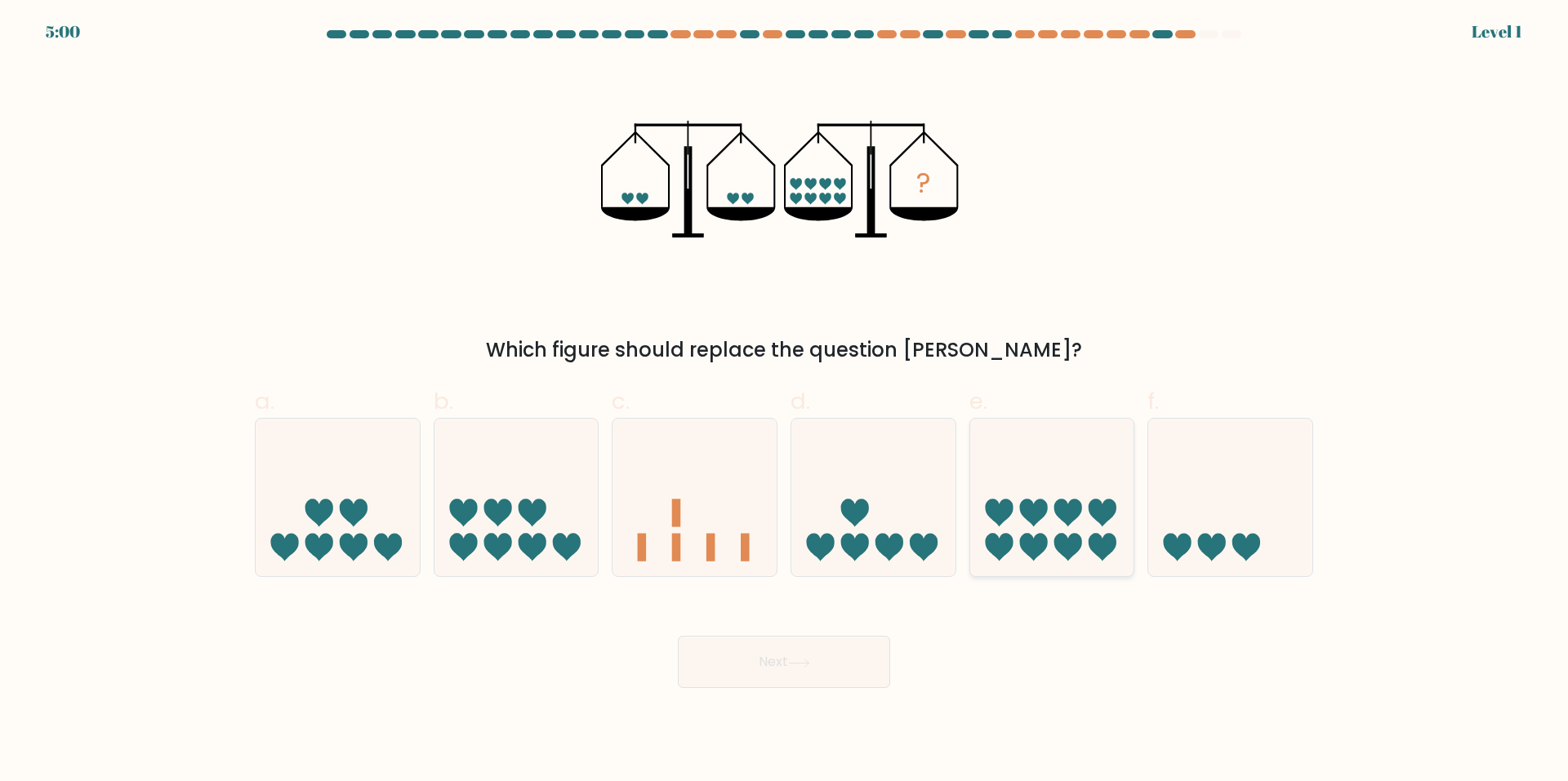
click at [1052, 539] on icon at bounding box center [1052, 497] width 164 height 135
click at [785, 402] on input "e." at bounding box center [784, 397] width 1 height 11
radio input "true"
click at [759, 639] on button "Next" at bounding box center [784, 662] width 212 height 52
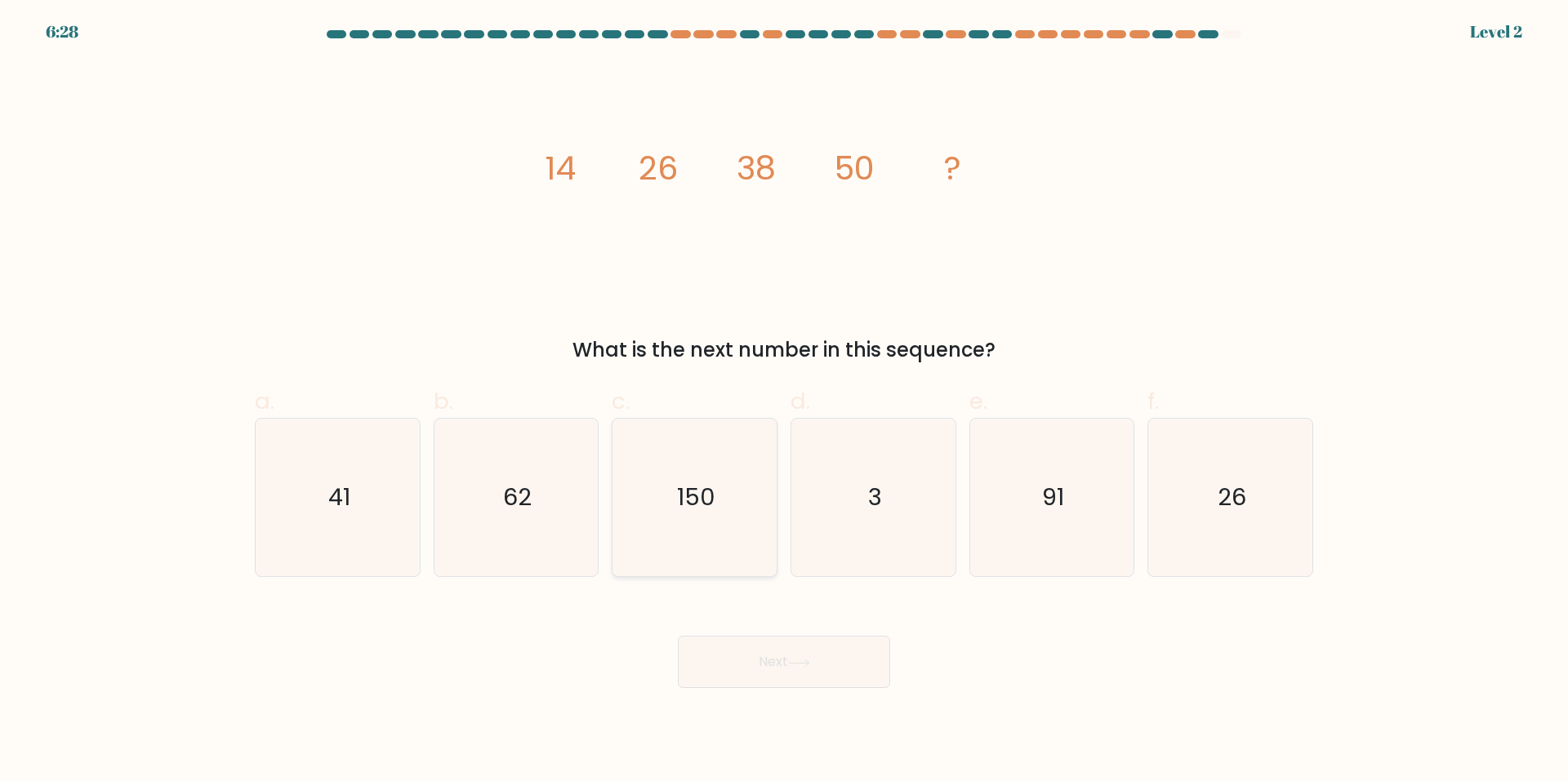
click at [710, 554] on icon "150" at bounding box center [694, 497] width 158 height 157
click at [784, 402] on input "c. 150" at bounding box center [784, 397] width 1 height 11
radio input "true"
drag, startPoint x: 720, startPoint y: 637, endPoint x: 747, endPoint y: 638, distance: 27.0
click at [721, 637] on button "Next" at bounding box center [784, 662] width 212 height 52
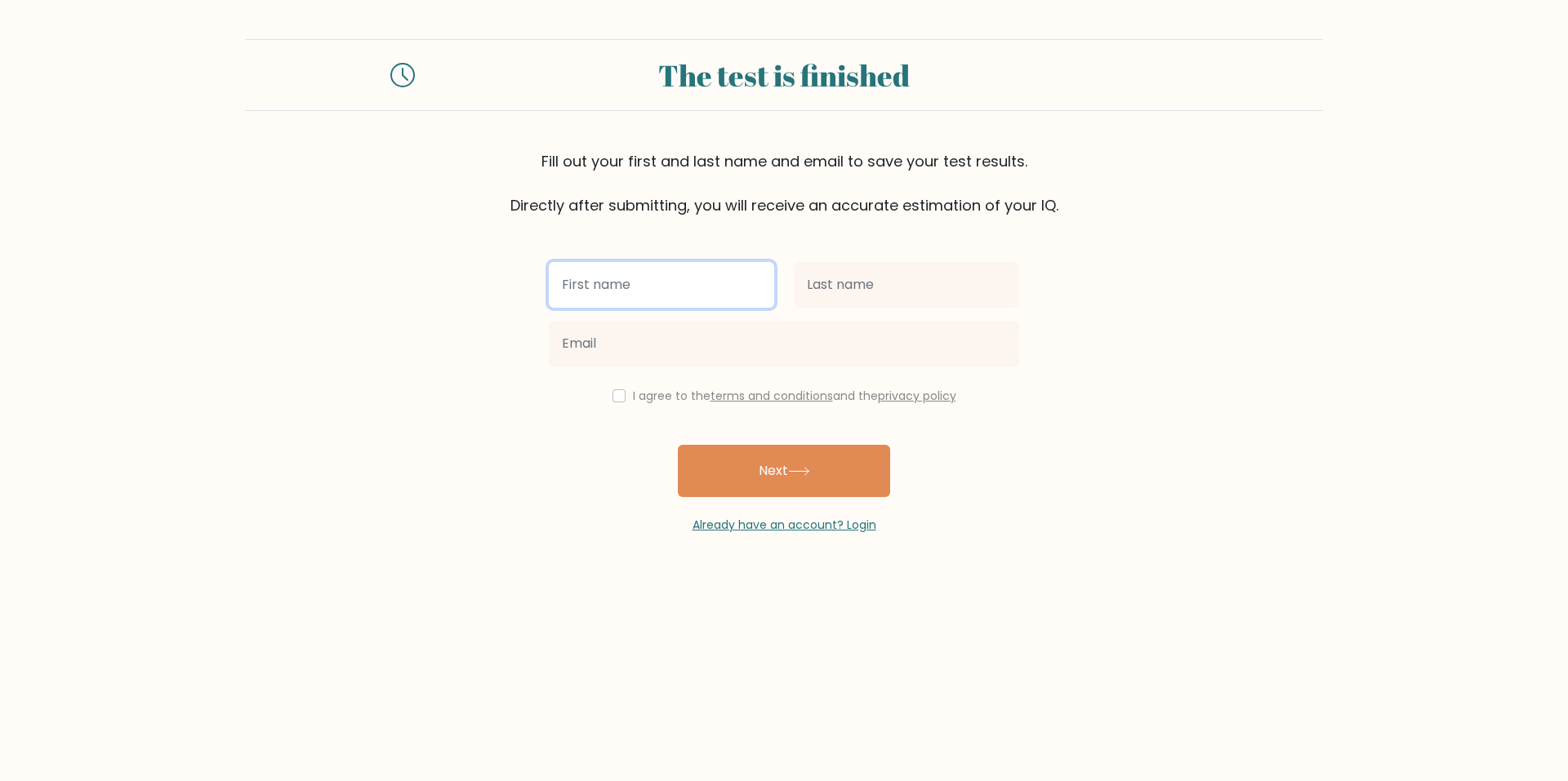
click at [708, 291] on input "text" at bounding box center [661, 286] width 226 height 46
type input "Joshua"
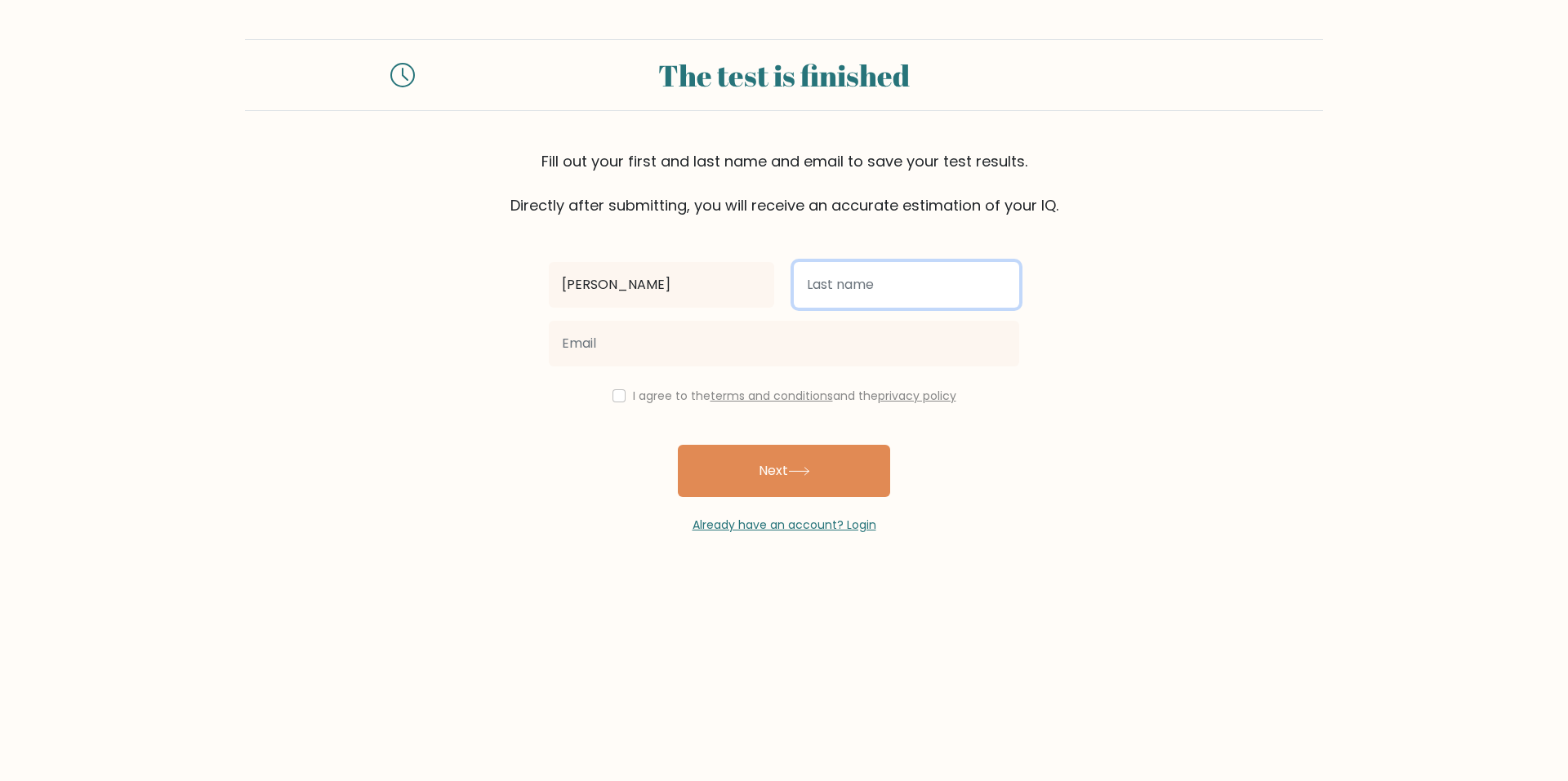
drag, startPoint x: 857, startPoint y: 276, endPoint x: 835, endPoint y: 307, distance: 38.0
click at [857, 276] on input "text" at bounding box center [907, 286] width 226 height 46
type input "Sobande"
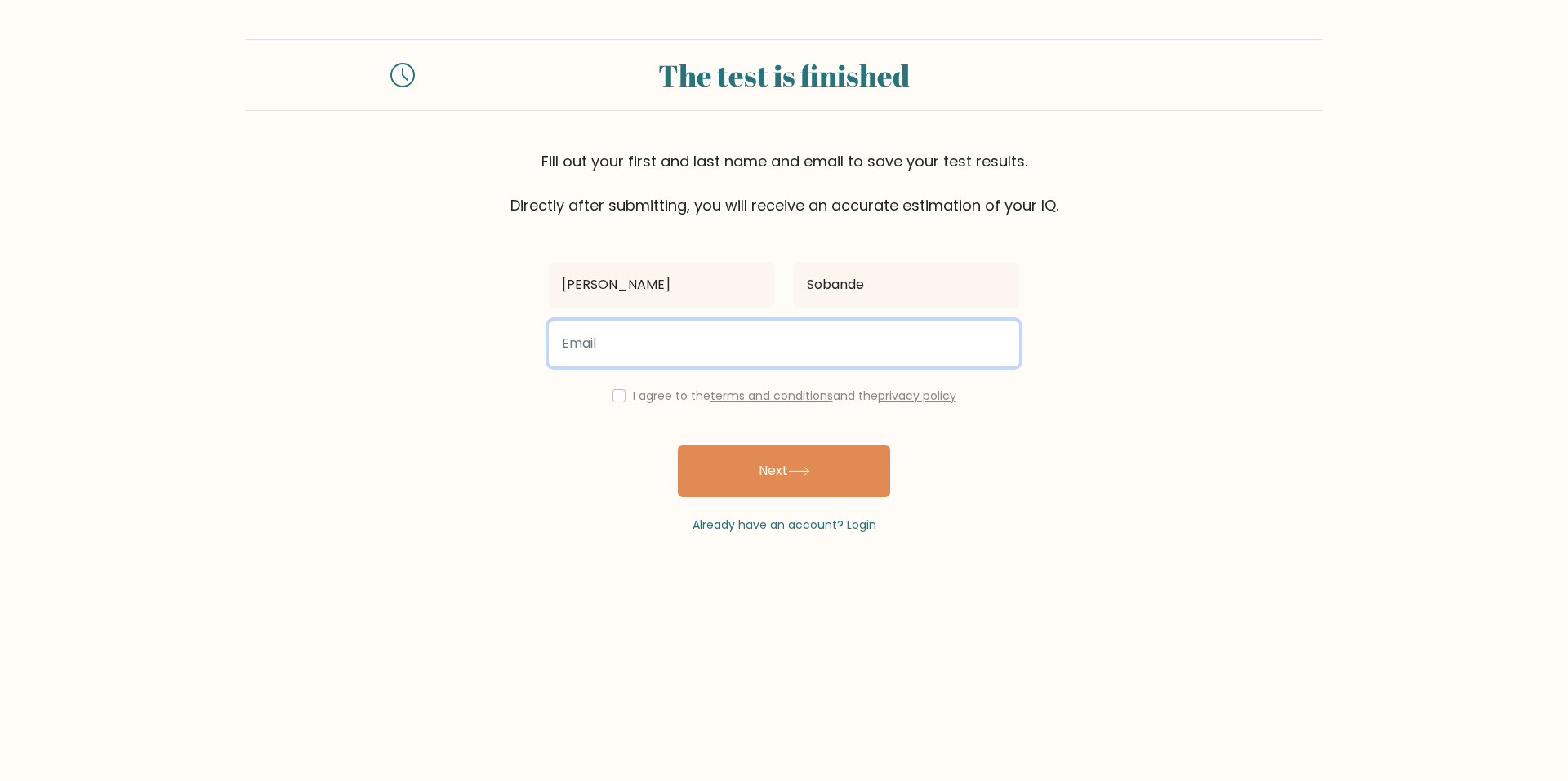
click at [770, 360] on input "email" at bounding box center [784, 344] width 471 height 46
type input "joshuasobande@gmail.com"
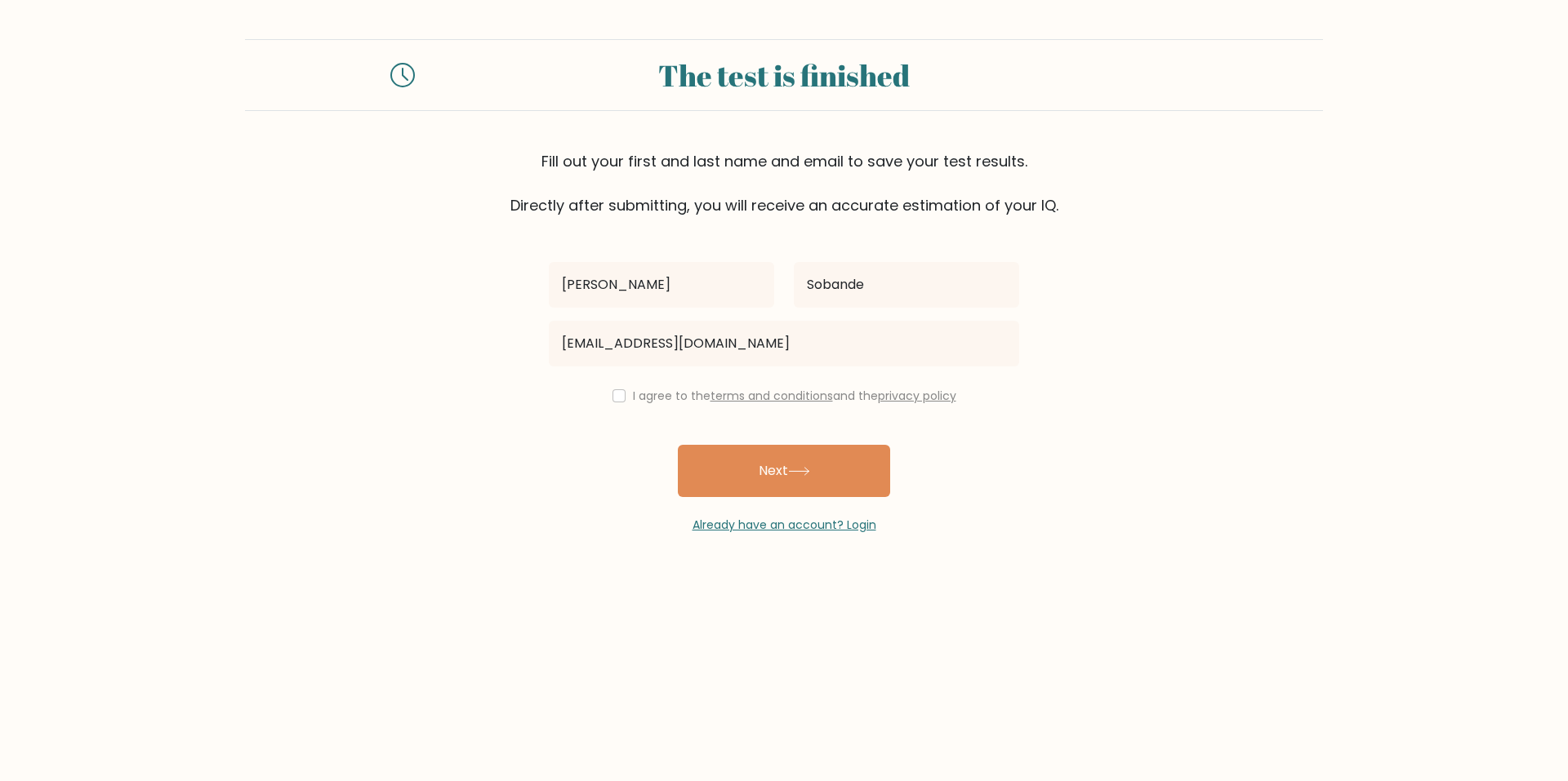
click at [646, 394] on label "I agree to the terms and conditions and the privacy policy" at bounding box center [794, 396] width 323 height 17
drag, startPoint x: 616, startPoint y: 393, endPoint x: 664, endPoint y: 424, distance: 57.1
click at [615, 392] on input "checkbox" at bounding box center [619, 396] width 13 height 13
checkbox input "true"
click at [766, 479] on button "Next" at bounding box center [784, 471] width 212 height 52
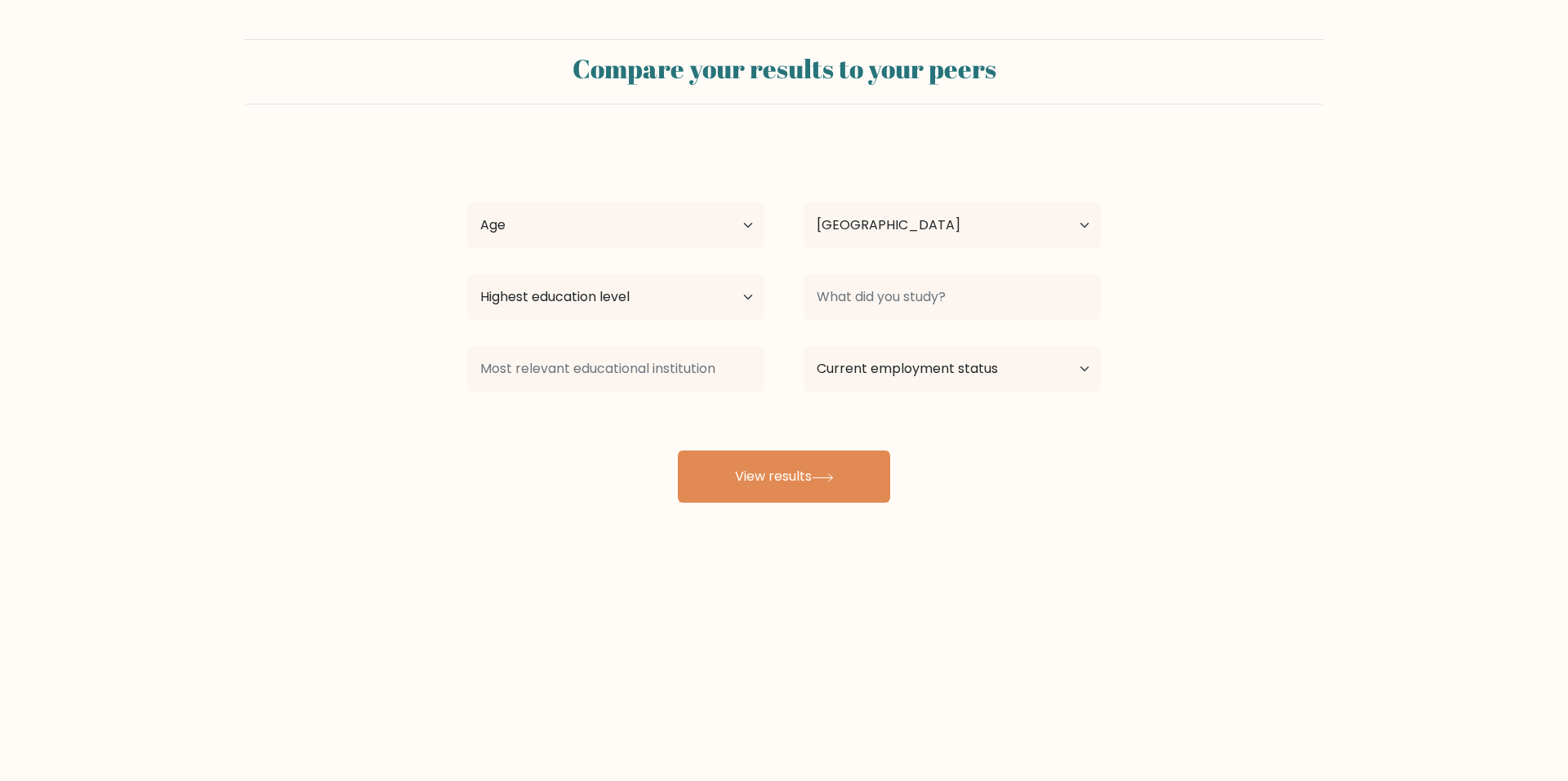
select select "GB"
click at [688, 277] on select "Highest education level No schooling Primary Lower Secondary Upper Secondary Oc…" at bounding box center [615, 297] width 298 height 46
click at [688, 241] on select "Age Under 18 years old 18-24 years old 25-34 years old 35-44 years old 45-54 ye…" at bounding box center [615, 226] width 298 height 46
select select "18_24"
click at [467, 203] on select "Age Under 18 years old 18-24 years old 25-34 years old 35-44 years old 45-54 ye…" at bounding box center [615, 226] width 298 height 46
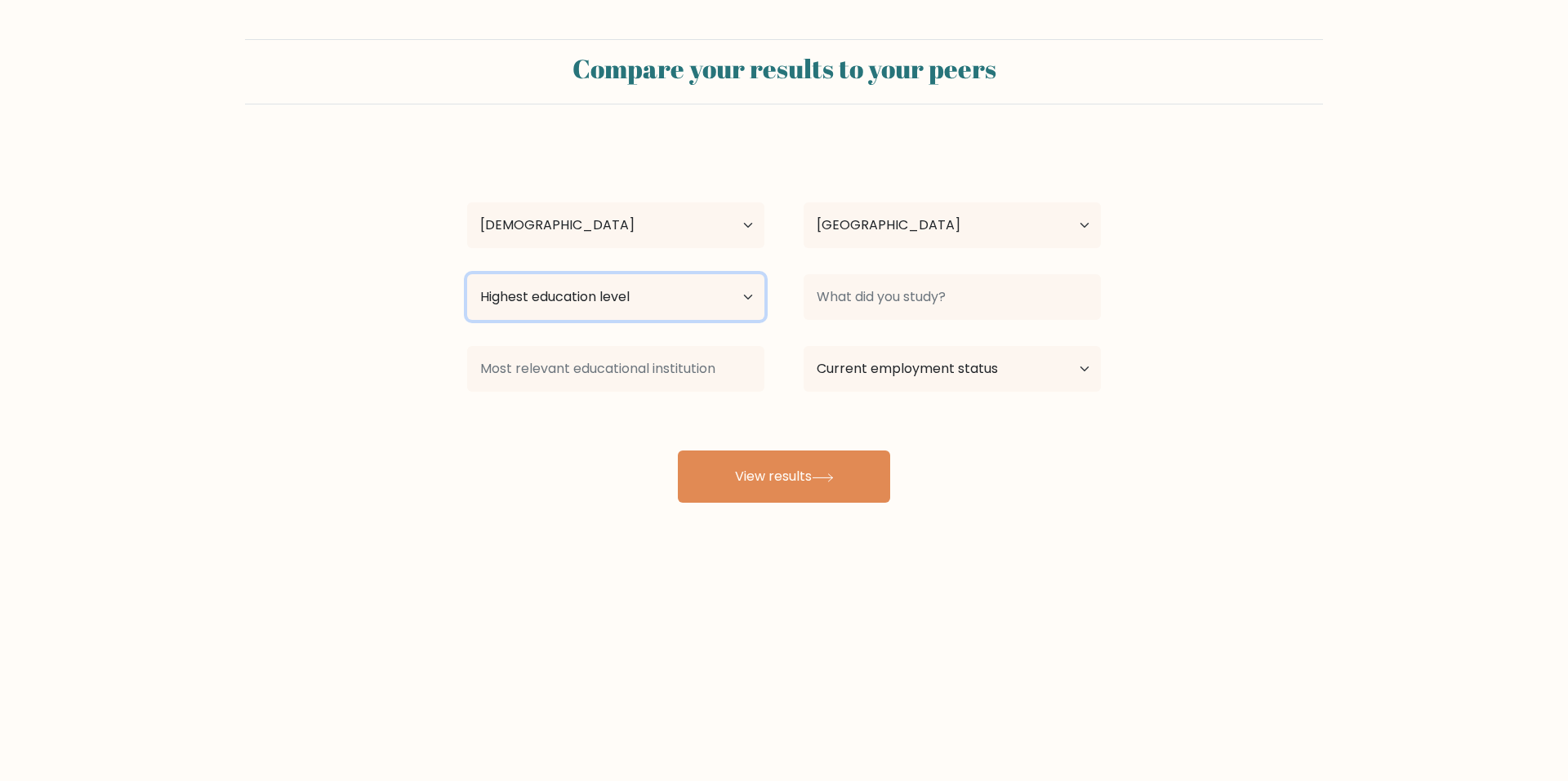
click at [651, 313] on select "Highest education level No schooling Primary Lower Secondary Upper Secondary Oc…" at bounding box center [615, 297] width 298 height 46
select select "upper_secondary"
click at [467, 274] on select "Highest education level No schooling Primary Lower Secondary Upper Secondary Oc…" at bounding box center [615, 297] width 298 height 46
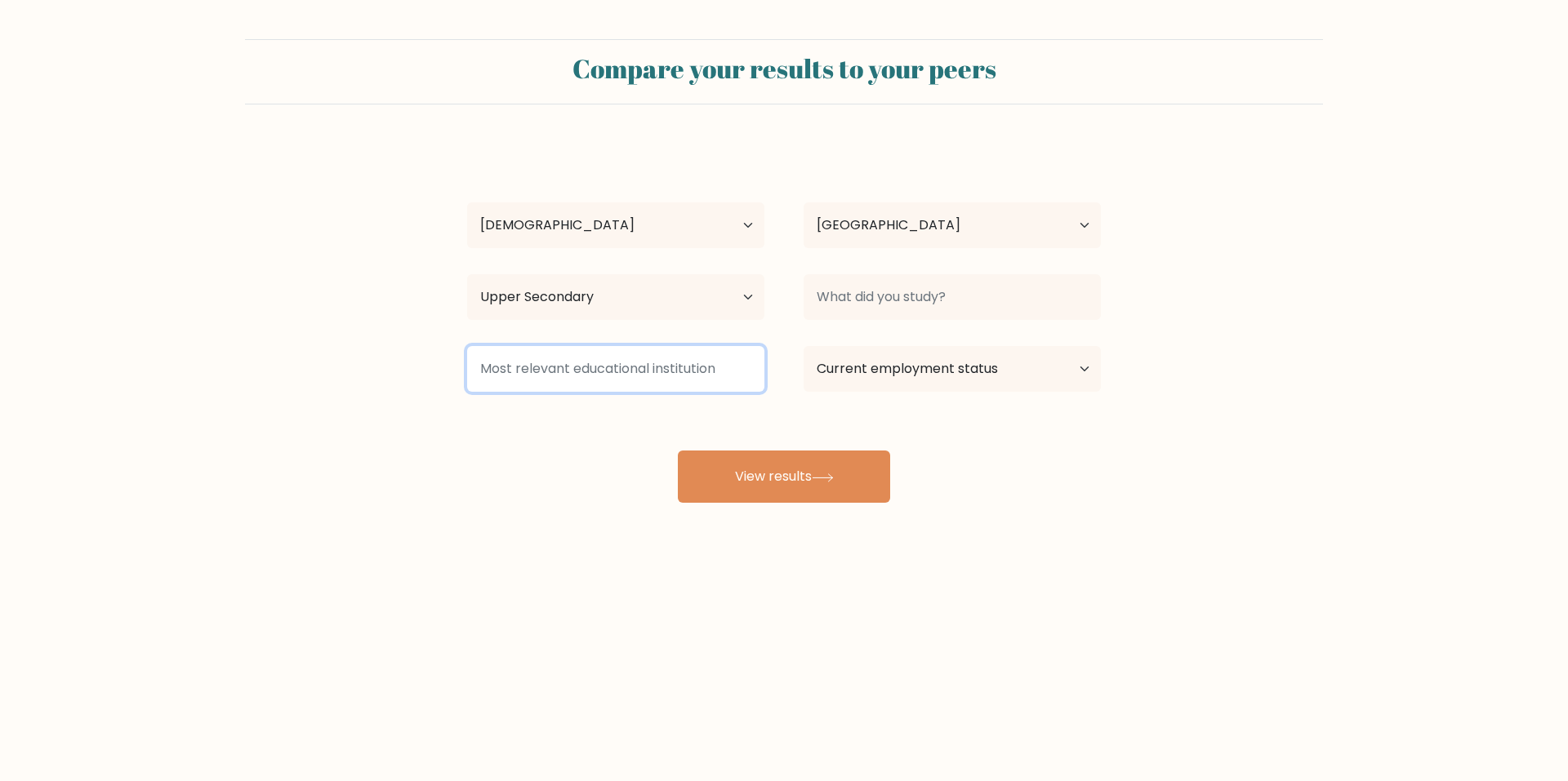
click at [659, 384] on input at bounding box center [615, 369] width 298 height 46
click at [899, 402] on div "Joshua Sobande Age Under 18 years old 18-24 years old 25-34 years old 35-44 yea…" at bounding box center [783, 323] width 653 height 359
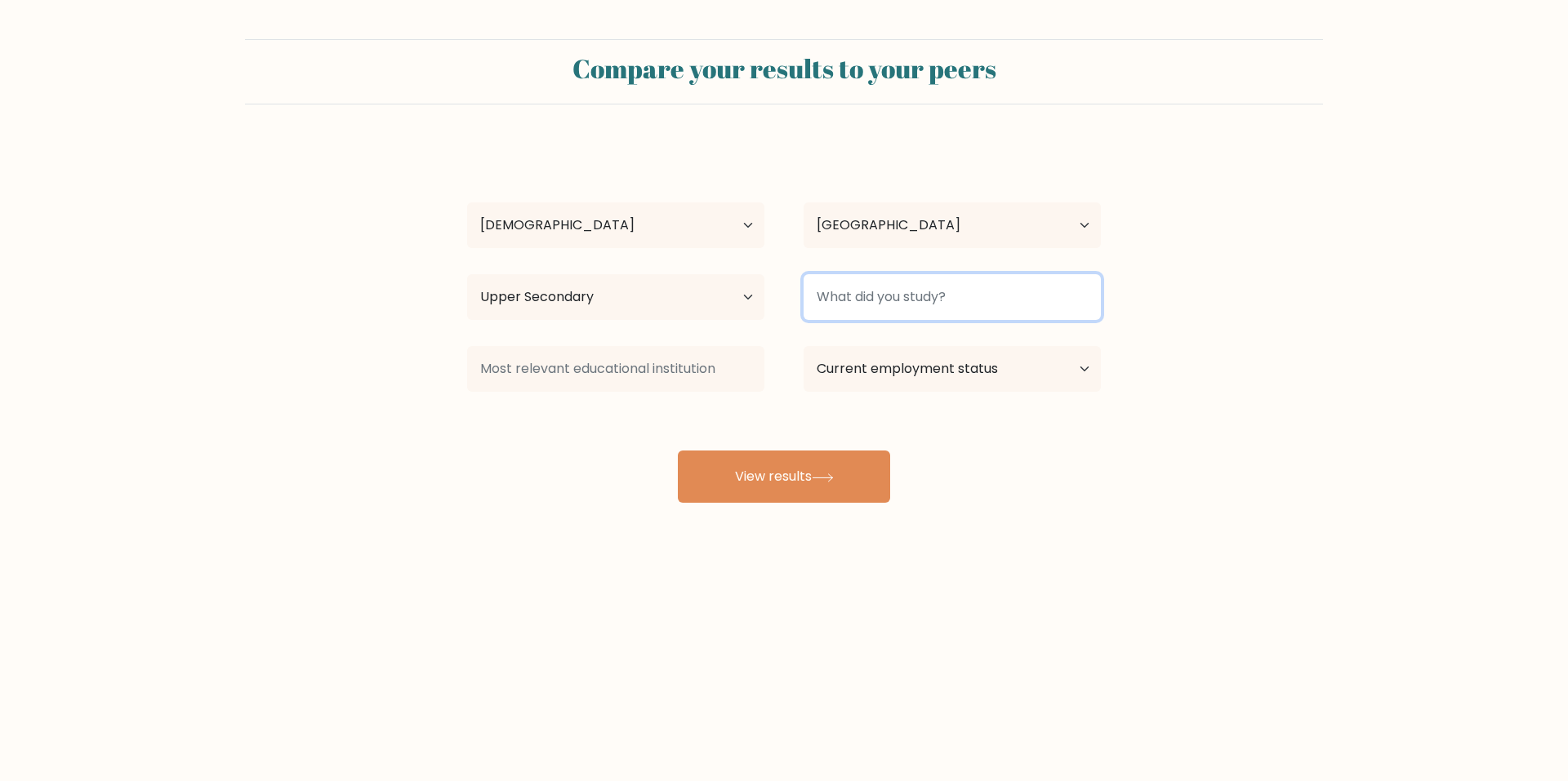
click at [901, 297] on input at bounding box center [952, 297] width 298 height 46
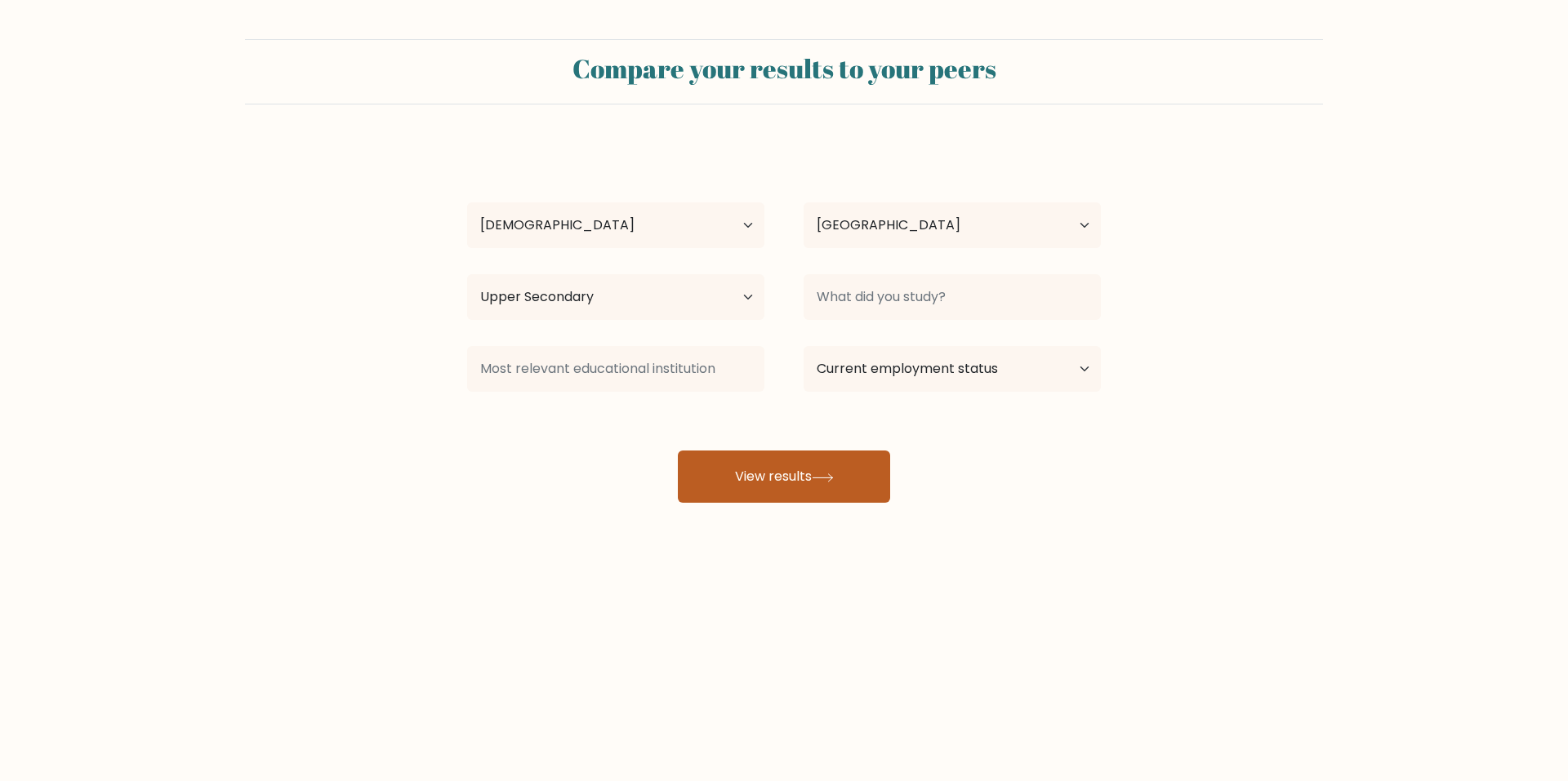
click at [825, 478] on icon at bounding box center [823, 478] width 22 height 9
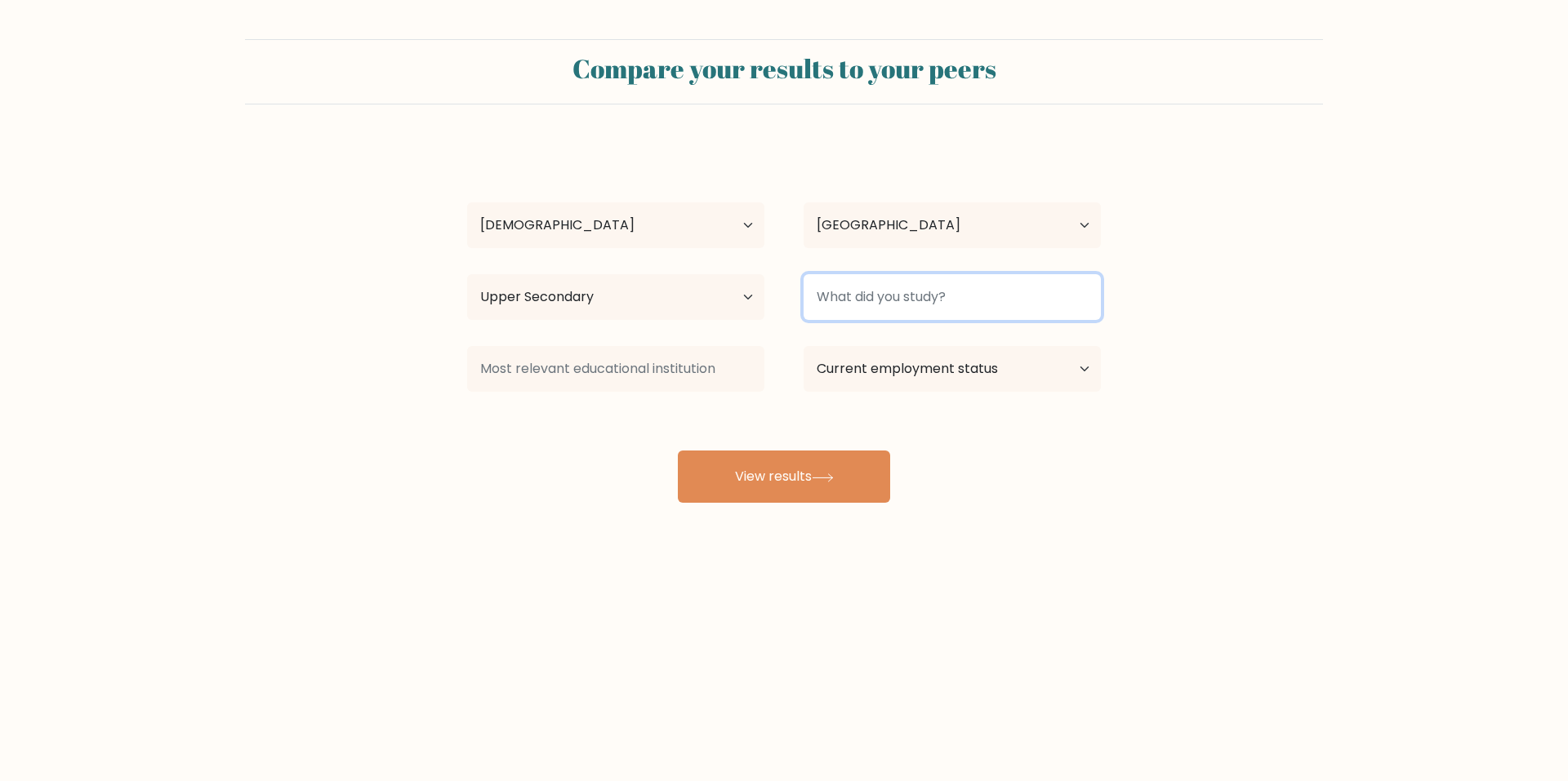
click at [903, 287] on input at bounding box center [952, 297] width 298 height 46
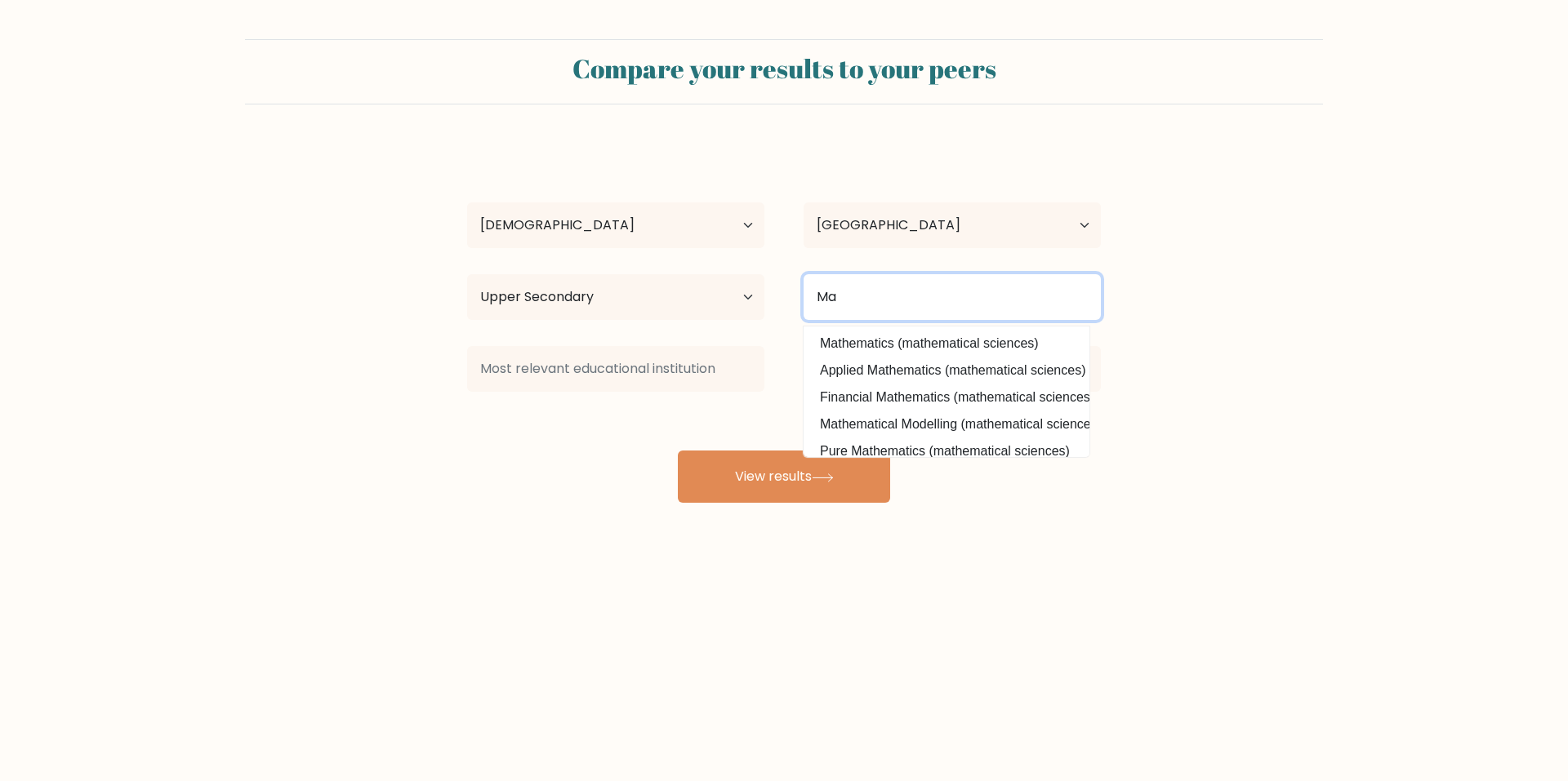
type input "M"
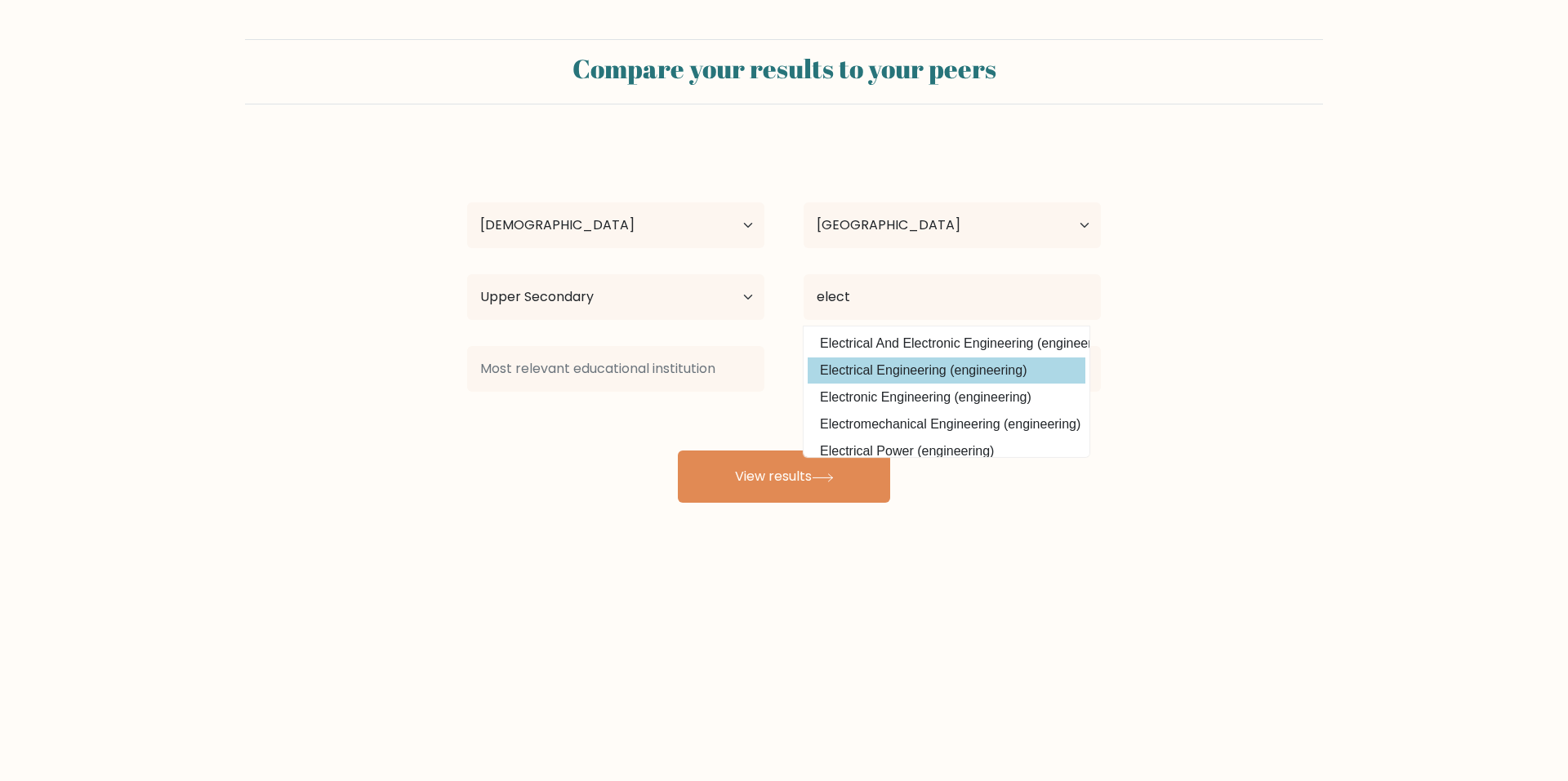
click at [924, 362] on option "Electrical Engineering (engineering)" at bounding box center [946, 370] width 277 height 26
type input "Electrical Engineering"
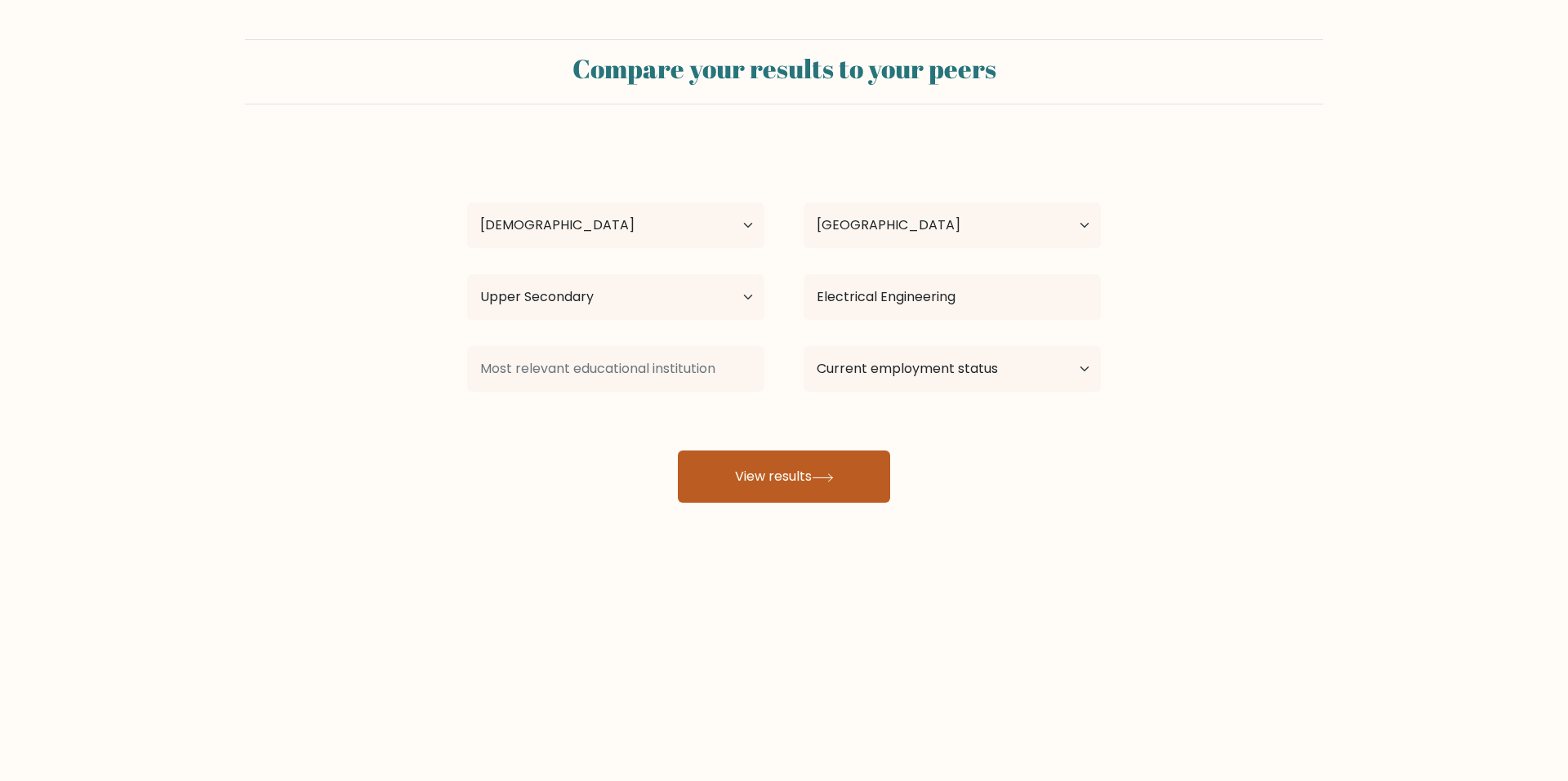
click at [795, 464] on button "View results" at bounding box center [784, 476] width 212 height 52
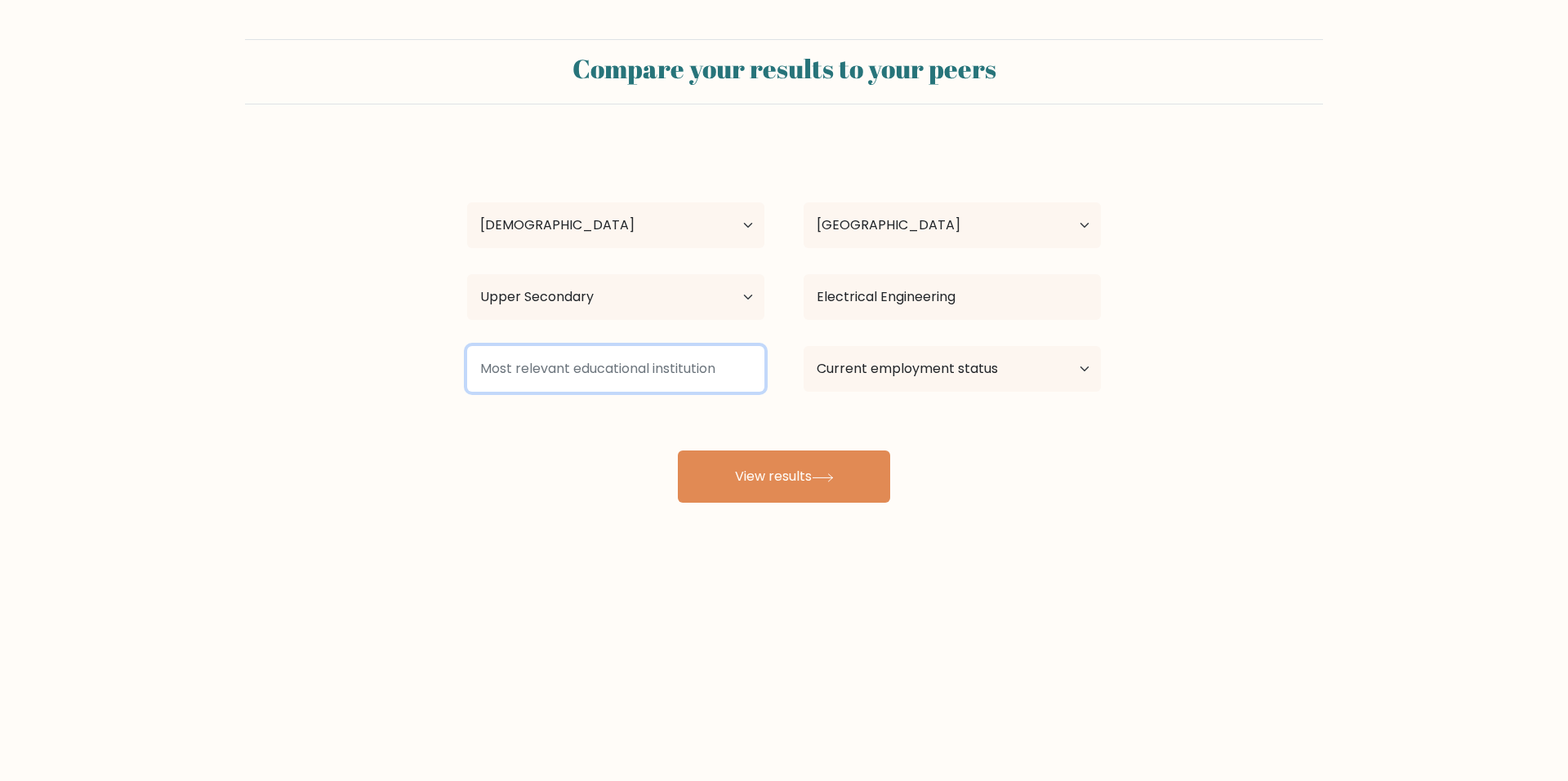
click at [608, 365] on input at bounding box center [615, 369] width 298 height 46
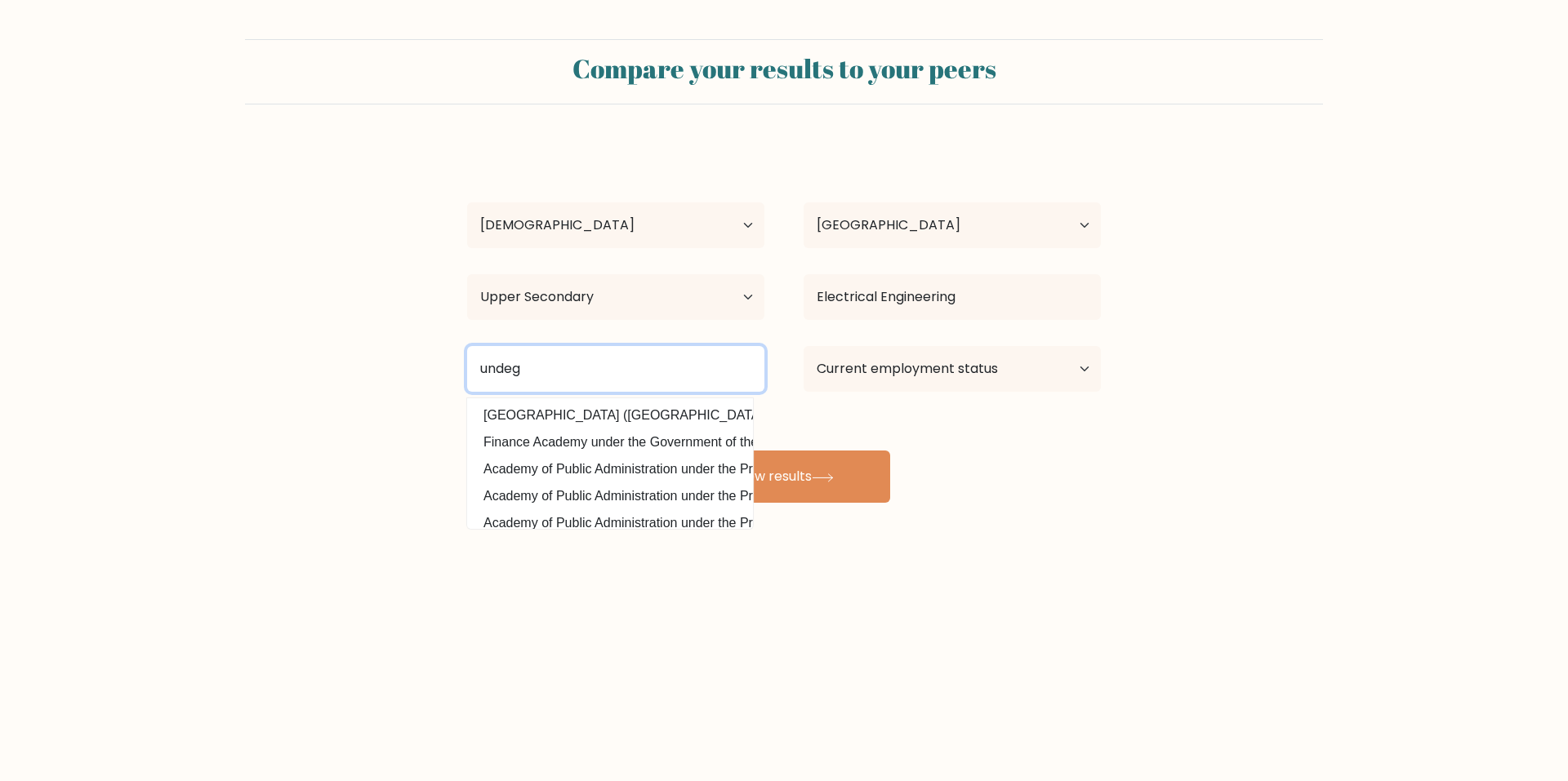
type input "undegr"
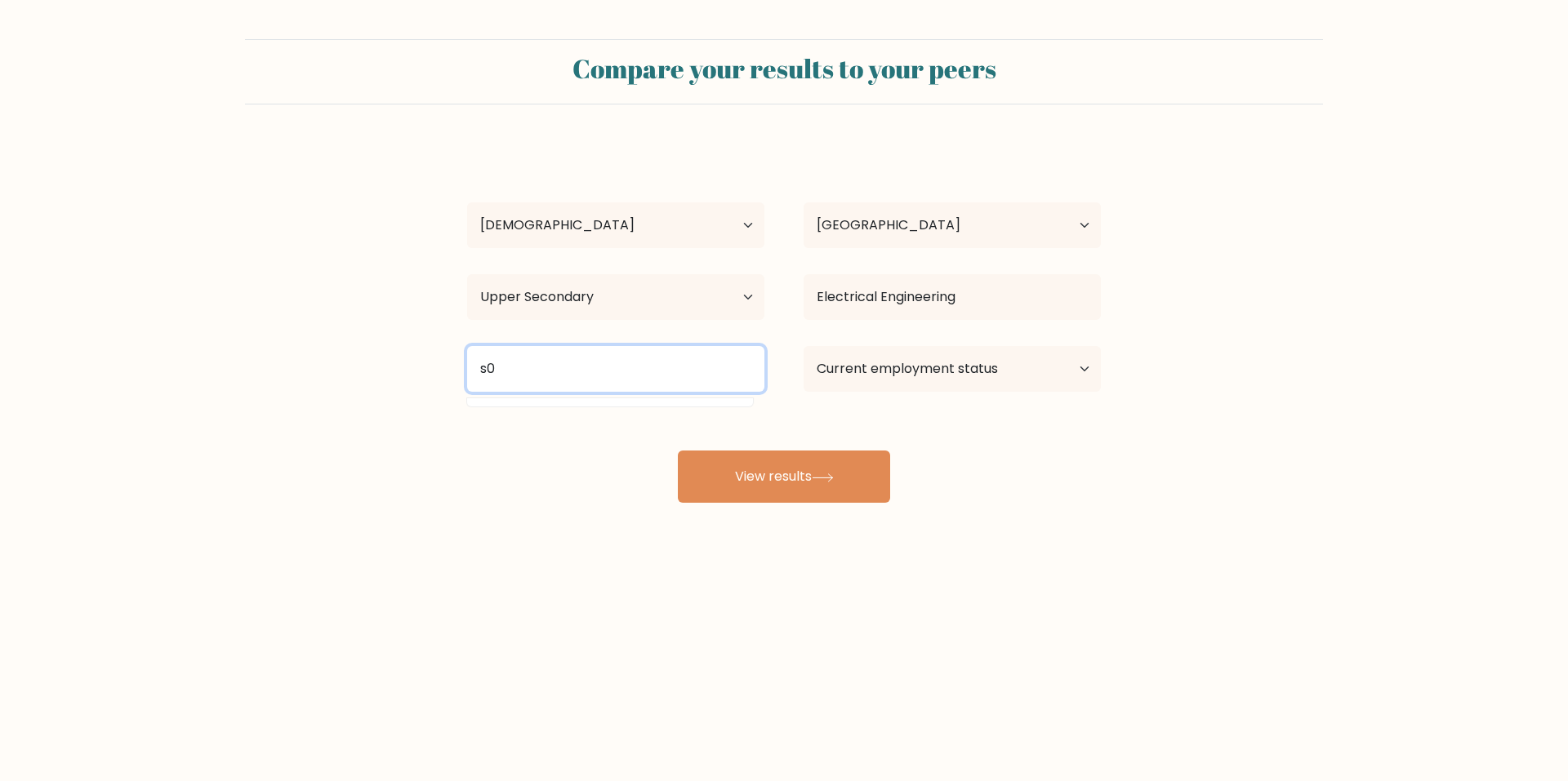
type input "s"
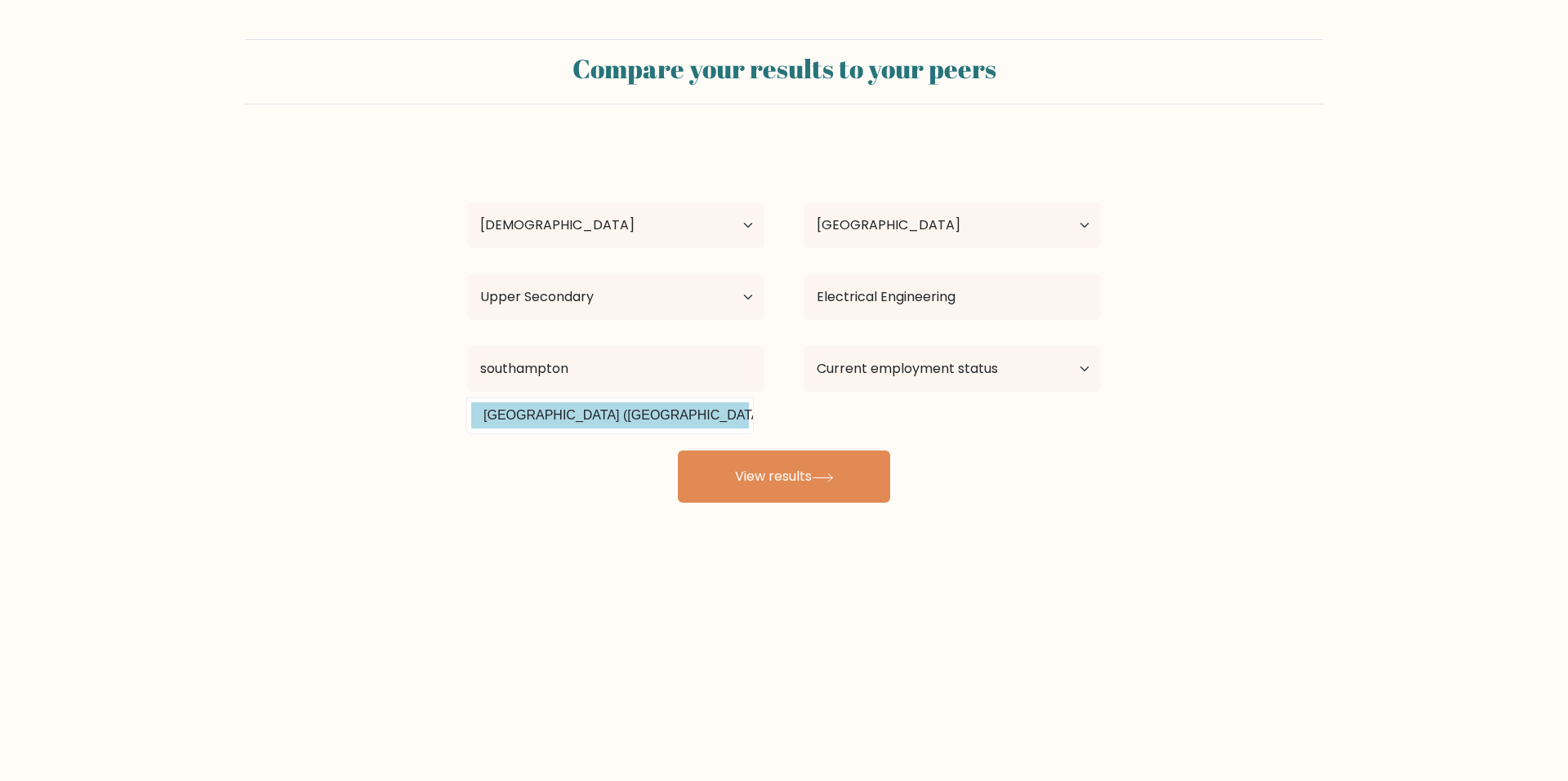
click at [651, 409] on option "University of Southampton (United Kingdom)" at bounding box center [609, 415] width 277 height 26
type input "University of Southampton"
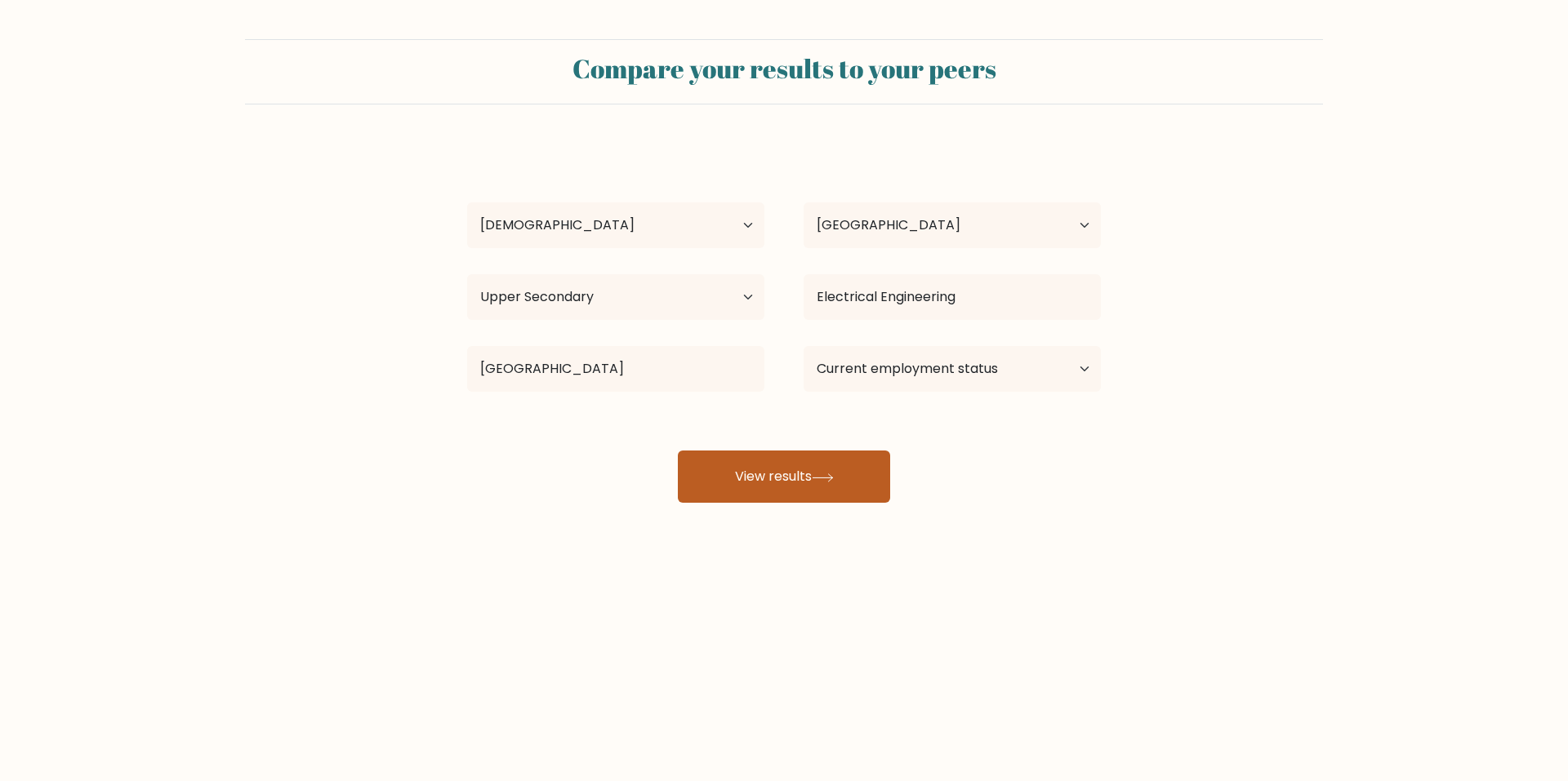
click at [746, 472] on button "View results" at bounding box center [784, 476] width 212 height 52
click at [952, 378] on select "Current employment status Employed Student Retired Other / prefer not to answer" at bounding box center [952, 369] width 298 height 46
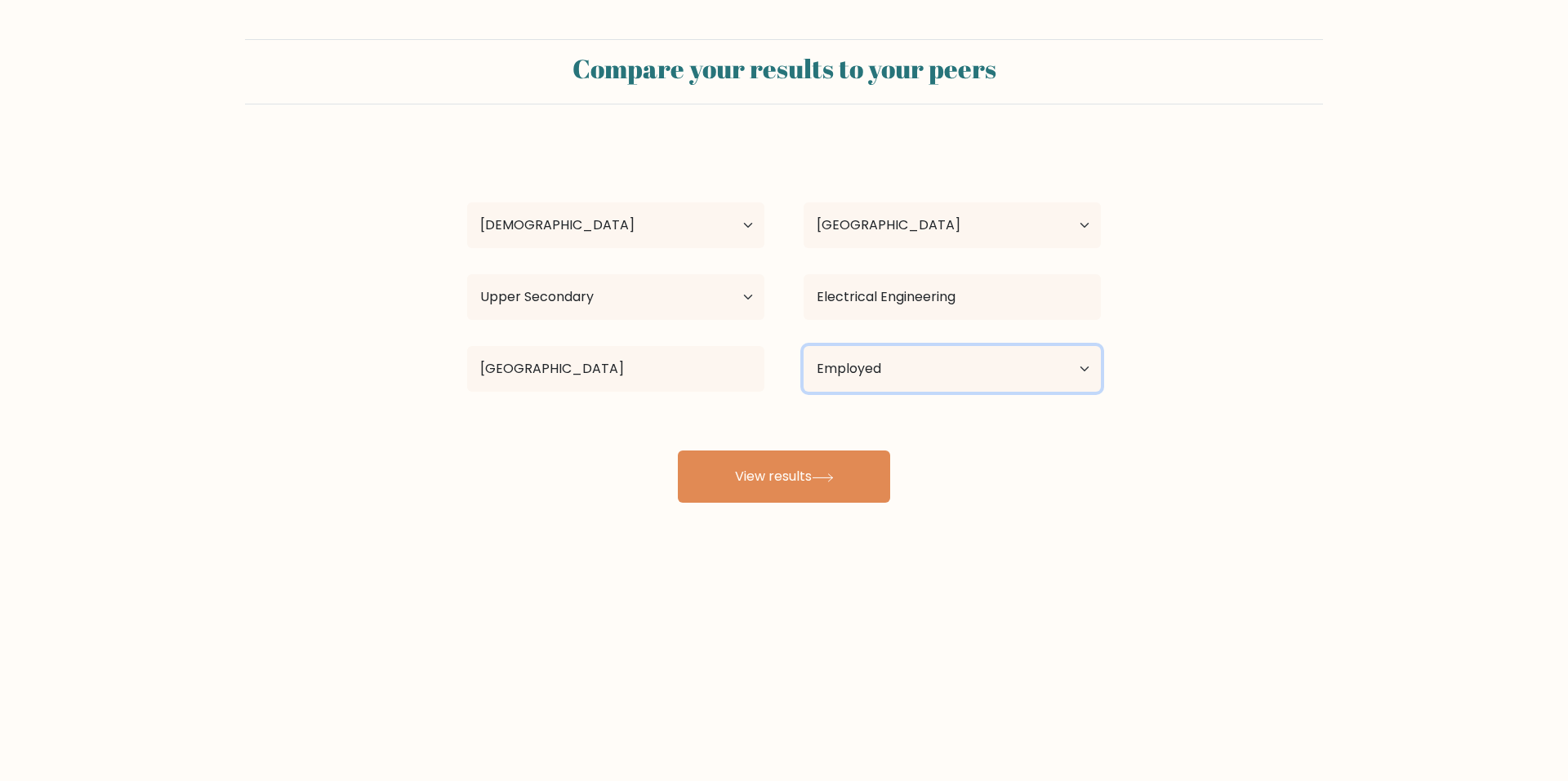
click at [803, 346] on select "Current employment status Employed Student Retired Other / prefer not to answer" at bounding box center [952, 369] width 298 height 46
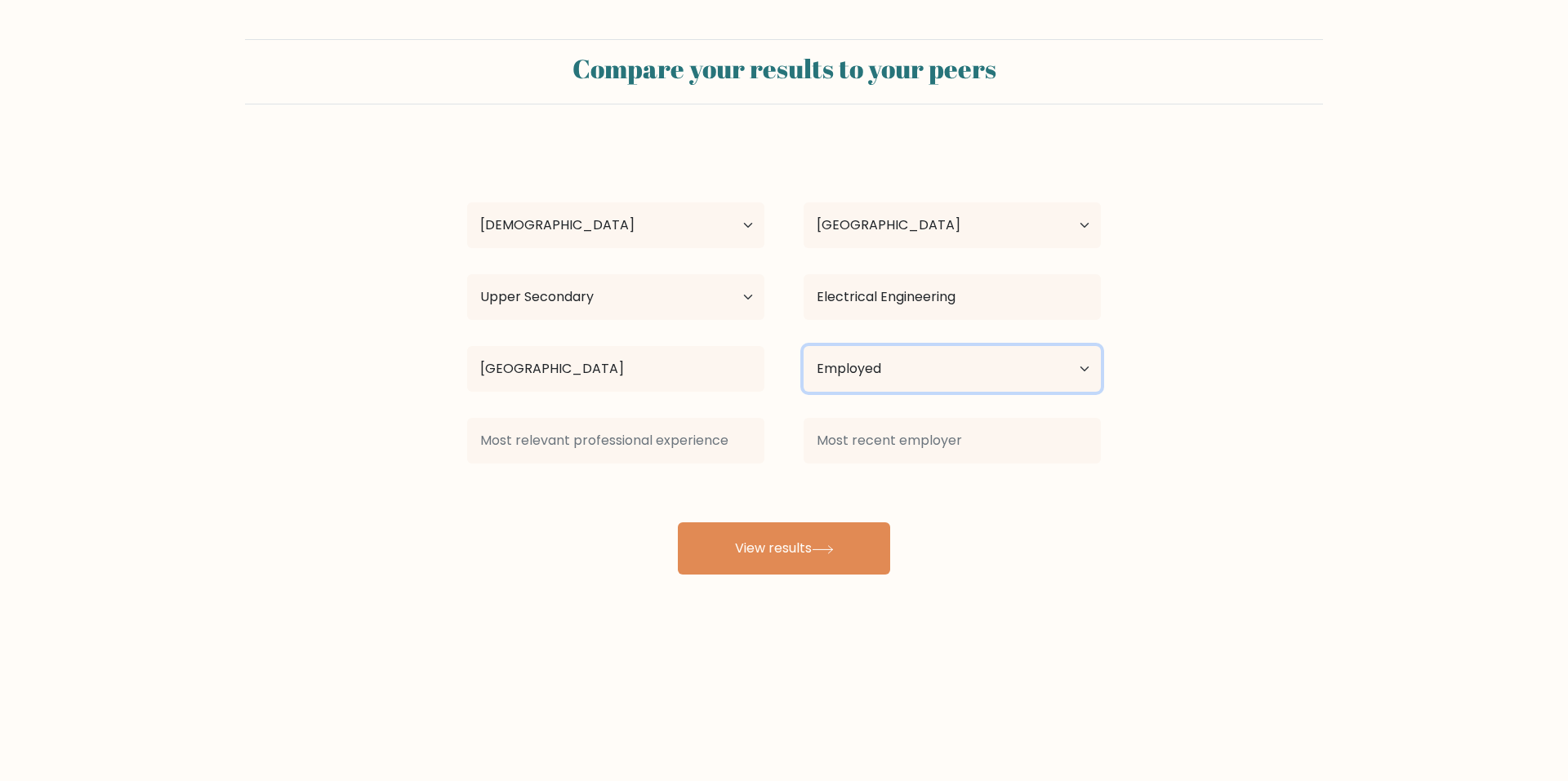
click at [907, 350] on select "Current employment status Employed Student Retired Other / prefer not to answer" at bounding box center [952, 369] width 298 height 46
select select "student"
click at [803, 346] on select "Current employment status Employed Student Retired Other / prefer not to answer" at bounding box center [952, 369] width 298 height 46
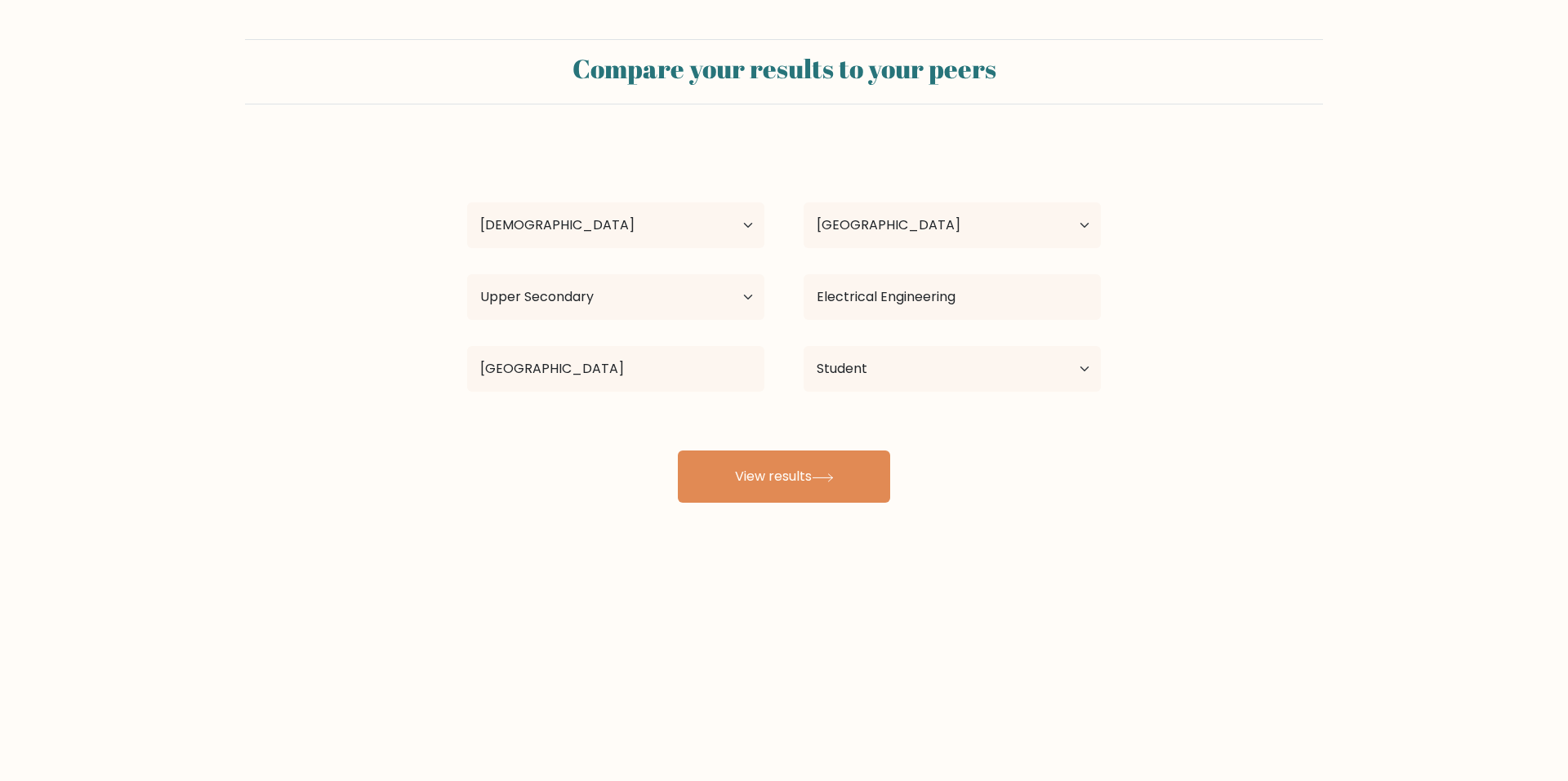
drag, startPoint x: 782, startPoint y: 519, endPoint x: 802, endPoint y: 486, distance: 38.6
click at [782, 517] on div "Compare your results to your peers Joshua Sobande Age Under 18 years old 18-24 …" at bounding box center [784, 309] width 1568 height 619
click at [803, 477] on button "View results" at bounding box center [784, 476] width 212 height 52
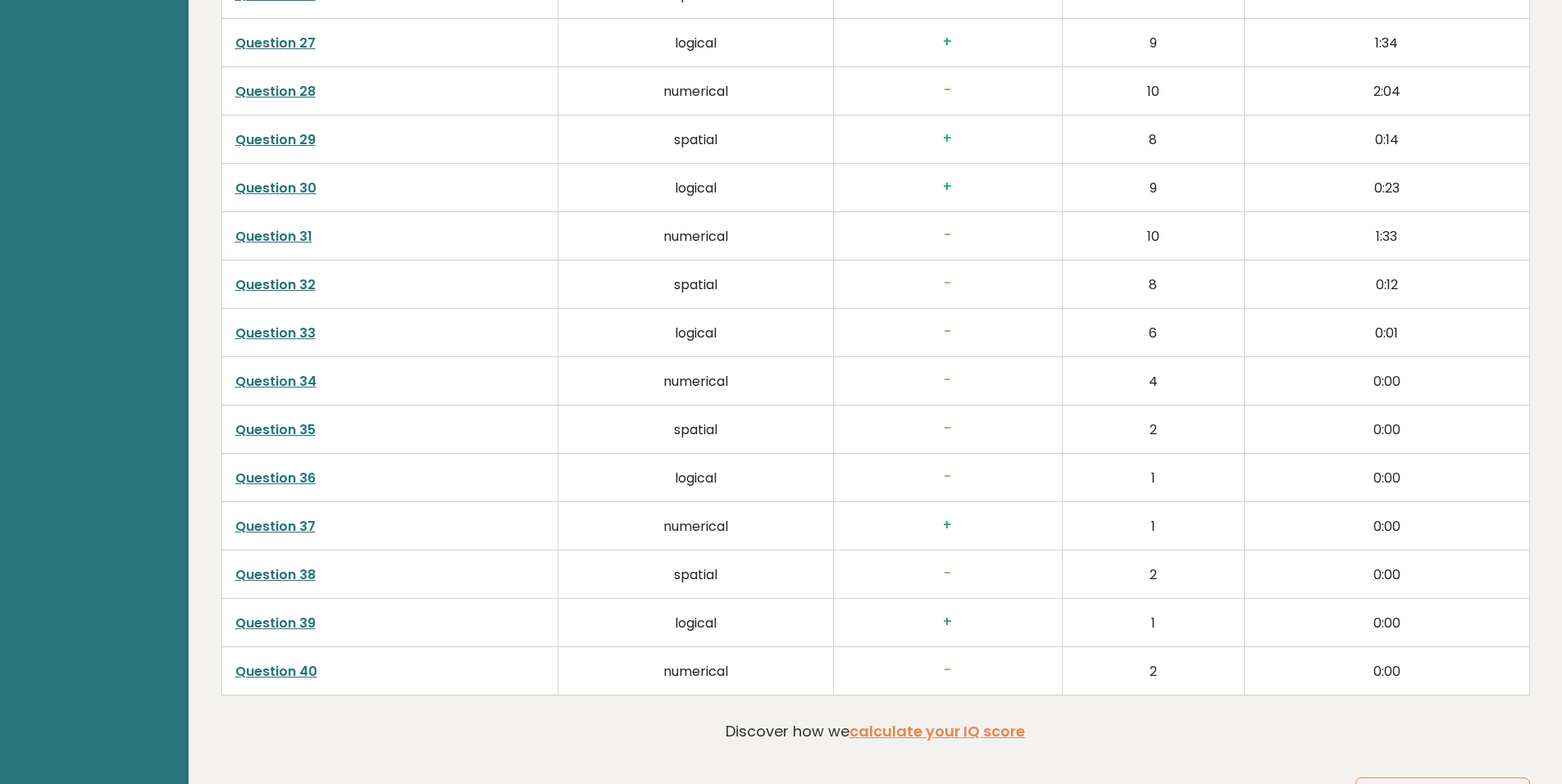
scroll to position [4098, 0]
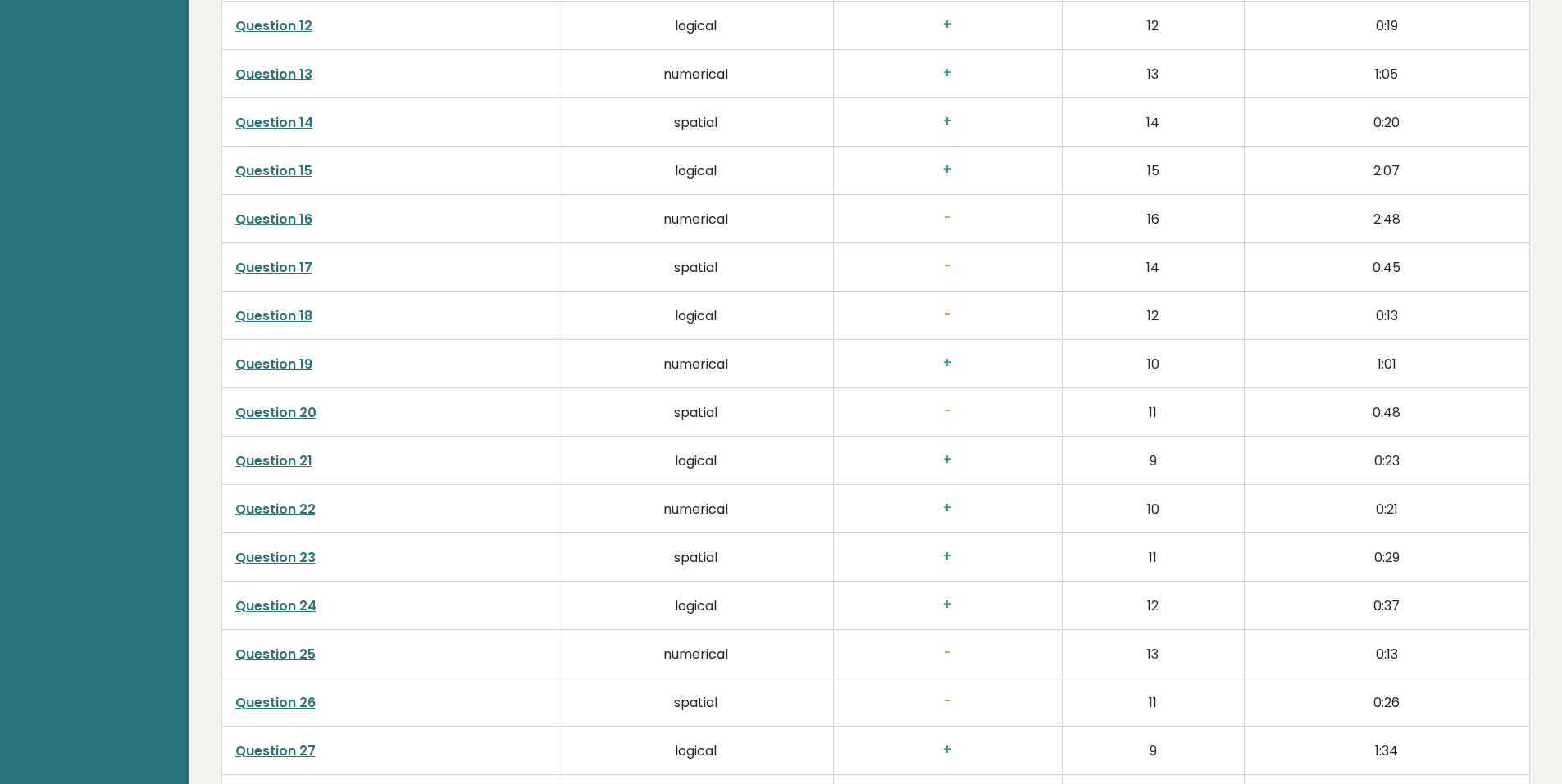
drag, startPoint x: 1541, startPoint y: 576, endPoint x: 1544, endPoint y: 562, distance: 14.3
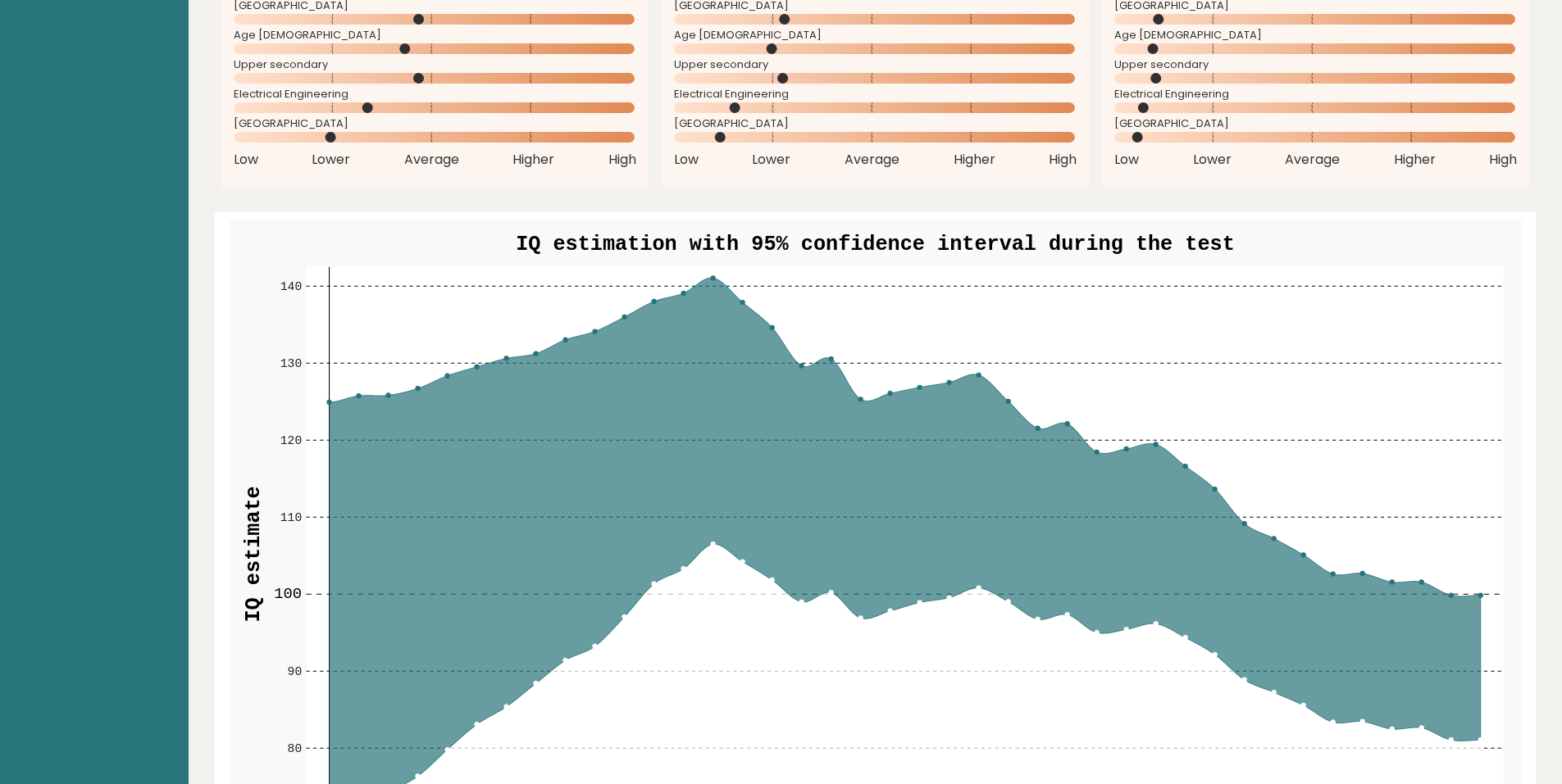
scroll to position [1967, 0]
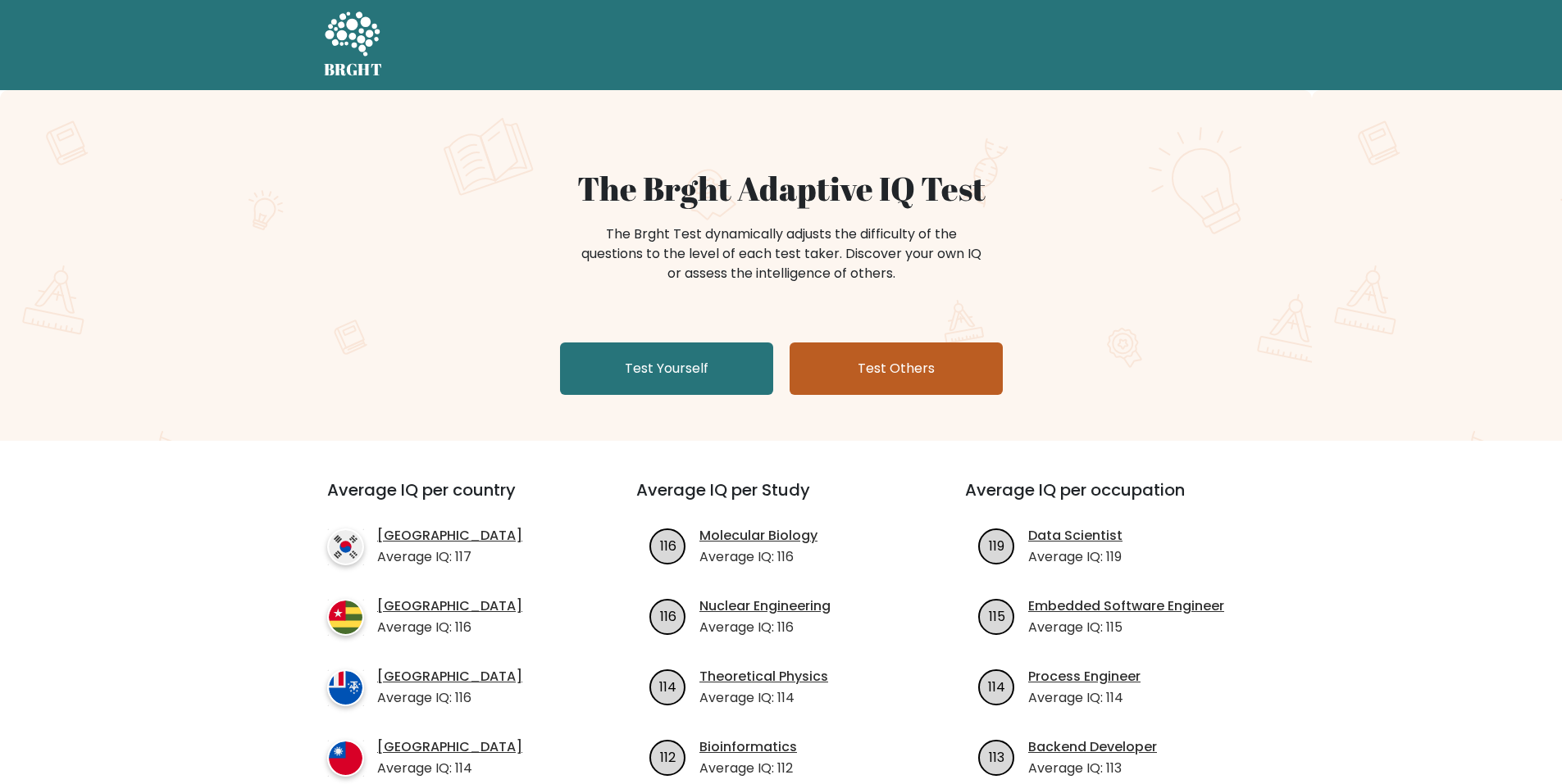
click at [909, 376] on link "Test Others" at bounding box center [896, 369] width 213 height 53
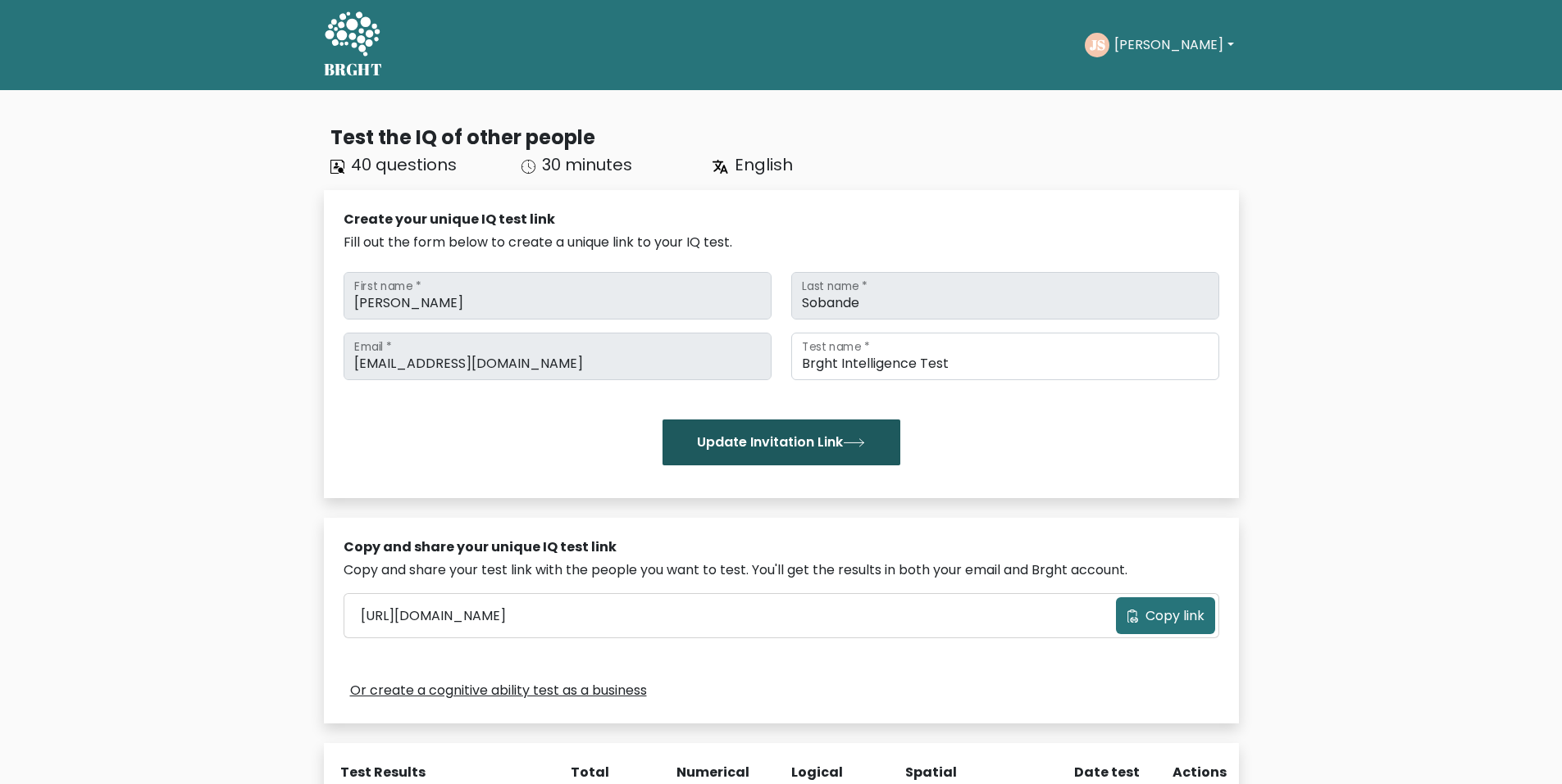
click at [748, 435] on button "Update Invitation Link" at bounding box center [781, 443] width 238 height 46
click at [1147, 604] on button "Copy link" at bounding box center [1164, 616] width 99 height 37
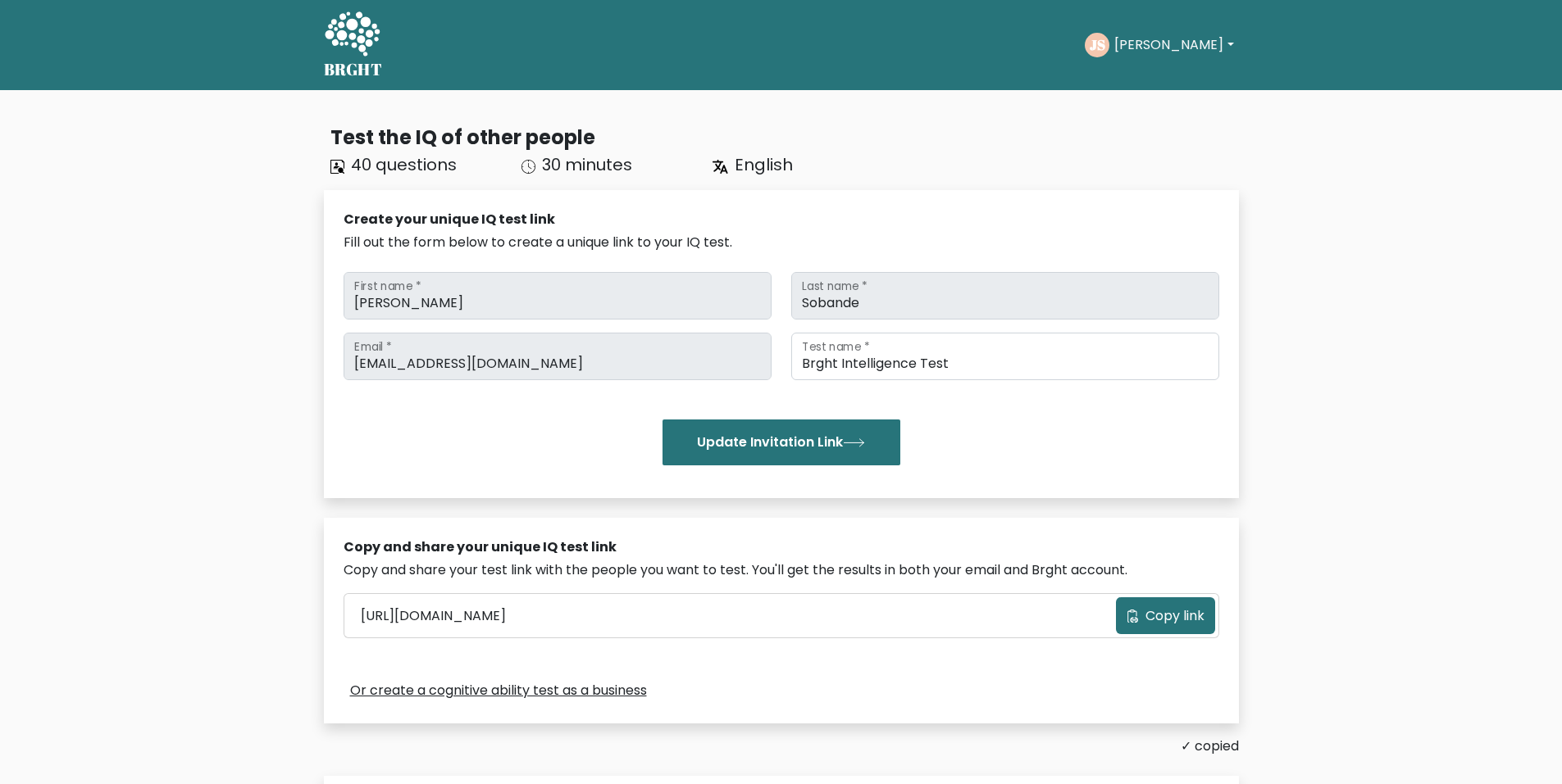
click at [1151, 610] on span "Copy link" at bounding box center [1175, 616] width 59 height 19
